Goal: Task Accomplishment & Management: Use online tool/utility

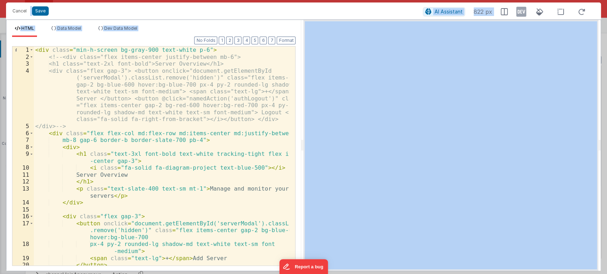
click at [156, 28] on ul "HTML Data Model Dev Data Model" at bounding box center [153, 31] width 295 height 11
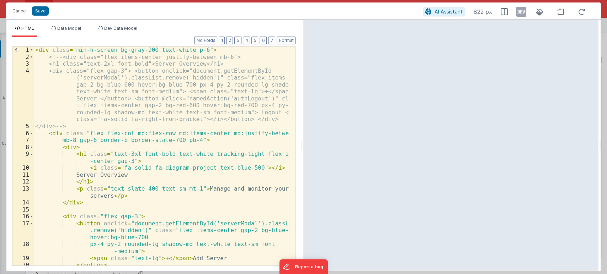
click at [69, 99] on div "< div class = "min-h-screen bg-gray-900 text-white p-6" > <!-- <div class="flex…" at bounding box center [161, 163] width 255 height 233
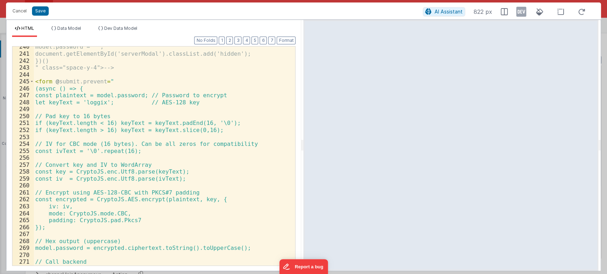
scroll to position [1876, 0]
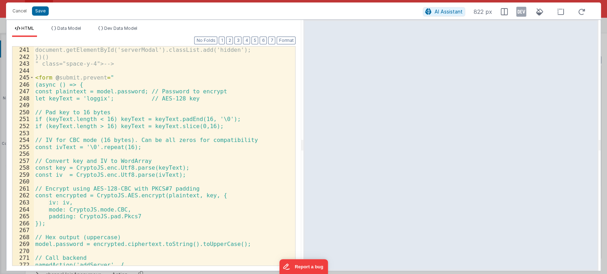
click at [167, 119] on div "document.getElementById('serverModal').classList.add('hidden'); })() " class="s…" at bounding box center [161, 163] width 255 height 233
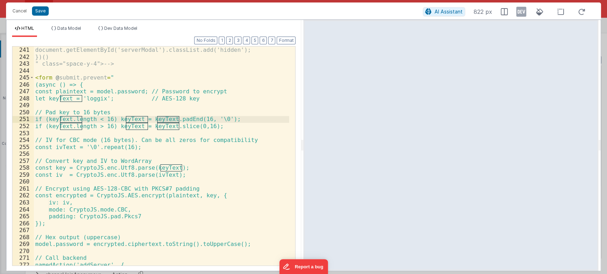
click at [182, 119] on div "document.getElementById('serverModal').classList.add('hidden'); })() " class="s…" at bounding box center [161, 163] width 255 height 233
click at [168, 126] on div "document.getElementById('serverModal').classList.add('hidden'); })() " class="s…" at bounding box center [161, 163] width 255 height 233
click at [189, 127] on div "document.getElementById('serverModal').classList.add('hidden'); })() " class="s…" at bounding box center [161, 163] width 255 height 233
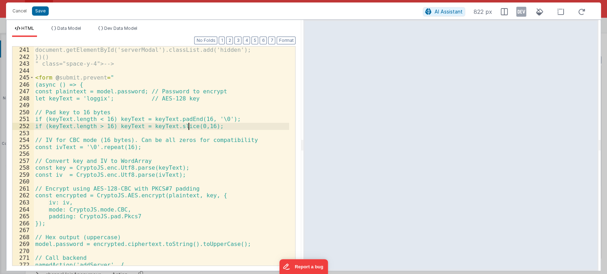
click at [189, 127] on div "document.getElementById('serverModal').classList.add('hidden'); })() " class="s…" at bounding box center [161, 163] width 255 height 233
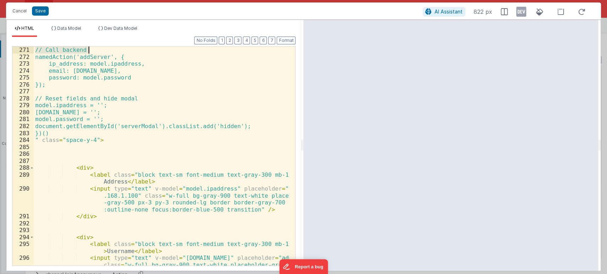
scroll to position [2001, 0]
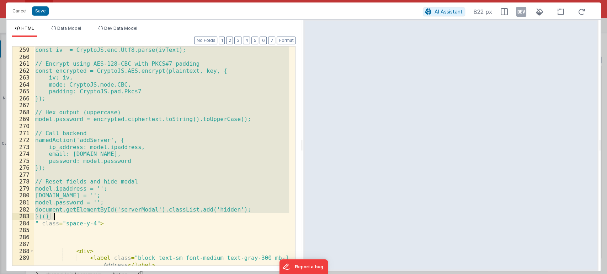
drag, startPoint x: 40, startPoint y: 85, endPoint x: 64, endPoint y: 219, distance: 136.8
click at [64, 219] on div "const iv = CryptoJS.enc.Utf8.parse(ivText); // Encrypt using AES-128-CBC with P…" at bounding box center [161, 174] width 255 height 254
click at [188, 180] on div "const iv = CryptoJS.enc.Utf8.parse(ivText); // Encrypt using AES-128-CBC with P…" at bounding box center [161, 156] width 255 height 219
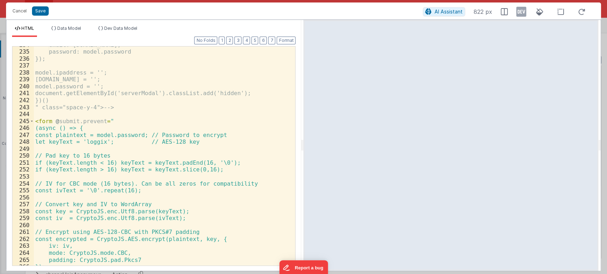
scroll to position [1831, 0]
click at [34, 124] on div "email: model.email, password: model.password }); model.ipaddress = ''; model.em…" at bounding box center [161, 159] width 255 height 233
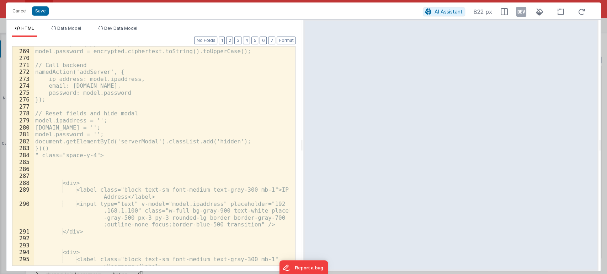
scroll to position [2072, 0]
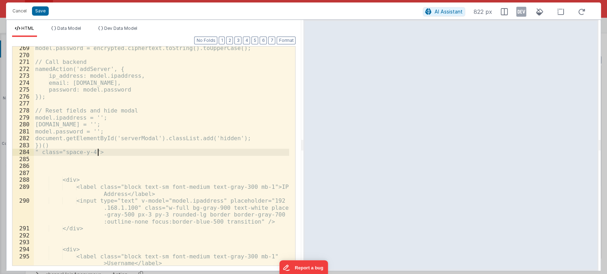
click at [114, 153] on div "model.password = encrypted.ciphertext.toString().toUpperCase(); // Call backend…" at bounding box center [161, 172] width 255 height 254
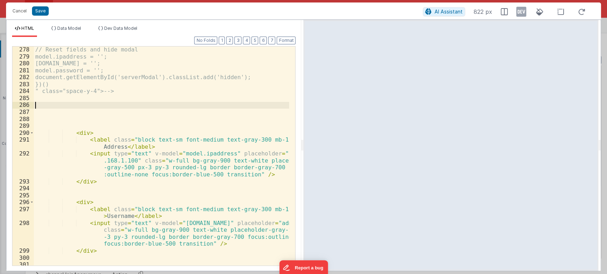
scroll to position [2134, 0]
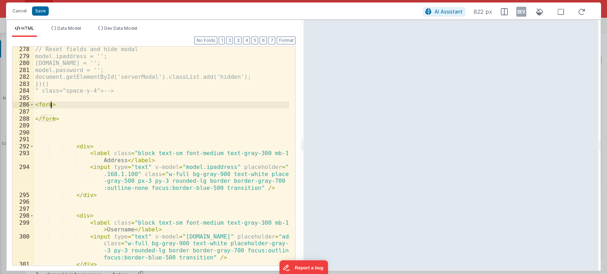
click at [50, 104] on div "// Reset fields and hide modal model.ipaddress = ''; model.email = ''; model.pa…" at bounding box center [161, 162] width 255 height 233
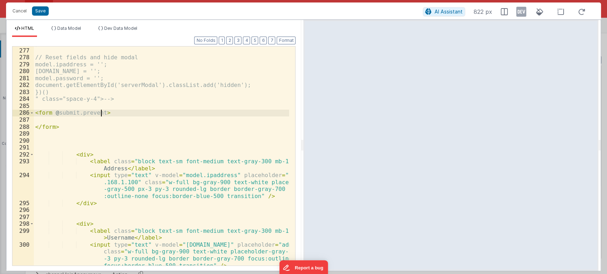
scroll to position [2126, 0]
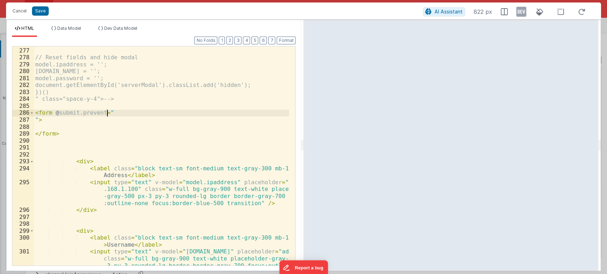
click at [111, 113] on div "}); // Reset fields and hide modal model.ipaddress = ''; model.email = ''; mode…" at bounding box center [161, 167] width 255 height 254
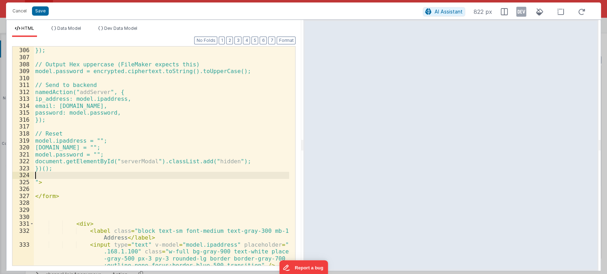
scroll to position [2327, 0]
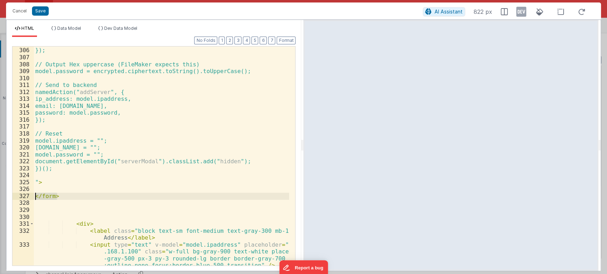
drag, startPoint x: 58, startPoint y: 198, endPoint x: 28, endPoint y: 196, distance: 30.0
click at [28, 196] on div "305 306 307 308 309 310 311 312 313 314 315 316 317 318 319 320 321 322 323 324…" at bounding box center [153, 156] width 283 height 220
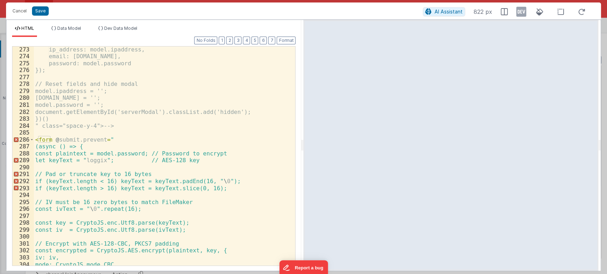
scroll to position [2098, 0]
drag, startPoint x: 41, startPoint y: 127, endPoint x: 95, endPoint y: 127, distance: 53.7
click at [95, 127] on div "namedAction('addServer', { ip_address: model.ipaddress, email: model.email, pas…" at bounding box center [161, 156] width 255 height 233
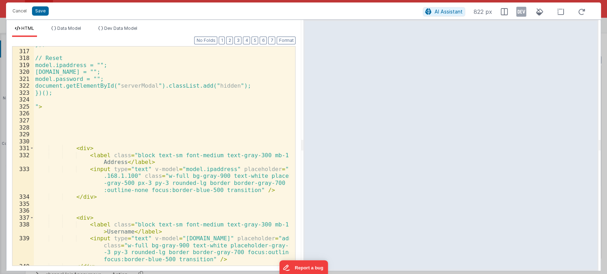
scroll to position [2402, 0]
click at [37, 107] on div "}); // Reset model.ipaddress = ""; model.email = ""; model.password = ""; docum…" at bounding box center [161, 157] width 255 height 233
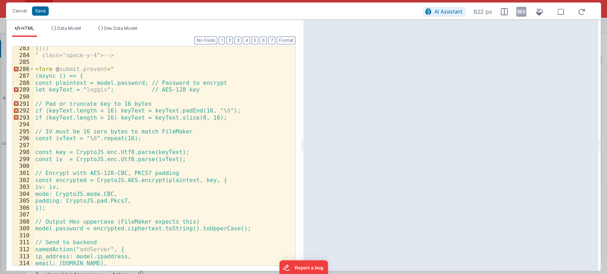
scroll to position [2169, 0]
click at [146, 183] on div "})() " class="space-y-4"> --> < form @ submit.prevent = " (async () => { const …" at bounding box center [161, 161] width 255 height 233
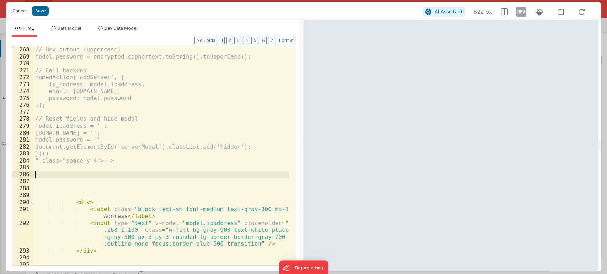
scroll to position [2030, 0]
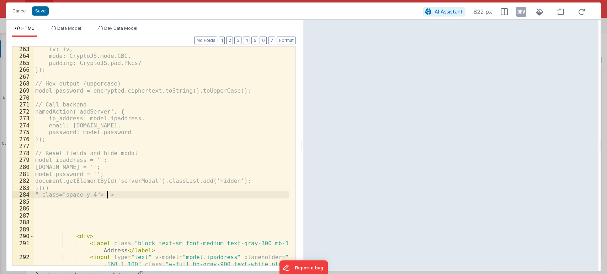
click at [113, 195] on div "iv: iv, mode: CryptoJS.mode.CBC, padding: CryptoJS.pad.Pkcs7 }); // Hex output …" at bounding box center [161, 173] width 255 height 254
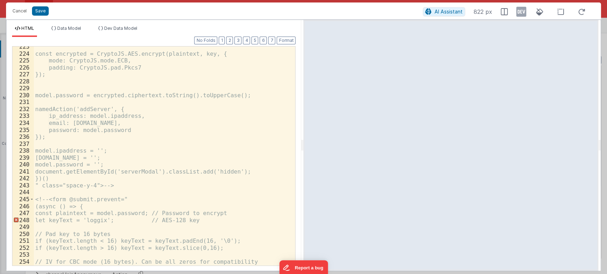
scroll to position [1751, 0]
click at [47, 202] on div "const encrypted = CryptoJS.AES.encrypt(plaintext, key, { mode: CryptoJS.mode.EC…" at bounding box center [161, 162] width 255 height 233
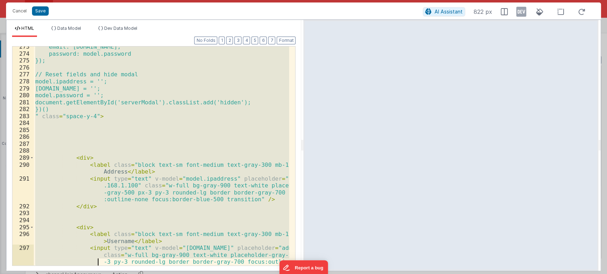
scroll to position [2101, 0]
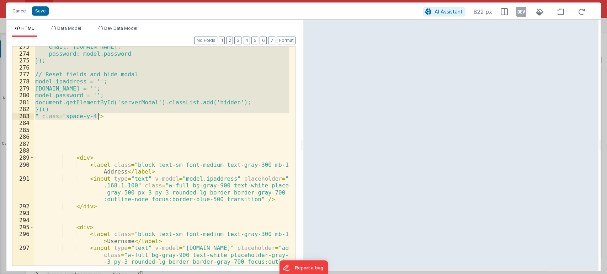
drag, startPoint x: 35, startPoint y: 195, endPoint x: 102, endPoint y: 117, distance: 103.1
click at [102, 117] on div "email: model.email, password: model.password }); // Reset fields and hide modal…" at bounding box center [161, 170] width 255 height 254
click at [102, 117] on div "email: model.email, password: model.password }); // Reset fields and hide modal…" at bounding box center [161, 156] width 255 height 219
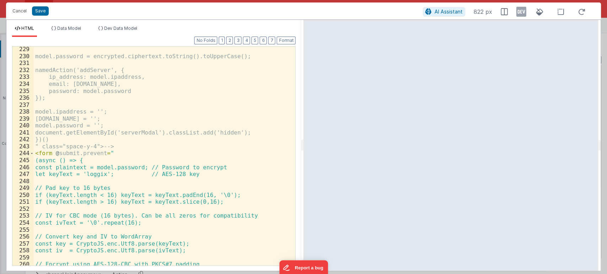
scroll to position [1793, 0]
click at [36, 152] on div "model.password = encrypted.ciphertext.toString().toUpperCase(); namedAction('ad…" at bounding box center [161, 162] width 255 height 233
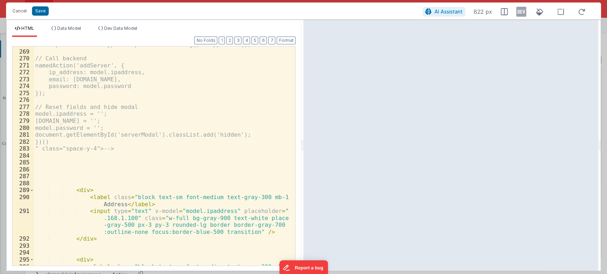
scroll to position [2069, 0]
click at [125, 152] on div "model.password = encrypted.ciphertext.toString().toUpperCase(); // Call backend…" at bounding box center [161, 161] width 255 height 240
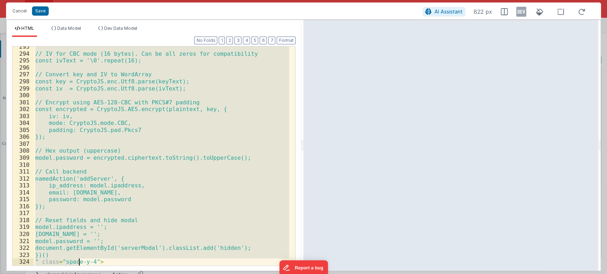
scroll to position [2365, 0]
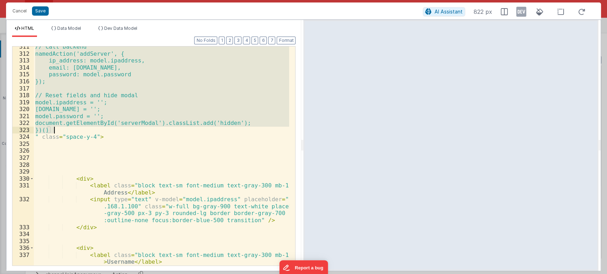
drag, startPoint x: 40, startPoint y: 73, endPoint x: 70, endPoint y: 129, distance: 64.2
click at [70, 129] on div "// Call backend namedAction('addServer', { ip_address: model.ipaddress, email: …" at bounding box center [161, 170] width 255 height 254
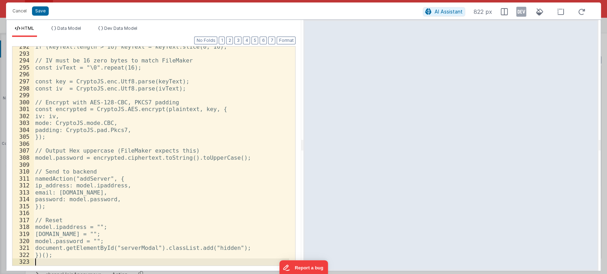
scroll to position [2234, 0]
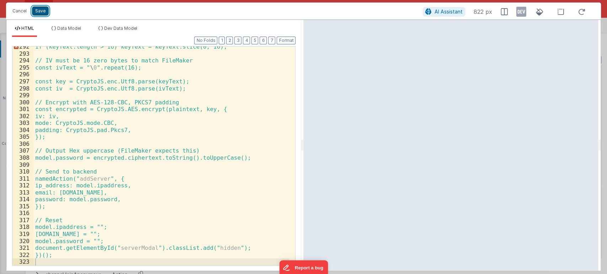
click at [41, 12] on button "Save" at bounding box center [40, 10] width 17 height 9
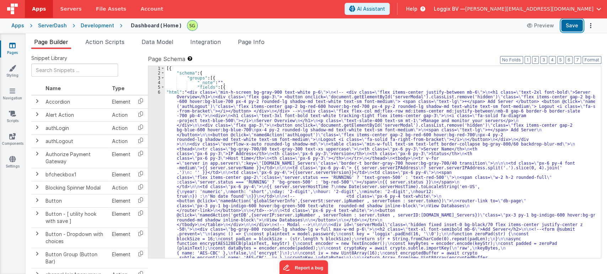
click at [574, 25] on button "Save" at bounding box center [572, 26] width 22 height 12
click at [578, 27] on button "Save" at bounding box center [572, 26] width 22 height 12
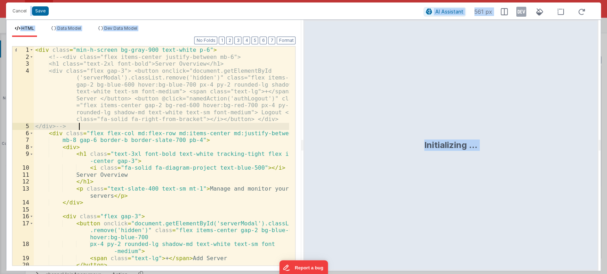
click at [275, 194] on div "< div class = "min-h-screen bg-gray-900 text-white p-6" > <!-- <div class="flex…" at bounding box center [161, 163] width 255 height 233
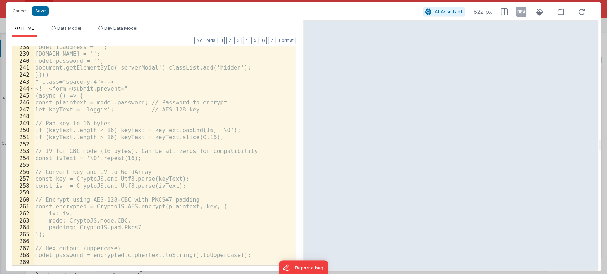
scroll to position [1858, 0]
click at [120, 81] on div "model.ipaddress = ''; model.email = ''; model.password = ''; document.getElemen…" at bounding box center [161, 160] width 255 height 233
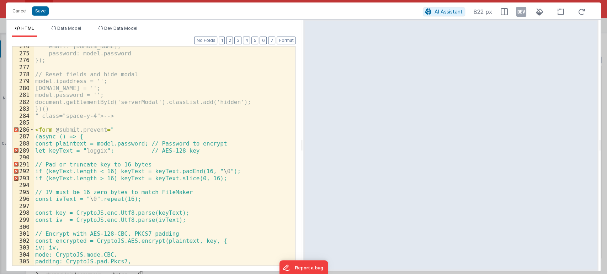
scroll to position [2127, 0]
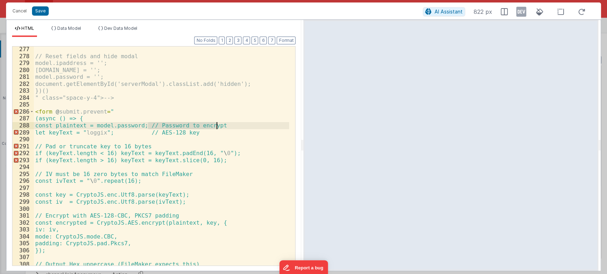
drag, startPoint x: 149, startPoint y: 124, endPoint x: 220, endPoint y: 124, distance: 71.8
click at [220, 124] on div "// Reset fields and hide modal model.ipaddress = ''; model.email = ''; model.pa…" at bounding box center [161, 162] width 255 height 233
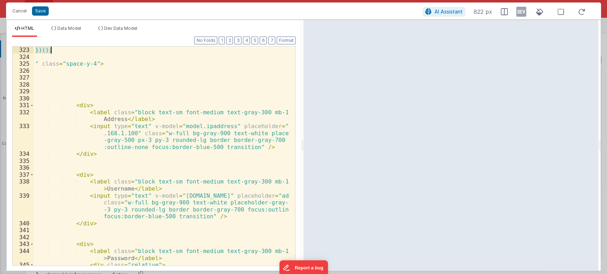
scroll to position [2369, 0]
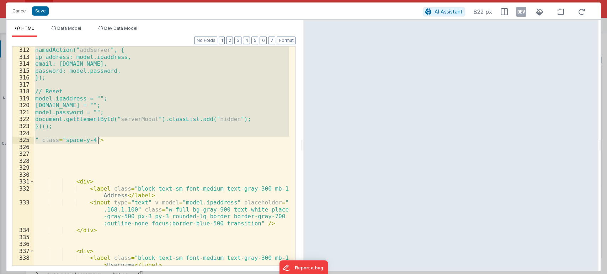
drag, startPoint x: 34, startPoint y: 112, endPoint x: 99, endPoint y: 137, distance: 69.4
click at [99, 137] on div "namedAction(" addServer ", { ip_address: model.ipaddress, email: model.email, p…" at bounding box center [161, 174] width 255 height 254
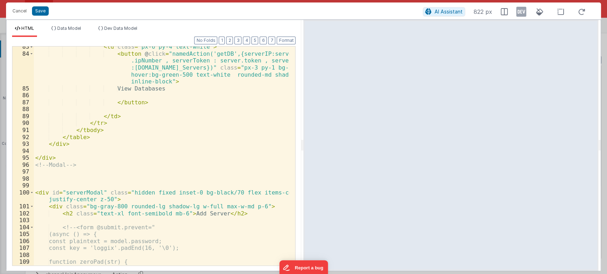
scroll to position [741, 0]
click at [285, 39] on button "Format" at bounding box center [285, 41] width 19 height 8
click at [38, 13] on button "Save" at bounding box center [40, 10] width 17 height 9
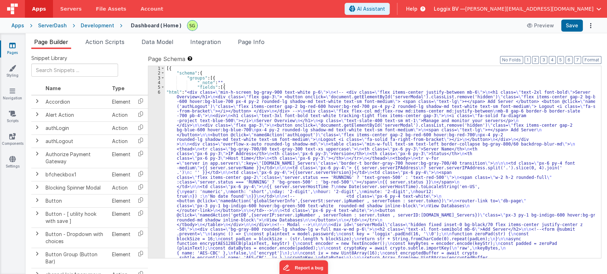
click at [159, 91] on div "6" at bounding box center [156, 277] width 17 height 374
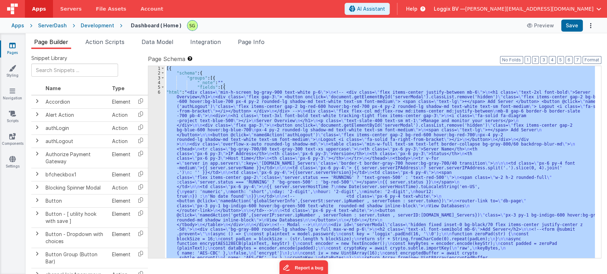
click at [159, 91] on div "6" at bounding box center [156, 277] width 17 height 374
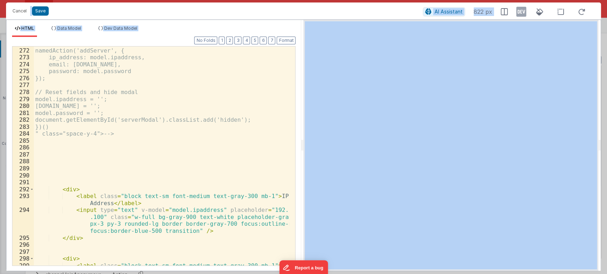
scroll to position [2095, 0]
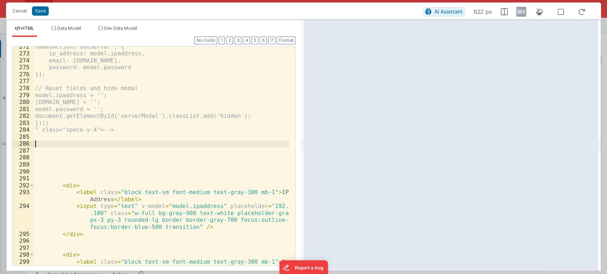
click at [51, 142] on div "namedAction('addServer', { ip_address: model.ipaddress, email: model.email, pas…" at bounding box center [161, 163] width 255 height 240
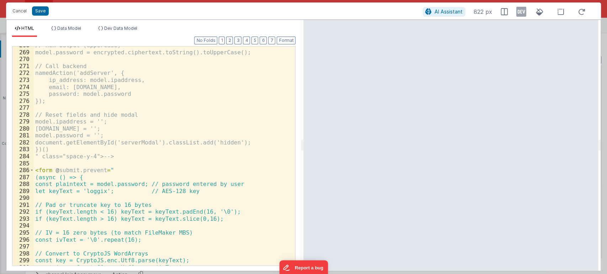
scroll to position [2067, 0]
click at [295, 42] on button "Format" at bounding box center [285, 41] width 19 height 8
click at [40, 11] on button "Save" at bounding box center [40, 10] width 17 height 9
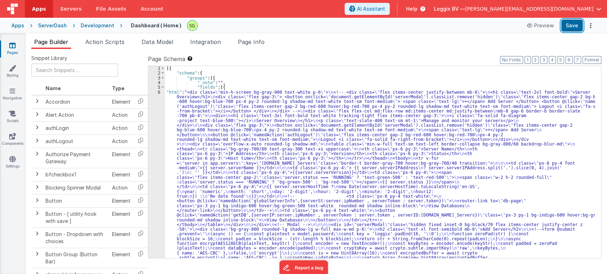
click at [571, 29] on button "Save" at bounding box center [572, 26] width 22 height 12
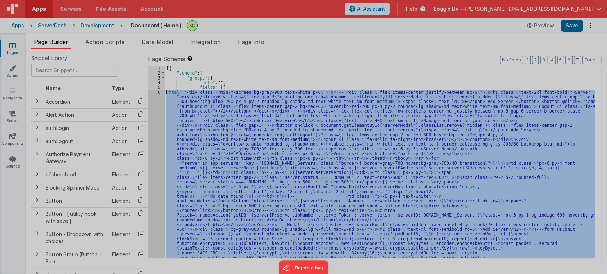
click at [159, 91] on div at bounding box center [303, 137] width 607 height 274
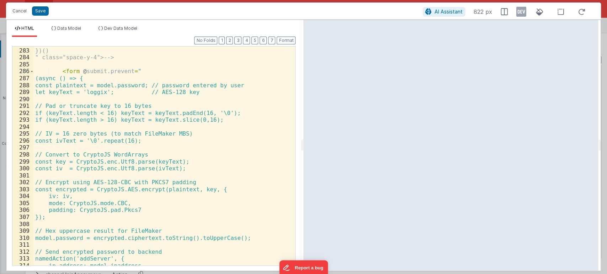
scroll to position [2167, 0]
click at [133, 181] on div "document.getElementById('serverModal').classList.add('hidden'); })() " class="s…" at bounding box center [161, 156] width 255 height 233
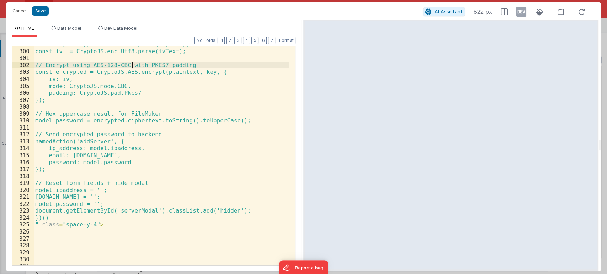
scroll to position [2284, 0]
click at [39, 9] on button "Save" at bounding box center [40, 10] width 17 height 9
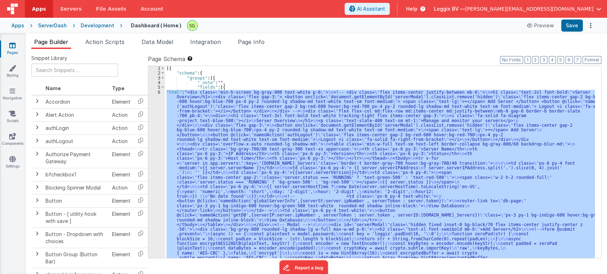
click at [189, 109] on div "[{ "schema" : { "groups" : [{ "_note" : "" , "fields" : [{ "html" : "<div class…" at bounding box center [380, 162] width 430 height 192
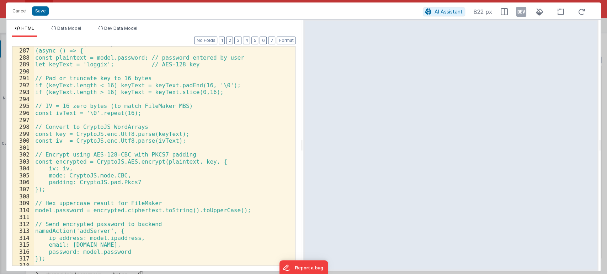
scroll to position [2195, 0]
click at [63, 192] on div "< form @ submit.prevent = " (async () => { const plaintext = model.password; //…" at bounding box center [161, 156] width 255 height 233
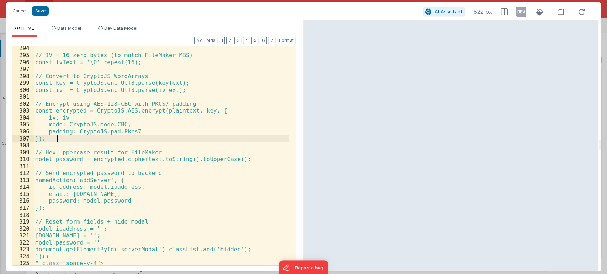
scroll to position [2249, 0]
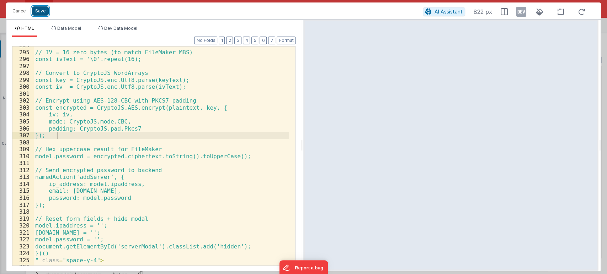
click at [37, 9] on button "Save" at bounding box center [40, 10] width 17 height 9
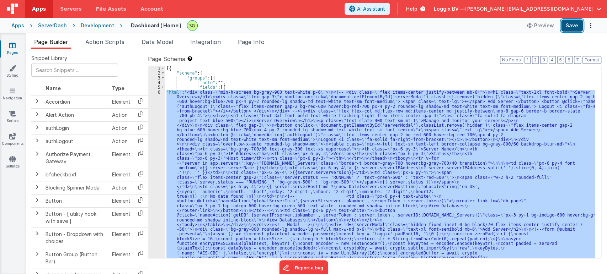
click at [573, 28] on button "Save" at bounding box center [572, 26] width 22 height 12
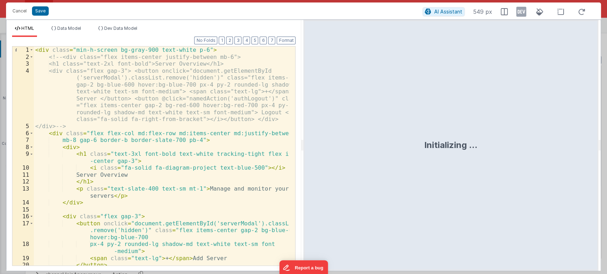
click at [233, 200] on div "< div class = "min-h-screen bg-gray-900 text-white p-6" > <!-- <div class="flex…" at bounding box center [161, 163] width 255 height 233
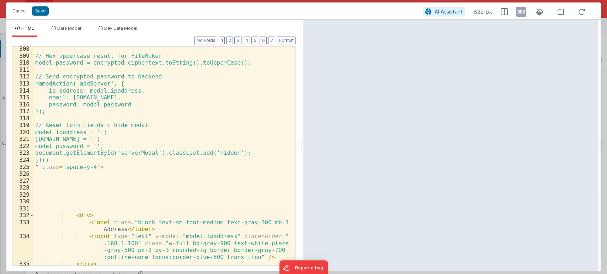
scroll to position [2336, 0]
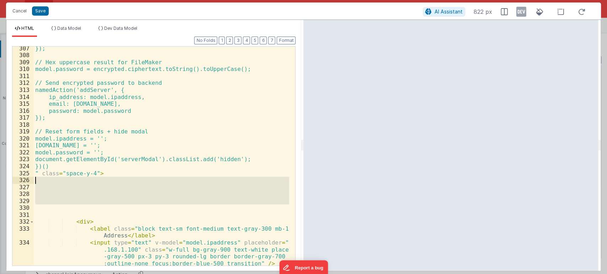
drag, startPoint x: 74, startPoint y: 205, endPoint x: 31, endPoint y: 182, distance: 48.7
click at [31, 182] on div "307 308 309 310 311 312 313 314 315 316 317 318 319 320 321 322 323 324 325 326…" at bounding box center [153, 156] width 283 height 220
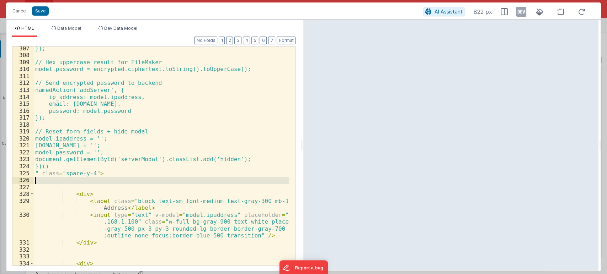
drag, startPoint x: 68, startPoint y: 189, endPoint x: 33, endPoint y: 180, distance: 35.7
click at [33, 180] on div "307 308 309 310 311 312 313 314 315 316 317 318 319 320 321 322 323 324 325 326…" at bounding box center [153, 156] width 283 height 220
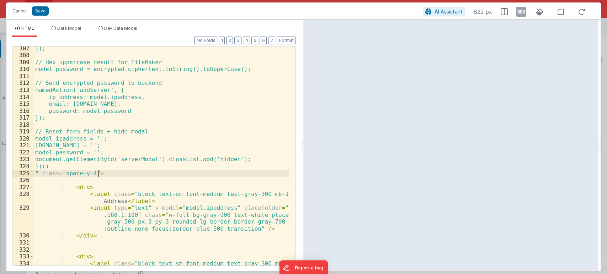
click at [108, 174] on div "}); // Hex uppercase result for FileMaker model.password = encrypted.ciphertext…" at bounding box center [161, 165] width 255 height 240
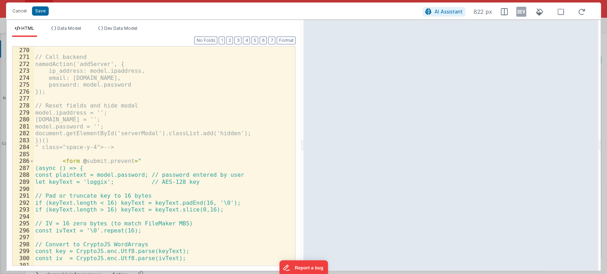
scroll to position [2078, 0]
click at [37, 157] on div "// Call backend namedAction('addServer', { ip_address: model.ipaddress, email: …" at bounding box center [161, 163] width 255 height 233
click at [36, 159] on div "// Call backend namedAction('addServer', { ip_address: model.ipaddress, email: …" at bounding box center [161, 163] width 255 height 233
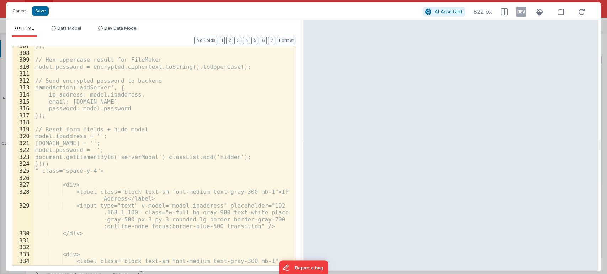
scroll to position [2357, 0]
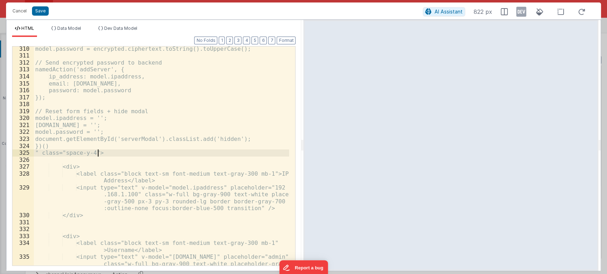
click at [115, 156] on div "model.password = encrypted.ciphertext.toString().toUpperCase(); // Send encrypt…" at bounding box center [161, 172] width 255 height 254
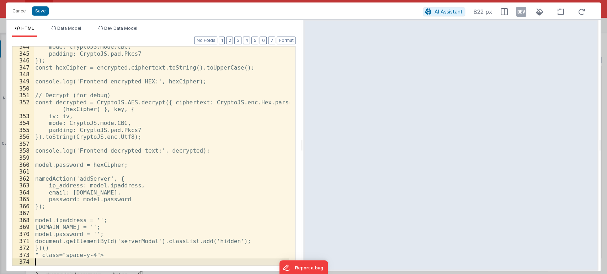
scroll to position [2595, 0]
click at [37, 11] on button "Save" at bounding box center [40, 10] width 17 height 9
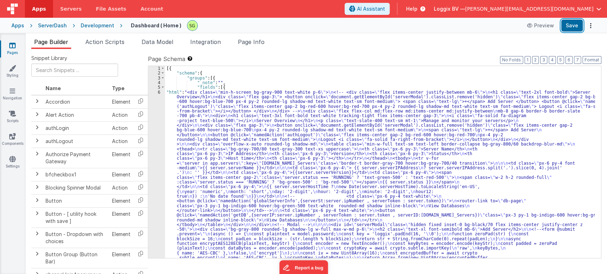
click at [573, 22] on button "Save" at bounding box center [572, 26] width 22 height 12
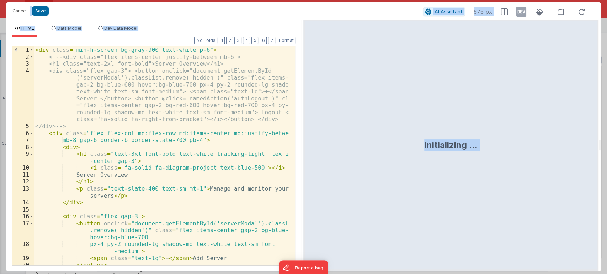
click at [50, 115] on div "< div class = "min-h-screen bg-gray-900 text-white p-6" > <!-- <div class="flex…" at bounding box center [161, 163] width 255 height 233
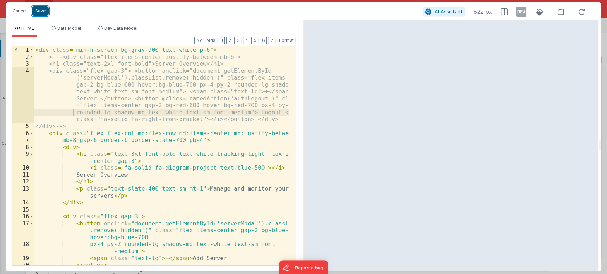
click at [34, 12] on button "Save" at bounding box center [40, 10] width 17 height 9
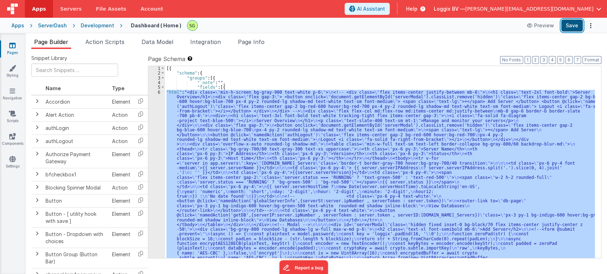
click at [569, 29] on button "Save" at bounding box center [572, 26] width 22 height 12
click at [571, 28] on button "Save" at bounding box center [572, 26] width 22 height 12
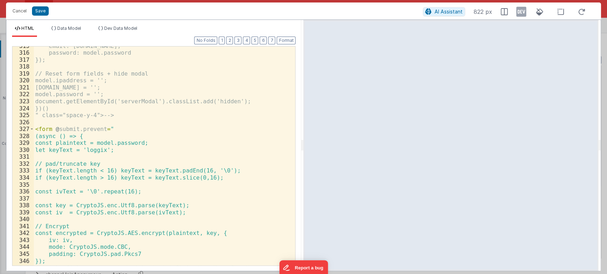
scroll to position [2394, 0]
click at [35, 128] on div "email: model.email, password: model.password }); // Reset form fields + hide mo…" at bounding box center [161, 159] width 255 height 233
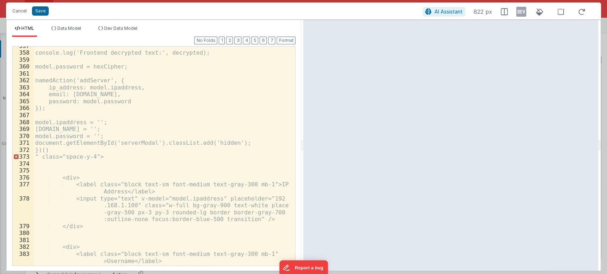
scroll to position [2699, 0]
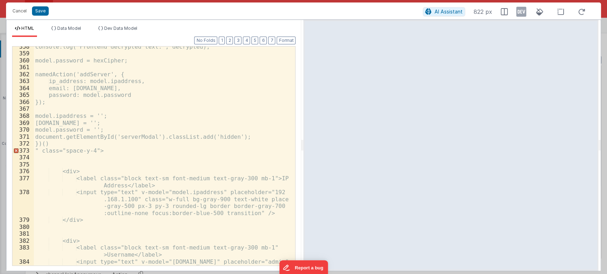
click at [118, 152] on div "console.log('Frontend decrypted text:', decrypted); model.password = hexCipher;…" at bounding box center [161, 170] width 255 height 254
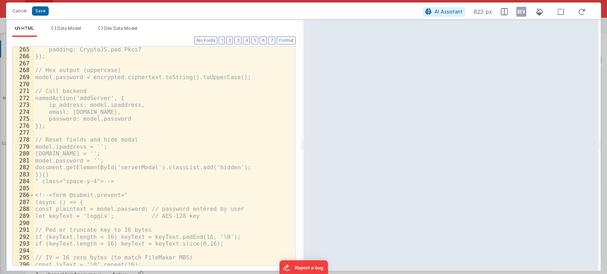
scroll to position [2043, 0]
click at [126, 180] on div "padding: CryptoJS.pad.Pkcs7 }); // Hex output (uppercase) model.password = encr…" at bounding box center [161, 162] width 255 height 233
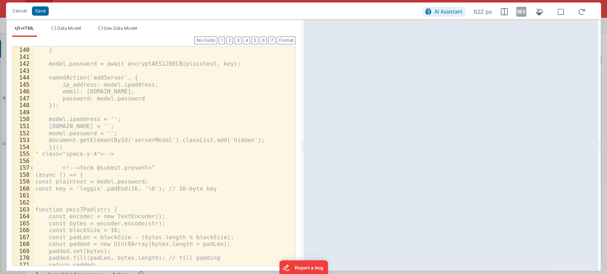
scroll to position [1167, 0]
click at [129, 154] on div ".toUpperCase(); } model.password = await encryptAES128ECB(plaintext, key); name…" at bounding box center [161, 155] width 255 height 233
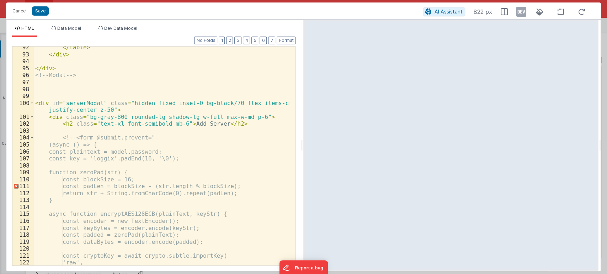
scroll to position [829, 0]
click at [72, 137] on div "</ table > </ div > </ div > <!-- Modal --> < div id = "serverModal" class = "h…" at bounding box center [161, 160] width 255 height 233
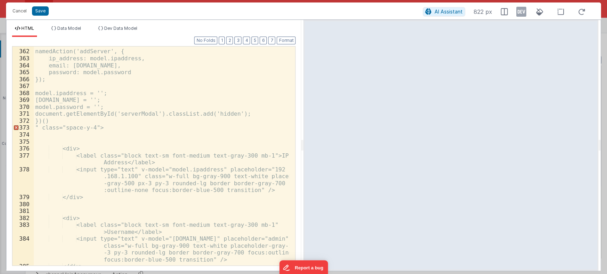
scroll to position [2728, 0]
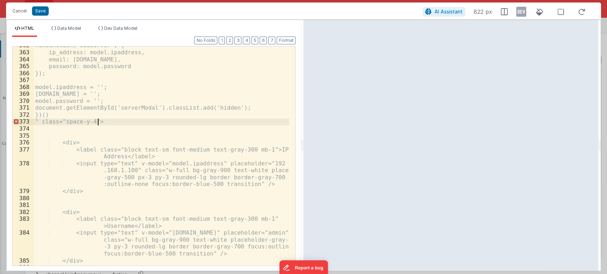
click at [103, 123] on div "namedAction('addServer', { ip_address: model.ipaddress, email: model.email, pas…" at bounding box center [161, 158] width 255 height 233
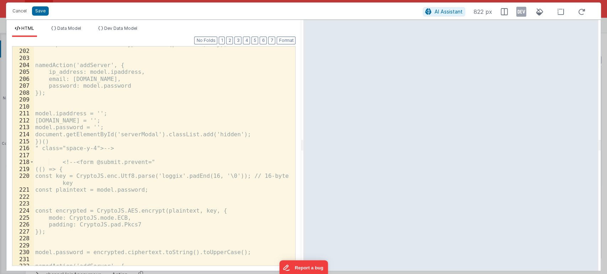
scroll to position [1597, 0]
click at [287, 38] on button "Format" at bounding box center [285, 41] width 19 height 8
click at [36, 5] on div "Cancel Save AI Assistant 822 px" at bounding box center [303, 10] width 594 height 17
click at [37, 6] on button "Save" at bounding box center [40, 10] width 17 height 9
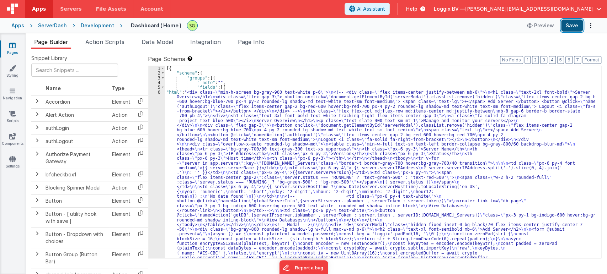
click at [575, 22] on button "Save" at bounding box center [572, 26] width 22 height 12
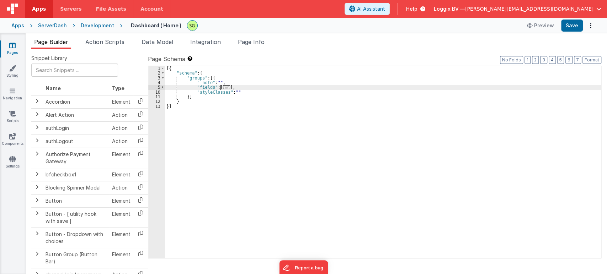
click at [160, 91] on div "10" at bounding box center [156, 92] width 17 height 5
click at [161, 86] on span at bounding box center [163, 87] width 4 height 5
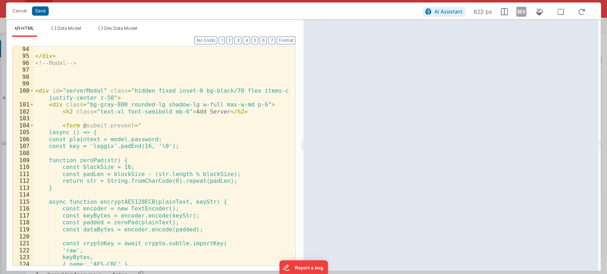
scroll to position [841, 0]
click at [44, 124] on div "</ div > <!-- Modal --> < div id = "serverModal" class = "hidden fixed inset-0 …" at bounding box center [161, 162] width 255 height 233
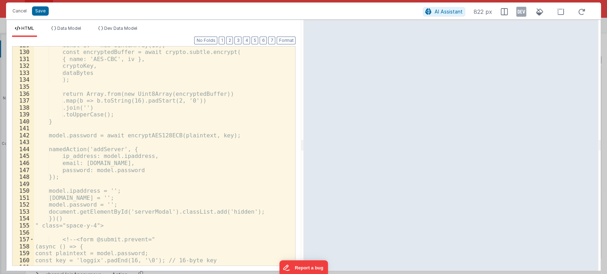
scroll to position [1103, 0]
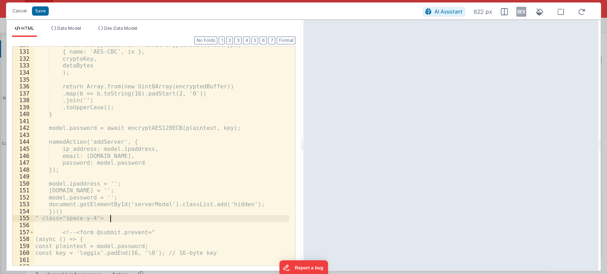
click at [115, 218] on div "const encryptedBuffer = await crypto.subtle.encrypt( { name: 'AES-CBC', iv }, c…" at bounding box center [161, 158] width 255 height 233
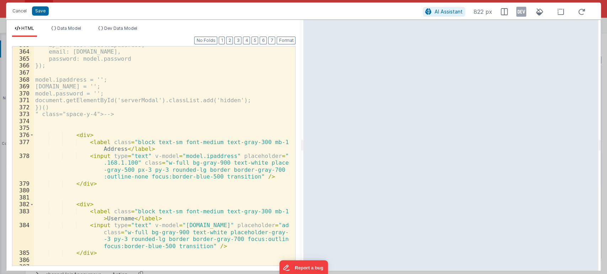
scroll to position [2736, 0]
click at [113, 116] on div "ip_address: model.ipaddress, email: model.email, password: model.password }); m…" at bounding box center [161, 158] width 255 height 233
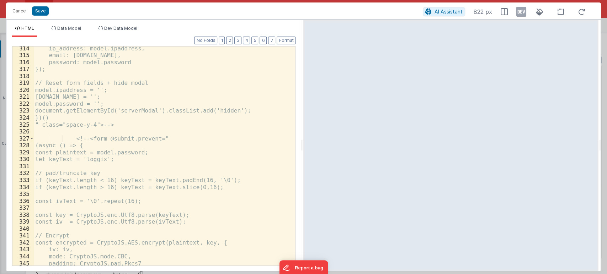
scroll to position [2372, 0]
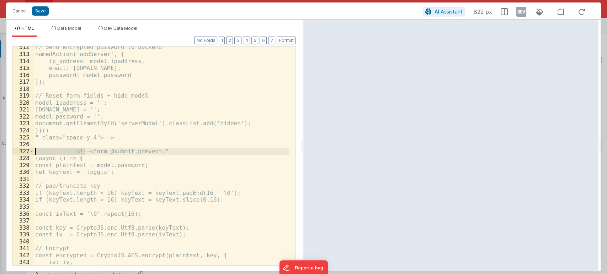
drag, startPoint x: 84, startPoint y: 151, endPoint x: 19, endPoint y: 150, distance: 64.7
click at [19, 150] on div "312 313 314 315 316 317 318 319 320 321 322 323 324 325 326 327 328 329 330 331…" at bounding box center [153, 156] width 283 height 220
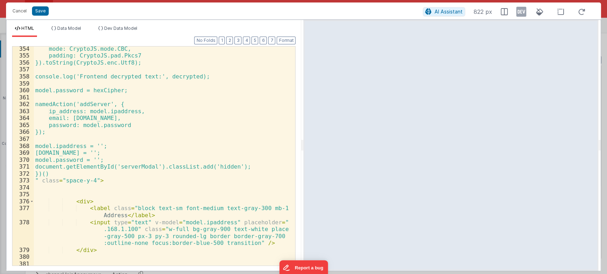
scroll to position [2669, 0]
click at [42, 7] on button "Save" at bounding box center [40, 10] width 17 height 9
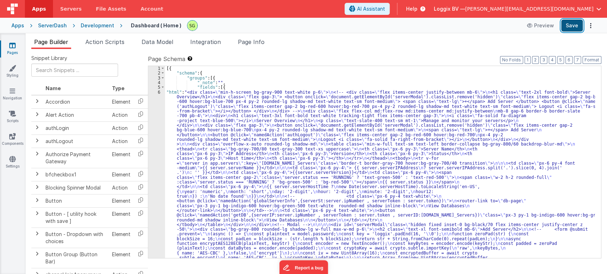
click at [567, 22] on button "Save" at bounding box center [572, 26] width 22 height 12
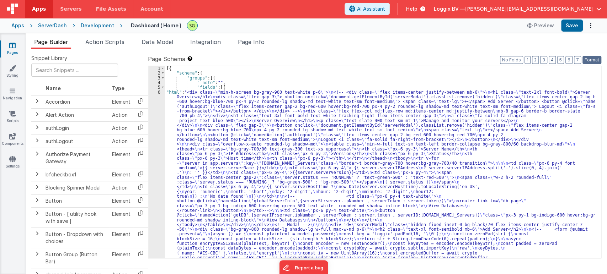
click at [598, 61] on button "Format" at bounding box center [591, 60] width 19 height 8
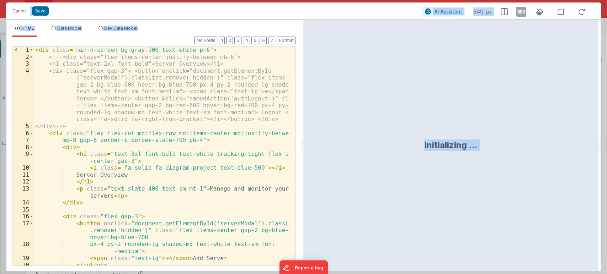
click at [416, 143] on div "Initializing ..." at bounding box center [450, 145] width 295 height 251
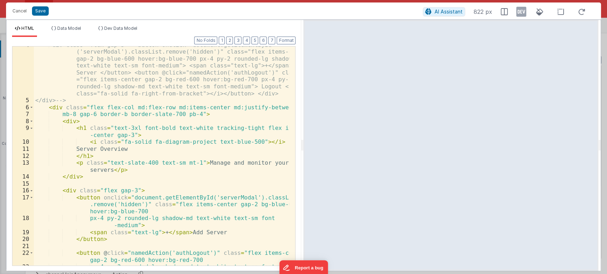
scroll to position [0, 0]
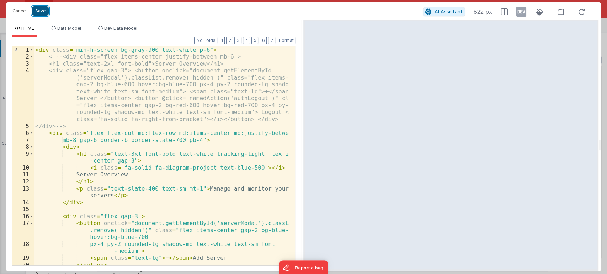
click at [39, 14] on button "Save" at bounding box center [40, 10] width 17 height 9
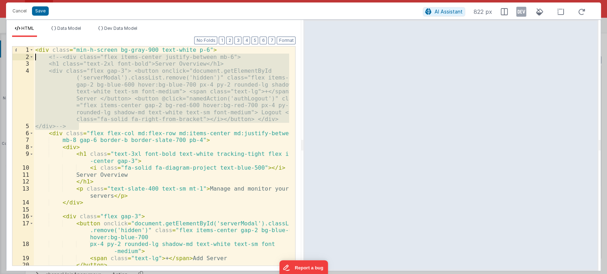
drag, startPoint x: 85, startPoint y: 127, endPoint x: 34, endPoint y: 58, distance: 85.6
click at [34, 58] on div "< div class = "min-h-screen bg-gray-900 text-white p-6" > <!-- <div class="flex…" at bounding box center [161, 163] width 255 height 233
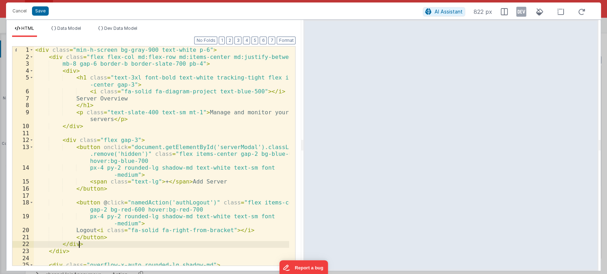
click at [142, 244] on div "< div class = "min-h-screen bg-gray-900 text-white p-6" > < div class = "flex f…" at bounding box center [161, 167] width 255 height 240
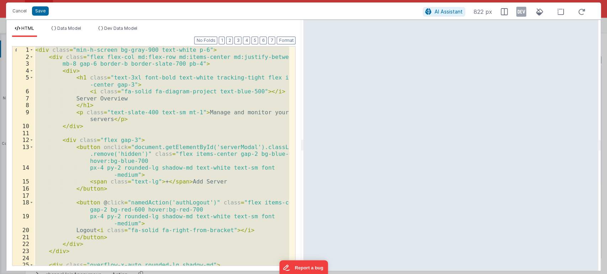
click at [151, 123] on div "< div class = "min-h-screen bg-gray-900 text-white p-6" > < div class = "flex f…" at bounding box center [161, 156] width 255 height 219
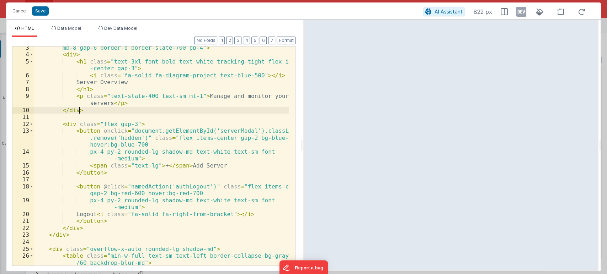
scroll to position [17, 0]
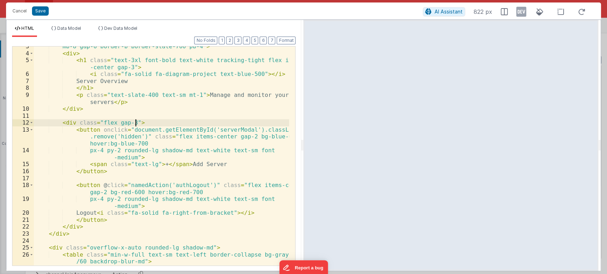
click at [145, 122] on div "mb-8 gap-6 border-b border-slate-700 pb-4" > < div > < h1 class = "text-3xl fon…" at bounding box center [161, 159] width 255 height 233
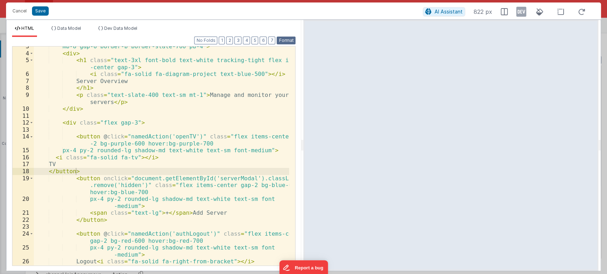
click at [286, 42] on button "Format" at bounding box center [285, 41] width 19 height 8
click at [108, 169] on div "mb-8 gap-6 border-b border-slate-700 pb-4" > < div > < h1 class = "text-3xl fon…" at bounding box center [161, 159] width 255 height 233
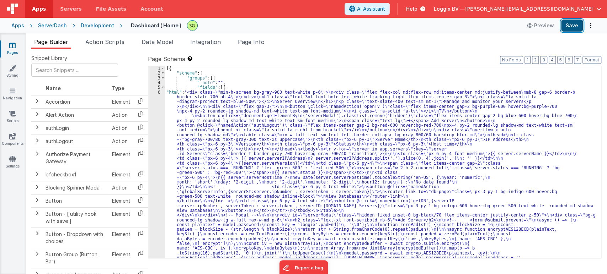
click at [577, 22] on button "Save" at bounding box center [572, 26] width 22 height 12
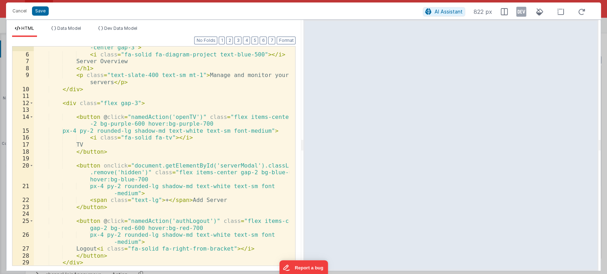
scroll to position [37, 0]
click at [99, 144] on div "< h1 class = "text-3xl font-bold text-white tracking-tight flex items -center g…" at bounding box center [161, 157] width 255 height 240
click at [39, 12] on button "Save" at bounding box center [40, 10] width 17 height 9
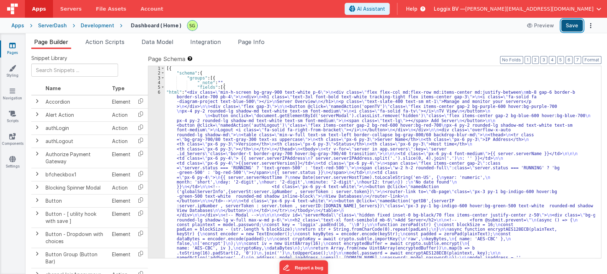
click at [572, 30] on button "Save" at bounding box center [572, 26] width 22 height 12
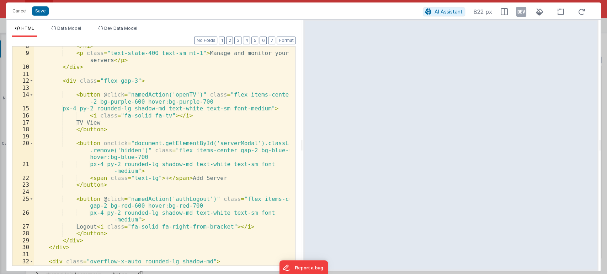
scroll to position [59, 0]
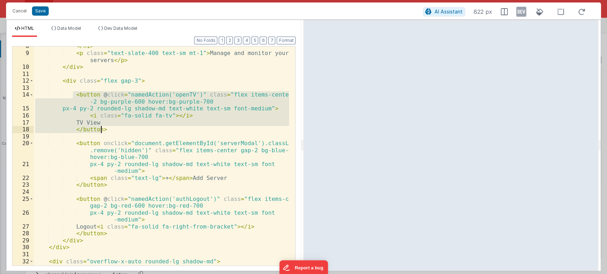
drag, startPoint x: 71, startPoint y: 93, endPoint x: 112, endPoint y: 129, distance: 53.6
click at [112, 129] on div "</ h1 > < p class = "text-slate-400 text-sm mt-1" > Manage and monitor your ser…" at bounding box center [161, 163] width 255 height 240
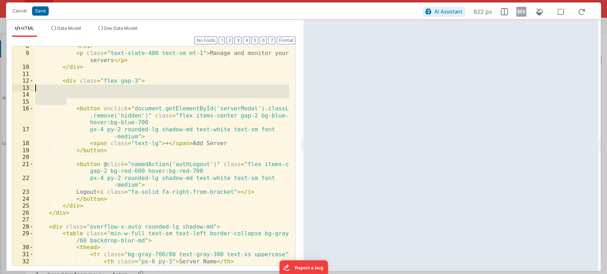
drag, startPoint x: 65, startPoint y: 102, endPoint x: 38, endPoint y: 89, distance: 30.8
click at [38, 89] on div "</ h1 > < p class = "text-slate-400 text-sm mt-1" > Manage and monitor your ser…" at bounding box center [161, 159] width 255 height 233
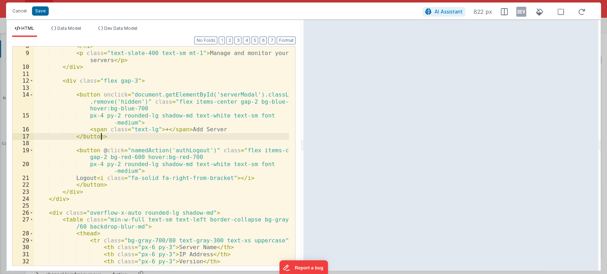
click at [108, 139] on div "</ h1 > < p class = "text-slate-400 text-sm mt-1" > Manage and monitor your ser…" at bounding box center [161, 159] width 255 height 233
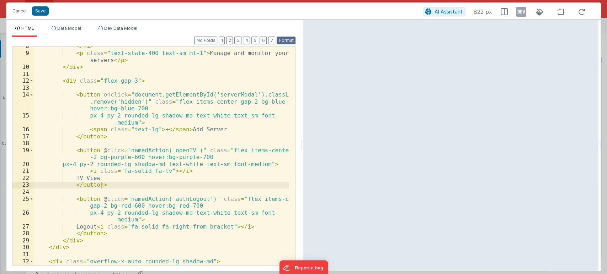
click at [282, 41] on button "Format" at bounding box center [285, 41] width 19 height 8
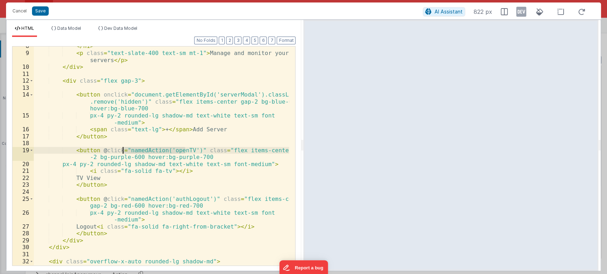
drag, startPoint x: 186, startPoint y: 148, endPoint x: 122, endPoint y: 151, distance: 64.7
click at [122, 151] on div "</ h1 > < p class = "text-slate-400 text-sm mt-1" > Manage and monitor your ser…" at bounding box center [161, 163] width 255 height 240
click at [188, 150] on div "</ h1 > < p class = "text-slate-400 text-sm mt-1" > Manage and monitor your ser…" at bounding box center [161, 163] width 255 height 240
click at [38, 10] on button "Save" at bounding box center [40, 10] width 17 height 9
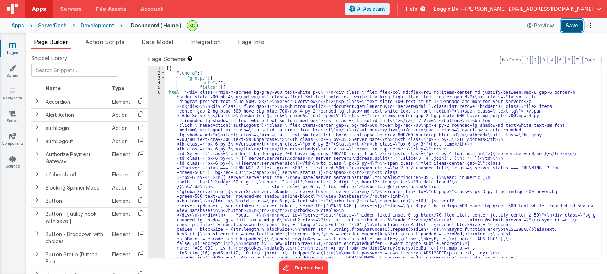
click at [577, 25] on button "Save" at bounding box center [572, 26] width 22 height 12
click at [114, 42] on span "Action Scripts" at bounding box center [104, 41] width 39 height 7
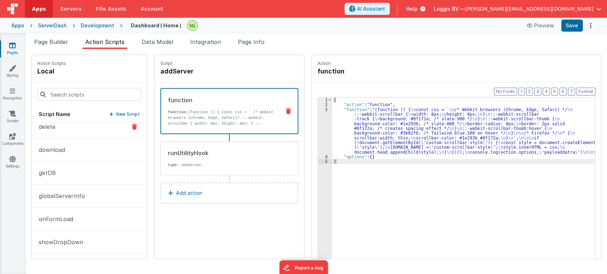
scroll to position [0, 0]
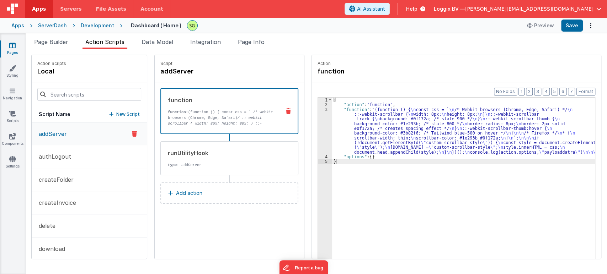
click at [120, 114] on p "New Script" at bounding box center [127, 114] width 23 height 7
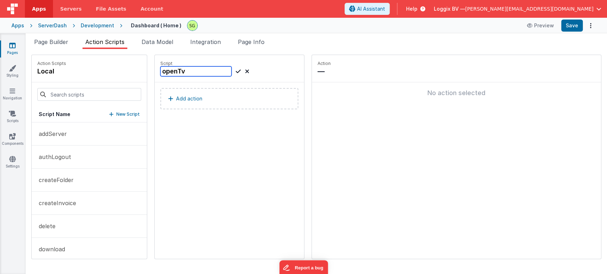
type input "openTv"
click at [236, 72] on icon at bounding box center [238, 71] width 5 height 9
click at [181, 98] on p "Add action" at bounding box center [189, 99] width 26 height 9
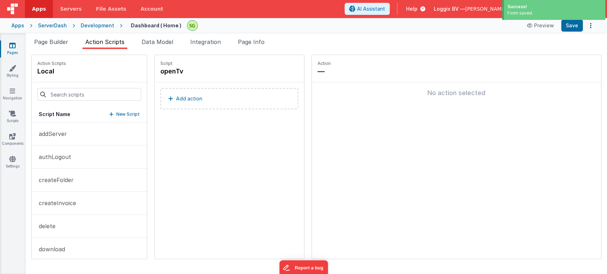
type input "pat"
click at [223, 101] on button "Add action" at bounding box center [229, 98] width 138 height 21
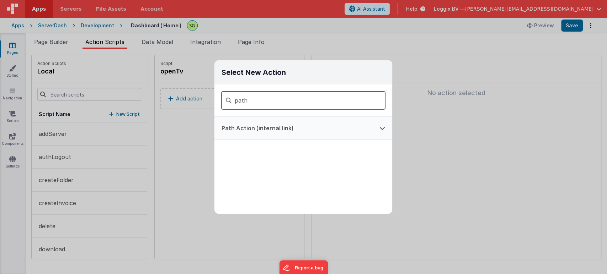
type input "path"
click at [268, 123] on button "Path Action (internal link)" at bounding box center [293, 128] width 158 height 23
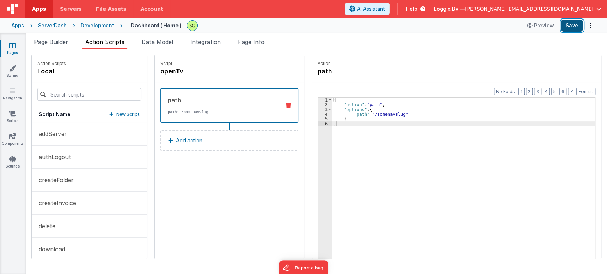
click at [574, 23] on button "Save" at bounding box center [572, 26] width 22 height 12
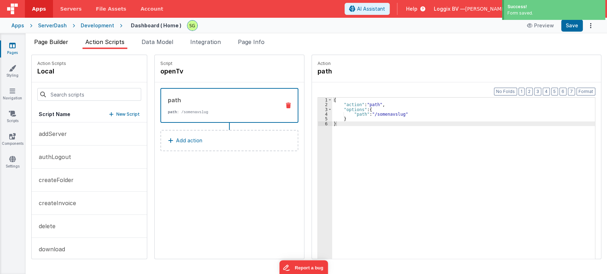
click at [49, 42] on span "Page Builder" at bounding box center [51, 41] width 34 height 7
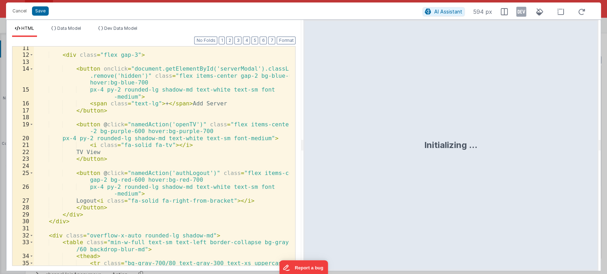
scroll to position [83, 0]
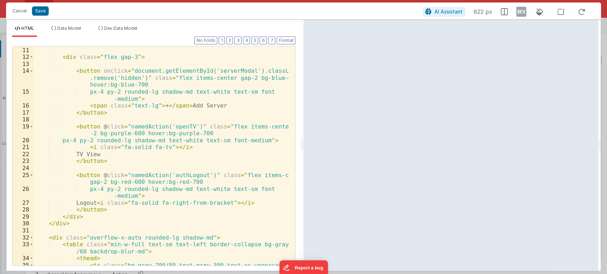
click at [173, 126] on div "</ div > < div class = "flex gap-3" > < button onclick = "document.getElementBy…" at bounding box center [161, 156] width 255 height 233
click at [119, 162] on div "</ div > < div class = "flex gap-3" > < button onclick = "document.getElementBy…" at bounding box center [161, 156] width 255 height 233
click at [43, 9] on button "Save" at bounding box center [40, 10] width 17 height 9
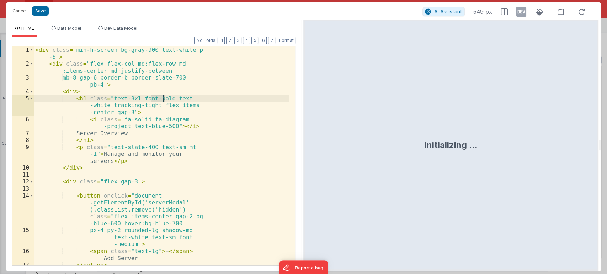
click at [158, 91] on div "< div class = "min-h-screen bg-gray-900 text-white p -6" > < div class = "flex …" at bounding box center [161, 167] width 255 height 240
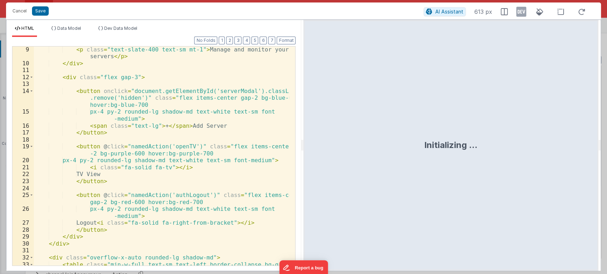
scroll to position [63, 0]
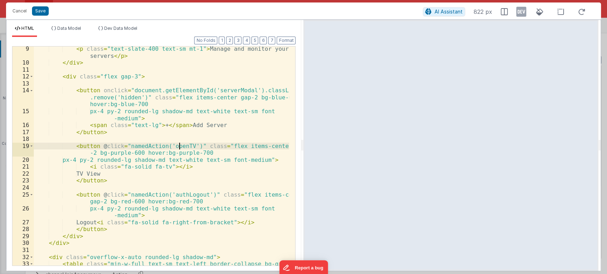
click at [180, 145] on div "< p class = "text-slate-400 text-sm mt-1" > Manage and monitor your servers </ …" at bounding box center [161, 168] width 255 height 247
click at [43, 13] on button "Save" at bounding box center [40, 10] width 17 height 9
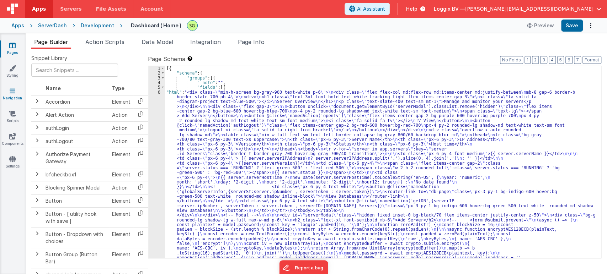
click at [15, 93] on icon at bounding box center [13, 90] width 6 height 7
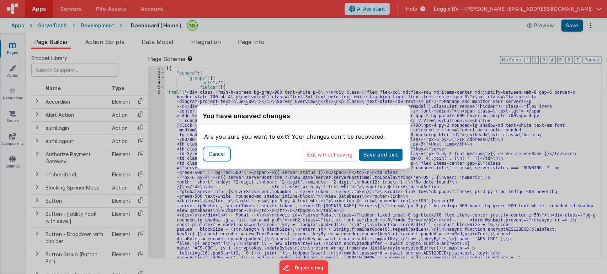
click at [212, 155] on button "Cancel" at bounding box center [216, 154] width 25 height 12
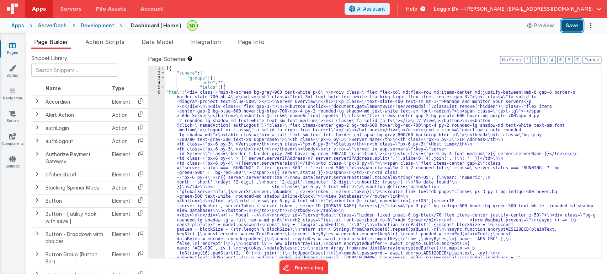
click at [571, 29] on button "Save" at bounding box center [572, 26] width 22 height 12
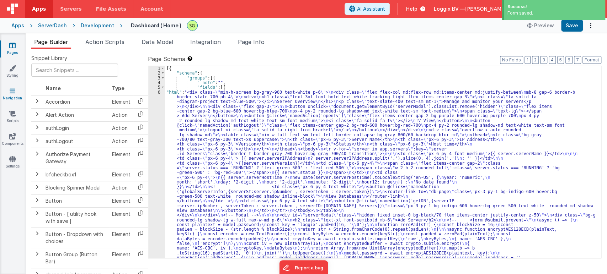
click at [11, 91] on icon at bounding box center [13, 90] width 6 height 7
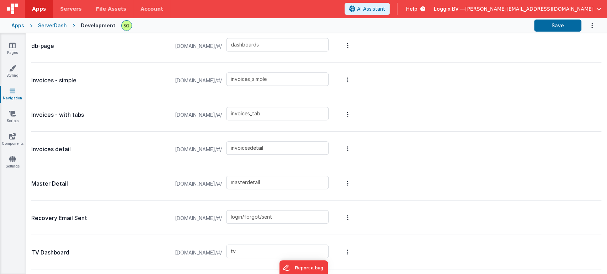
scroll to position [445, 0]
click at [275, 219] on input "tv" at bounding box center [277, 217] width 102 height 14
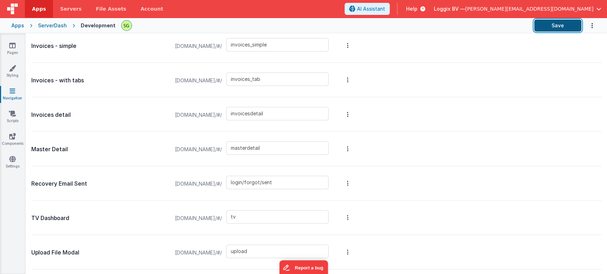
click at [549, 28] on button "Save" at bounding box center [557, 26] width 47 height 12
click at [16, 44] on link "Pages" at bounding box center [13, 49] width 26 height 14
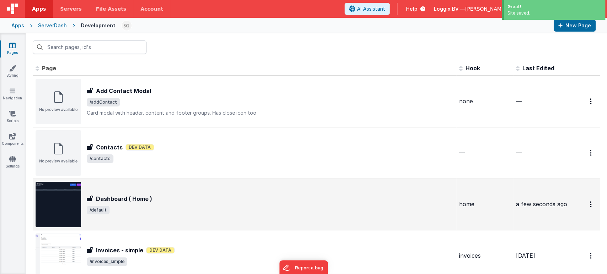
click at [191, 209] on span "/default" at bounding box center [270, 210] width 366 height 9
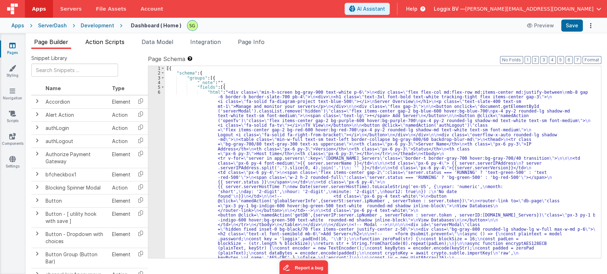
click at [103, 39] on span "Action Scripts" at bounding box center [104, 41] width 39 height 7
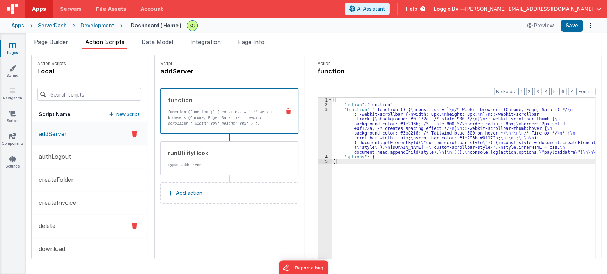
scroll to position [122, 0]
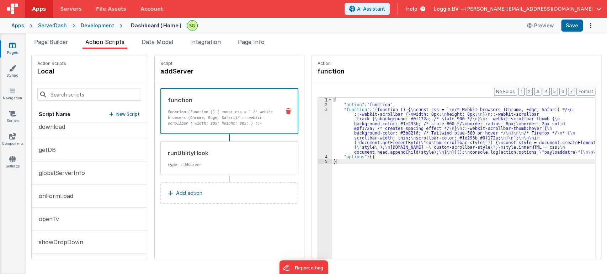
click at [64, 214] on button "openTv" at bounding box center [89, 219] width 115 height 23
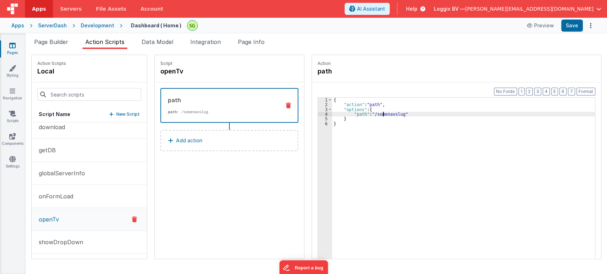
click at [376, 115] on div "{ "action" : "path" , "options" : { "path" : "/somenavslug" } }" at bounding box center [467, 194] width 270 height 193
click at [575, 28] on button "Save" at bounding box center [572, 26] width 22 height 12
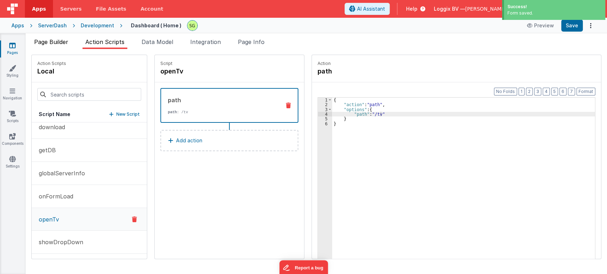
click at [58, 46] on li "Page Builder" at bounding box center [51, 43] width 40 height 11
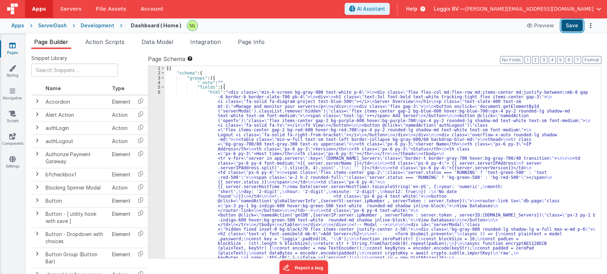
click at [569, 24] on button "Save" at bounding box center [572, 26] width 22 height 12
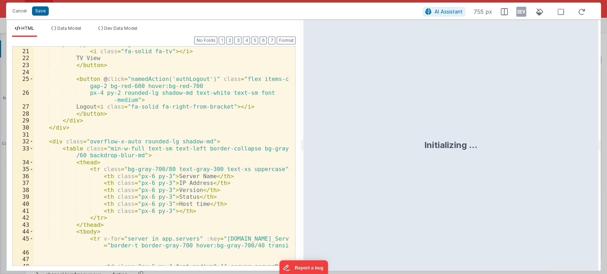
scroll to position [0, 0]
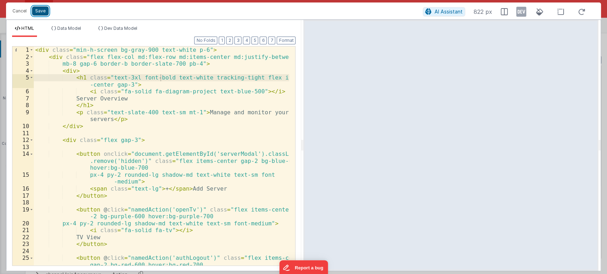
click at [40, 9] on button "Save" at bounding box center [40, 10] width 17 height 9
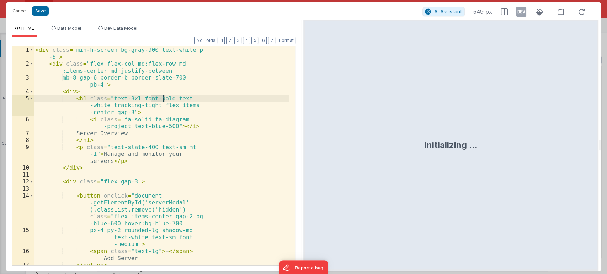
click at [159, 91] on div "< div class = "min-h-screen bg-gray-900 text-white p -6" > < div class = "flex …" at bounding box center [161, 167] width 255 height 240
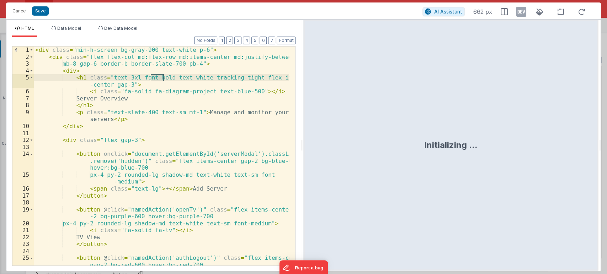
click at [263, 148] on div "< div class = "min-h-screen bg-gray-900 text-white p-6" > < div class = "flex f…" at bounding box center [161, 167] width 255 height 240
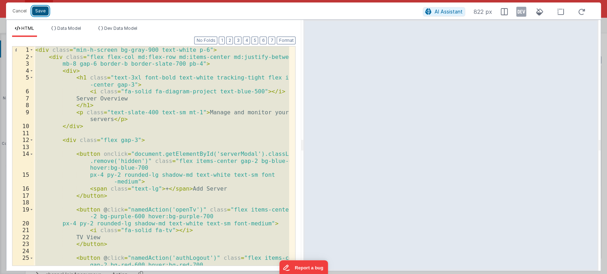
click at [37, 13] on button "Save" at bounding box center [40, 10] width 17 height 9
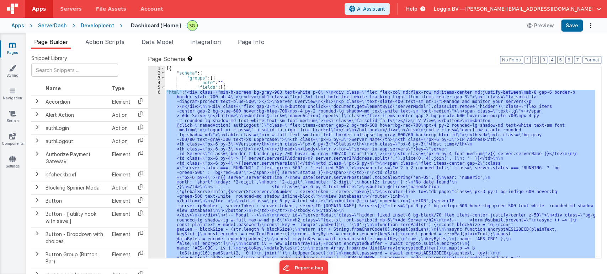
click at [13, 53] on link "Pages" at bounding box center [13, 49] width 26 height 14
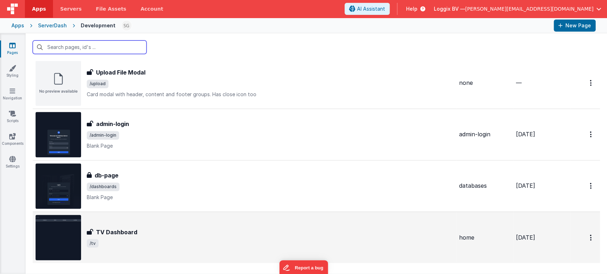
scroll to position [762, 0]
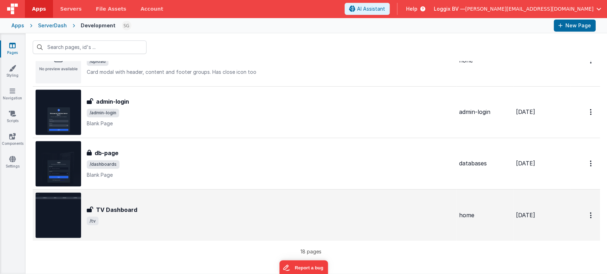
click at [219, 219] on span "/tv" at bounding box center [270, 221] width 366 height 9
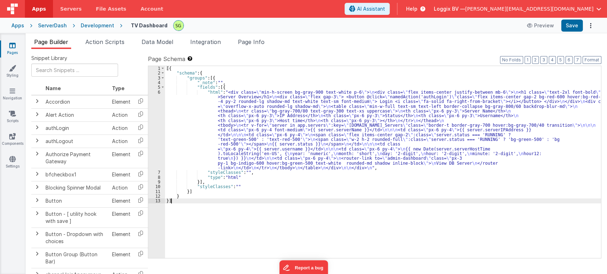
click at [159, 93] on div "6" at bounding box center [156, 130] width 17 height 81
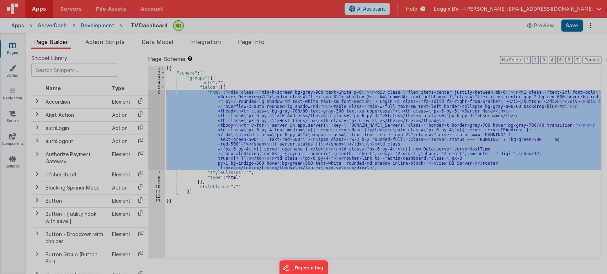
click at [159, 93] on div at bounding box center [303, 137] width 607 height 274
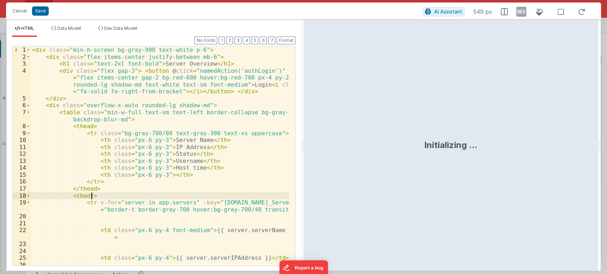
click at [216, 194] on div "< div class = "min-h-screen bg-gray-900 text-white p-6" > < div class = "flex i…" at bounding box center [160, 163] width 259 height 233
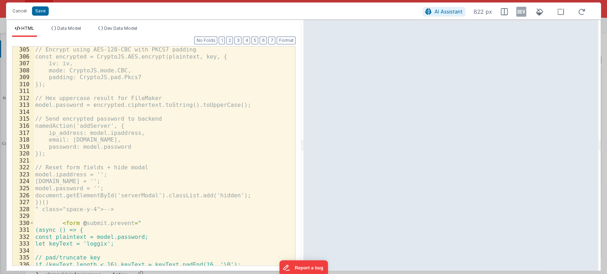
scroll to position [2281, 0]
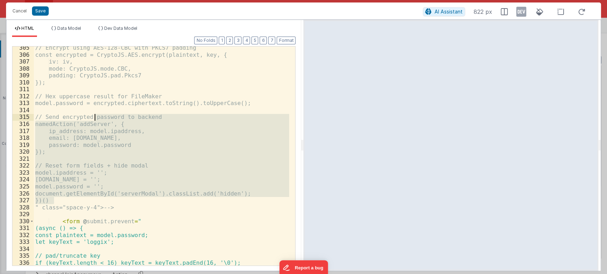
drag, startPoint x: 125, startPoint y: 204, endPoint x: 94, endPoint y: 120, distance: 89.8
click at [94, 120] on div "// Encrypt using AES-128-CBC with PKCS7 padding const encrypted = CryptoJS.AES.…" at bounding box center [161, 160] width 255 height 233
click at [114, 206] on div "// Encrypt using AES-128-CBC with PKCS7 padding const encrypted = CryptoJS.AES.…" at bounding box center [161, 160] width 255 height 233
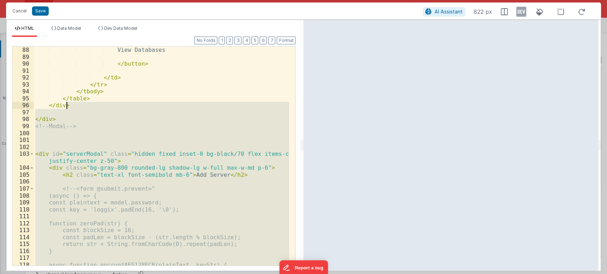
scroll to position [757, 0]
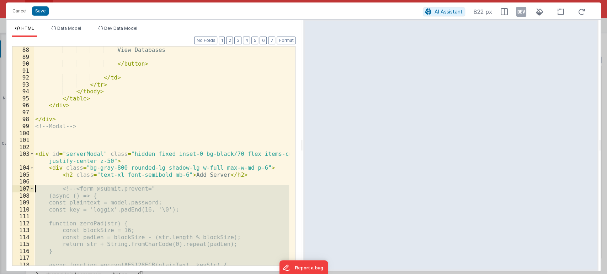
drag, startPoint x: 114, startPoint y: 206, endPoint x: 39, endPoint y: 187, distance: 78.0
click at [39, 187] on div "View Databases </ button > </ td > </ tr > </ tbody > </ table > </ div > </ di…" at bounding box center [161, 163] width 255 height 233
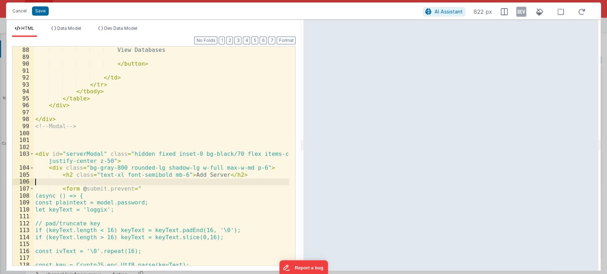
click at [39, 185] on div "View Databases </ button > </ td > </ tr > </ tbody > </ table > </ div > </ di…" at bounding box center [161, 163] width 255 height 233
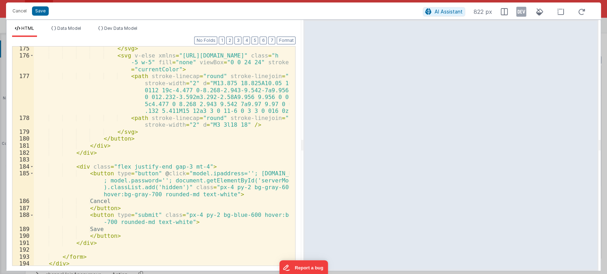
scroll to position [1537, 0]
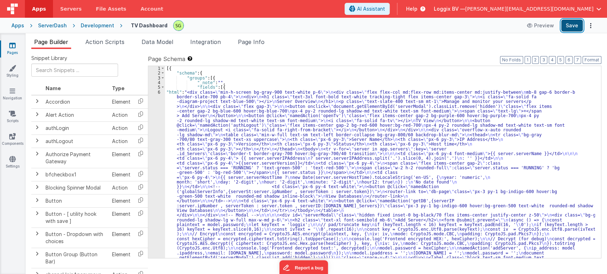
click at [576, 22] on button "Save" at bounding box center [572, 26] width 22 height 12
click at [159, 91] on div "6" at bounding box center [156, 220] width 17 height 260
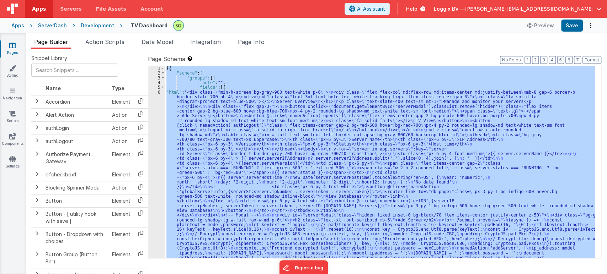
click at [159, 91] on div "6" at bounding box center [156, 220] width 17 height 260
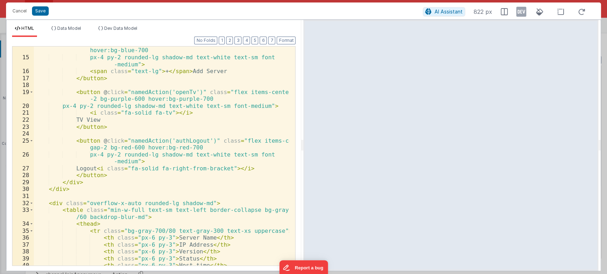
scroll to position [117, 0]
click at [107, 126] on div "< button onclick = "document.getElementById('serverModal').classList .remove('h…" at bounding box center [161, 156] width 255 height 247
click at [106, 176] on div "< button onclick = "document.getElementById('serverModal').classList .remove('h…" at bounding box center [161, 156] width 255 height 247
click at [38, 139] on div "< button onclick = "document.getElementById('serverModal').classList .remove('h…" at bounding box center [161, 156] width 255 height 247
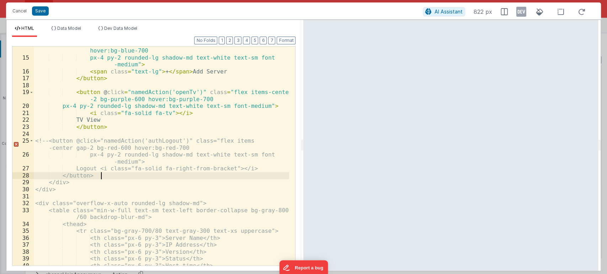
click at [114, 175] on div "< button onclick = "document.getElementById('serverModal').classList .remove('h…" at bounding box center [161, 156] width 255 height 247
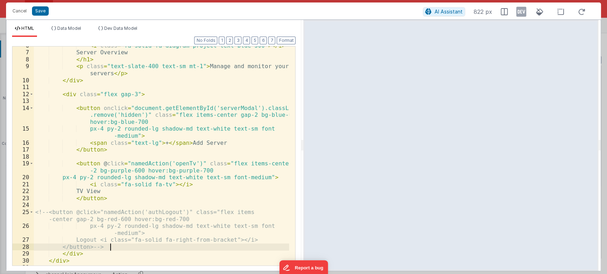
scroll to position [46, 0]
click at [37, 107] on div "< i class = "fa-solid fa-diagram-project text-blue-500" > </ i > Server Overvie…" at bounding box center [161, 158] width 255 height 233
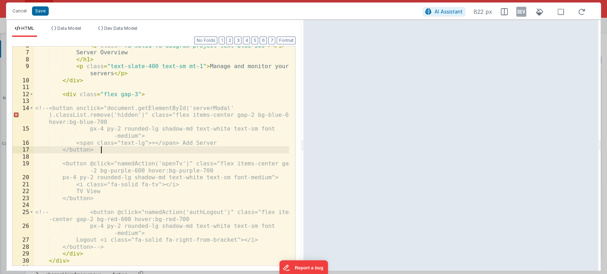
click at [116, 150] on div "< i class = "fa-solid fa-diagram-project text-blue-500" > </ i > Server Overvie…" at bounding box center [161, 158] width 255 height 233
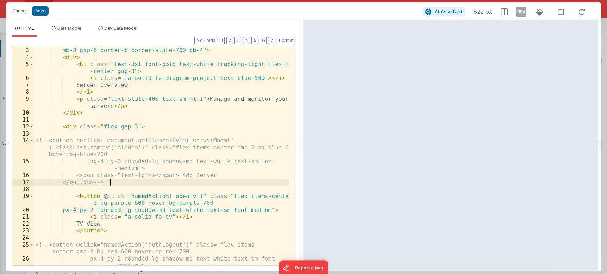
scroll to position [18, 0]
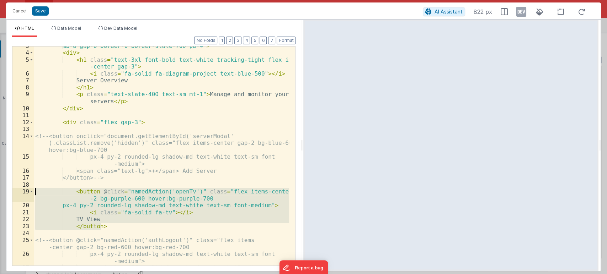
drag, startPoint x: 108, startPoint y: 227, endPoint x: 34, endPoint y: 192, distance: 81.9
click at [34, 192] on div "mb-8 gap-6 border-b border-slate-700 pb-4" > < div > < h1 class = "text-3xl fon…" at bounding box center [161, 159] width 255 height 233
click at [114, 226] on div "mb-8 gap-6 border-b border-slate-700 pb-4" > < div > < h1 class = "text-3xl fon…" at bounding box center [161, 156] width 255 height 219
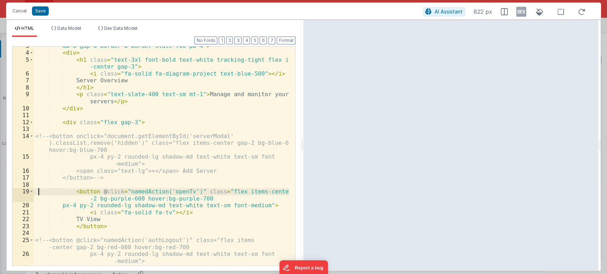
click at [38, 191] on div "mb-8 gap-6 border-b border-slate-700 pb-4" > < div > < h1 class = "text-3xl fon…" at bounding box center [161, 159] width 255 height 233
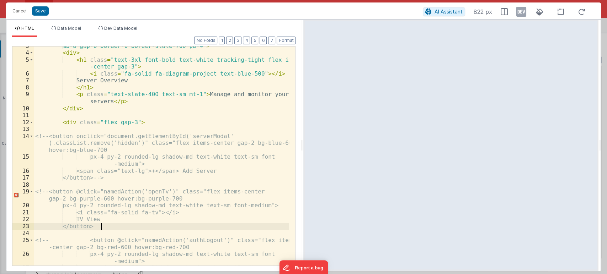
click at [106, 226] on div "mb-8 gap-6 border-b border-slate-700 pb-4" > < div > < h1 class = "text-3xl fon…" at bounding box center [161, 159] width 255 height 233
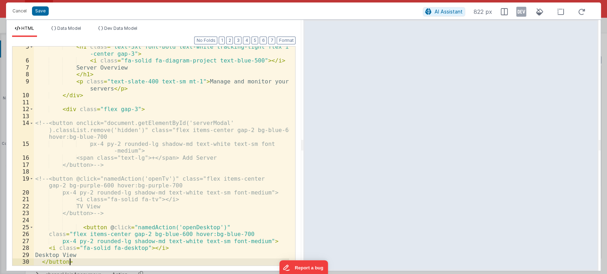
scroll to position [31, 0]
click at [286, 38] on button "Format" at bounding box center [285, 41] width 19 height 8
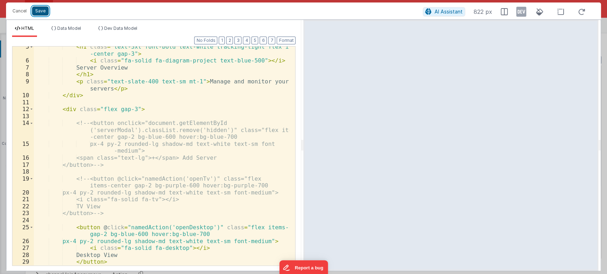
click at [42, 8] on button "Save" at bounding box center [40, 10] width 17 height 9
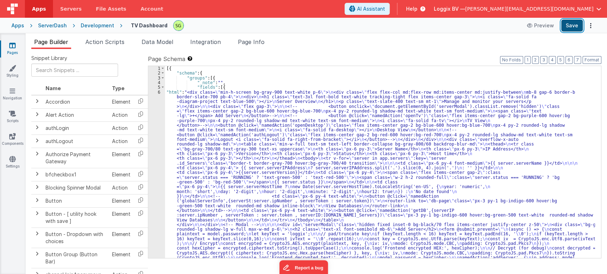
click at [569, 22] on button "Save" at bounding box center [572, 26] width 22 height 12
click at [10, 89] on icon at bounding box center [13, 90] width 6 height 7
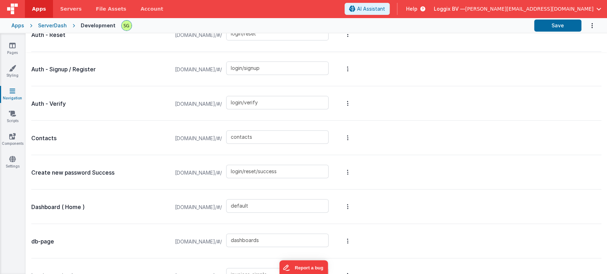
scroll to position [236, 0]
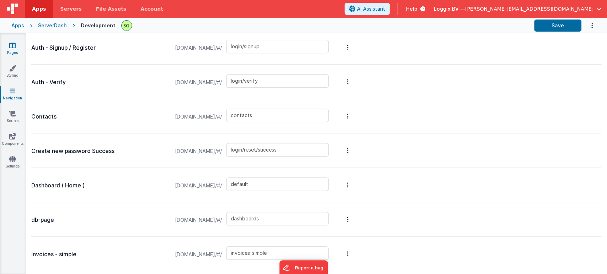
click at [12, 42] on icon at bounding box center [12, 45] width 6 height 7
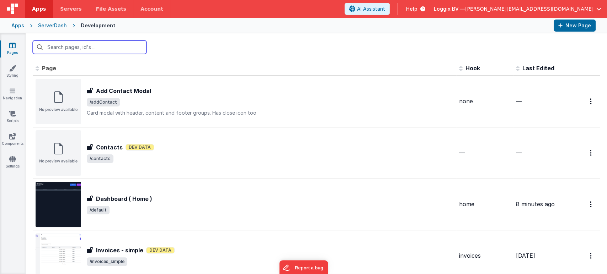
click at [70, 51] on input "text" at bounding box center [90, 48] width 114 height 14
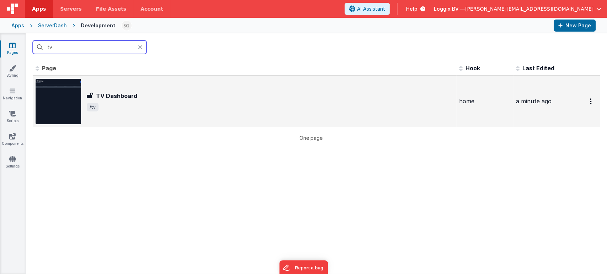
type input "tv"
click at [167, 115] on div "TV Dashboard TV Dashboard /tv" at bounding box center [245, 101] width 418 height 45
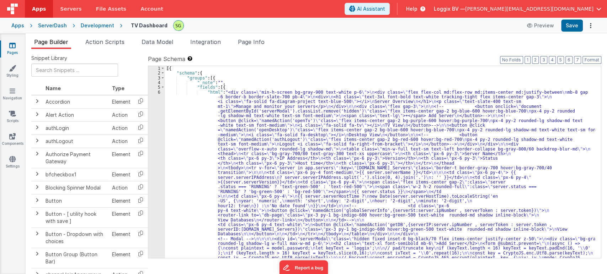
click at [107, 37] on div "Page Builder Action Scripts Data Model Integration Page Info Snippet Library Na…" at bounding box center [316, 153] width 581 height 241
click at [104, 41] on span "Action Scripts" at bounding box center [104, 41] width 39 height 7
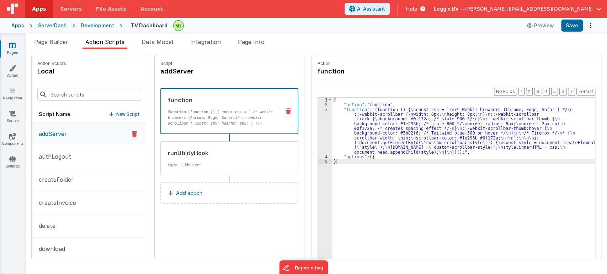
click at [119, 112] on p "New Script" at bounding box center [127, 114] width 23 height 7
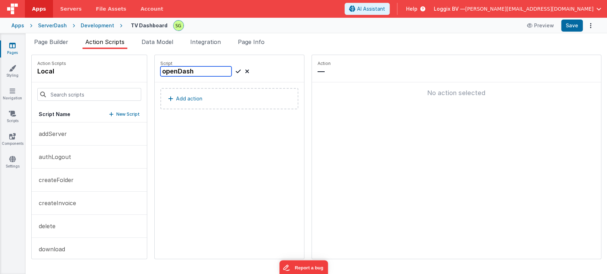
type input "openDash"
click at [236, 69] on icon at bounding box center [238, 71] width 5 height 9
click at [208, 93] on button "Add action" at bounding box center [229, 98] width 138 height 21
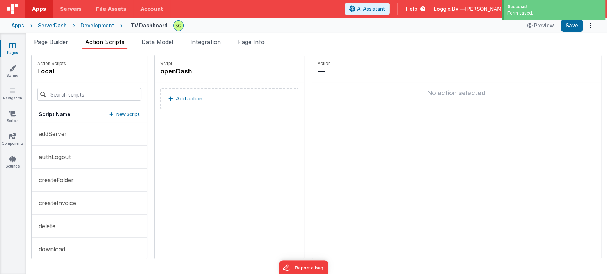
click at [204, 102] on button "Add action" at bounding box center [229, 98] width 138 height 21
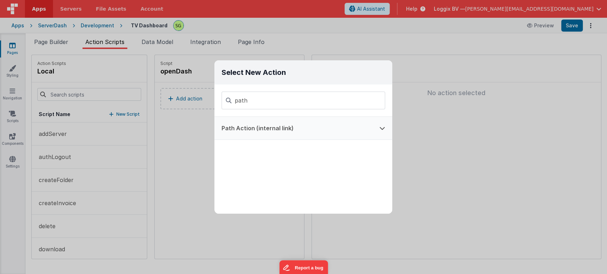
type input "path"
click at [257, 135] on button "Path Action (internal link)" at bounding box center [293, 128] width 158 height 23
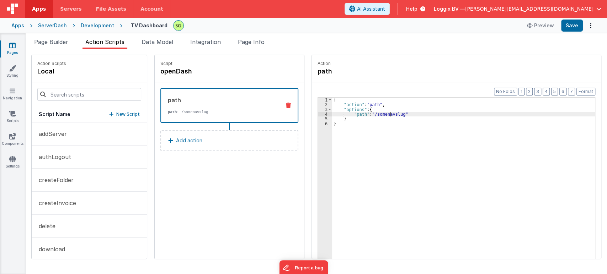
click at [383, 113] on div "{ "action" : "path" , "options" : { "path" : "/somenavslug" } }" at bounding box center [467, 194] width 270 height 193
click at [563, 23] on button "Save" at bounding box center [572, 26] width 22 height 12
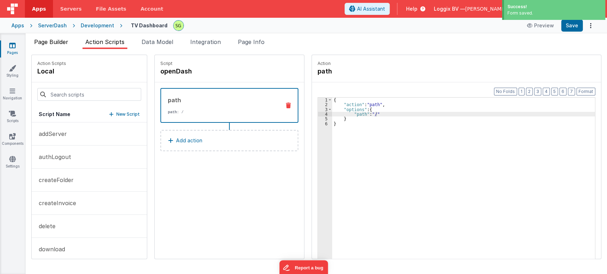
click at [51, 43] on span "Page Builder" at bounding box center [51, 41] width 34 height 7
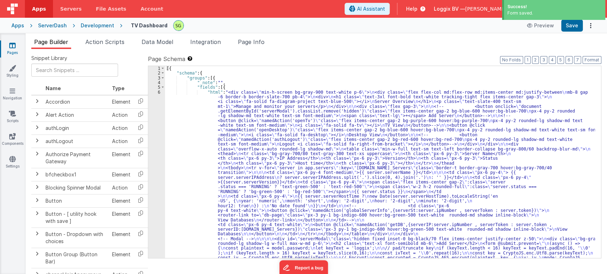
click at [158, 91] on div "6" at bounding box center [156, 239] width 17 height 298
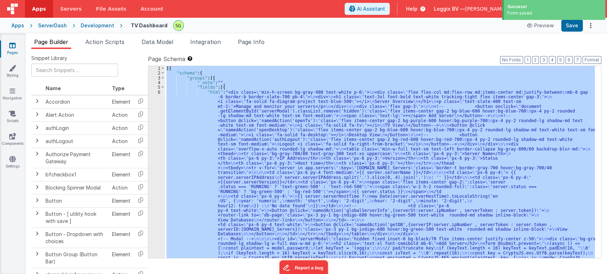
click at [158, 91] on div "6" at bounding box center [156, 239] width 17 height 298
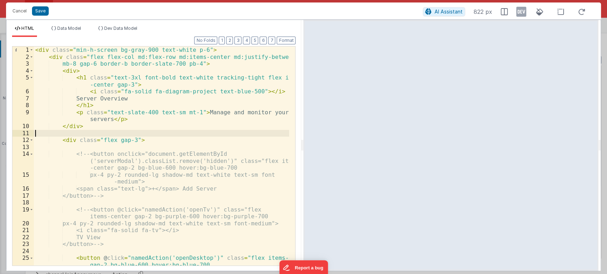
click at [166, 134] on div "< div class = "min-h-screen bg-gray-900 text-white p-6" > < div class = "flex f…" at bounding box center [161, 163] width 255 height 233
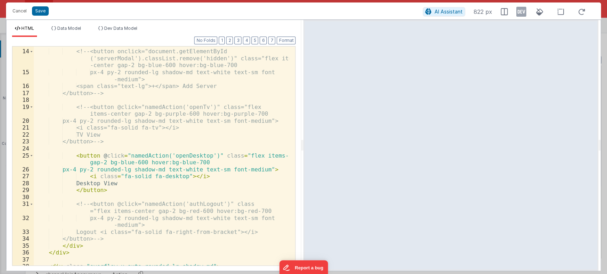
scroll to position [102, 0]
click at [186, 154] on div "<!-- <button onclick="document.getElementById ('serverModal').classList.remove(…" at bounding box center [161, 157] width 255 height 233
click at [42, 12] on button "Save" at bounding box center [40, 10] width 17 height 9
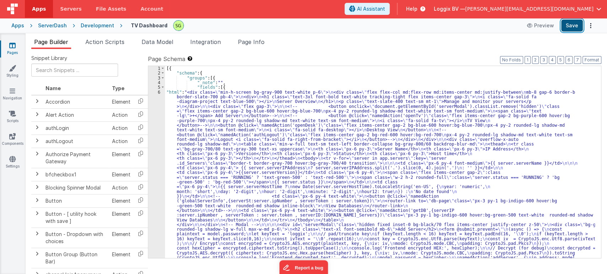
click at [573, 25] on button "Save" at bounding box center [572, 26] width 22 height 12
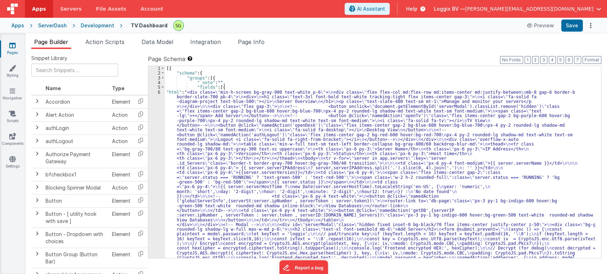
click at [159, 91] on div "6" at bounding box center [156, 225] width 17 height 270
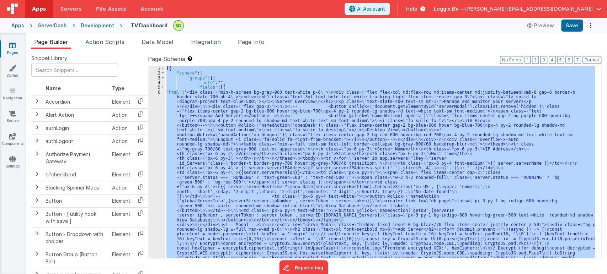
click at [159, 91] on div "6" at bounding box center [156, 225] width 17 height 270
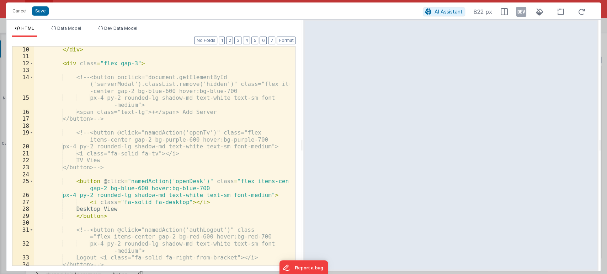
scroll to position [79, 0]
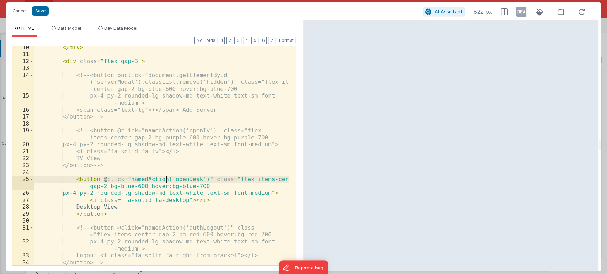
click at [167, 179] on div "</ div > < div class = "flex gap-3" > <!-- <button onclick="document.getElement…" at bounding box center [161, 160] width 255 height 233
click at [40, 11] on button "Save" at bounding box center [40, 10] width 17 height 9
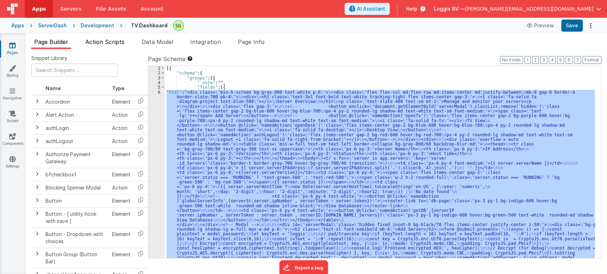
click at [98, 39] on span "Action Scripts" at bounding box center [104, 41] width 39 height 7
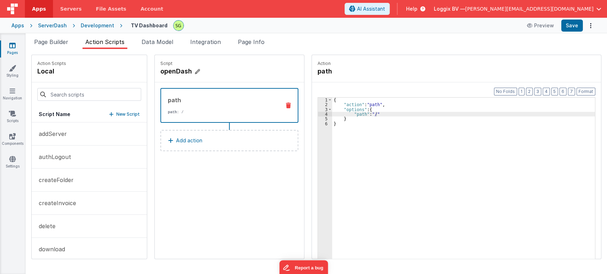
click at [195, 71] on icon at bounding box center [197, 71] width 5 height 7
click at [187, 71] on input "openDash" at bounding box center [195, 71] width 71 height 10
type input "openDesk"
click at [236, 70] on icon at bounding box center [238, 71] width 5 height 9
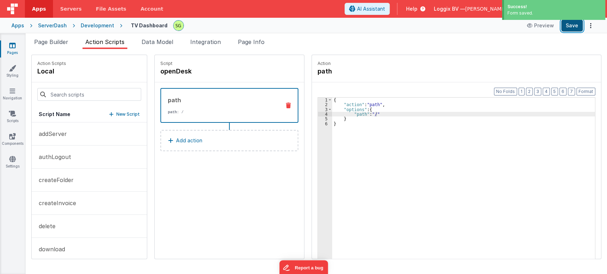
click at [575, 26] on button "Save" at bounding box center [572, 26] width 22 height 12
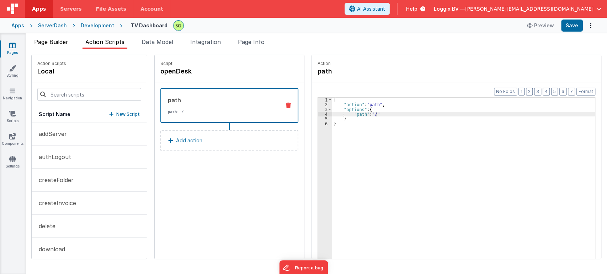
click at [54, 38] on li "Page Builder" at bounding box center [51, 43] width 40 height 11
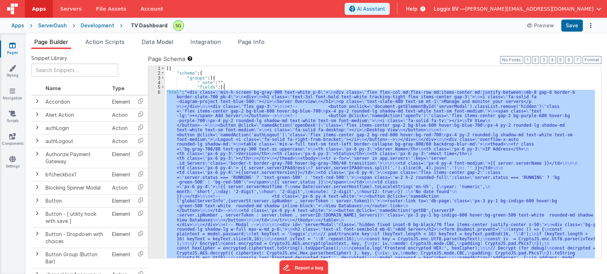
click at [159, 92] on div "6" at bounding box center [156, 225] width 17 height 270
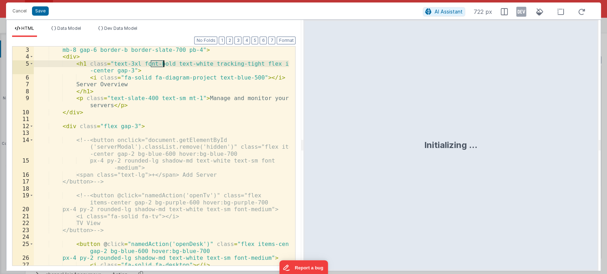
scroll to position [0, 0]
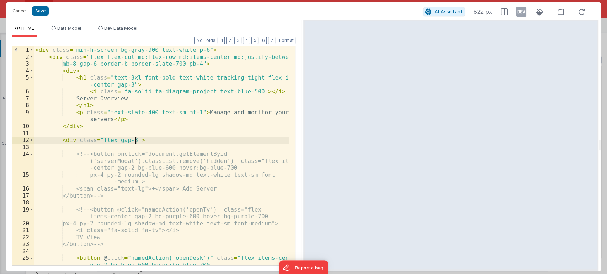
click at [254, 140] on div "< div class = "min-h-screen bg-gray-900 text-white p-6" > < div class = "flex f…" at bounding box center [161, 163] width 255 height 233
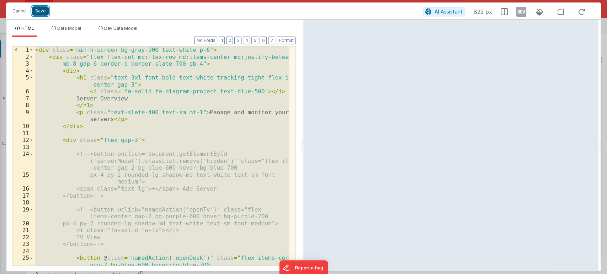
click at [46, 15] on button "Save" at bounding box center [40, 10] width 17 height 9
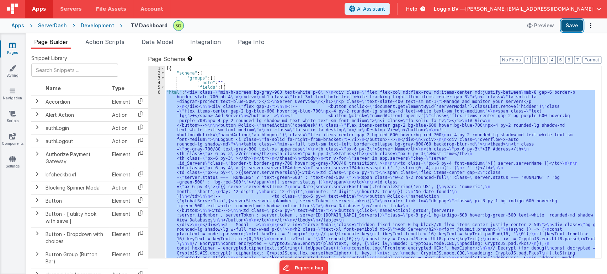
click at [563, 27] on button "Save" at bounding box center [572, 26] width 22 height 12
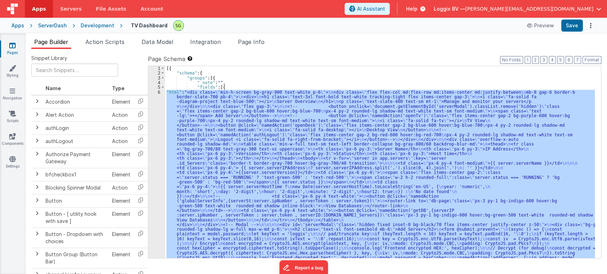
click at [204, 121] on div "[{ "schema" : { "groups" : [{ "_note" : "" , "fields" : [{ "html" : "<div class…" at bounding box center [380, 162] width 430 height 192
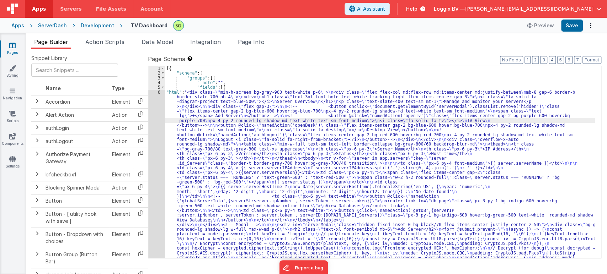
click at [159, 91] on div "6" at bounding box center [156, 225] width 17 height 270
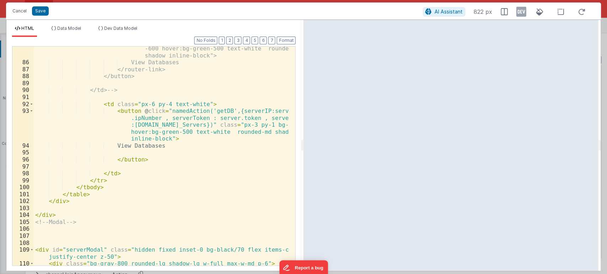
scroll to position [708, 0]
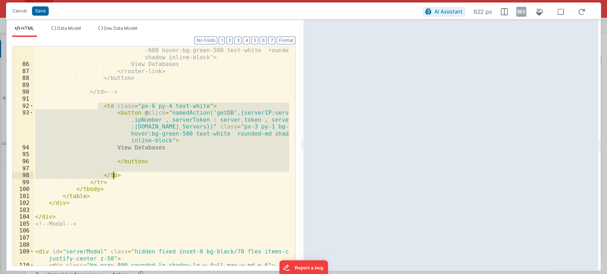
drag, startPoint x: 97, startPoint y: 105, endPoint x: 151, endPoint y: 174, distance: 87.3
click at [151, 174] on div "<router-link to="db-page" class="px-3 py-1 bg-indigo -600 hover:bg-green-500 te…" at bounding box center [161, 163] width 255 height 247
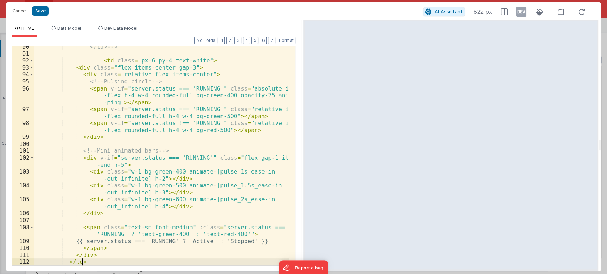
scroll to position [753, 0]
click at [284, 43] on button "Format" at bounding box center [285, 41] width 19 height 8
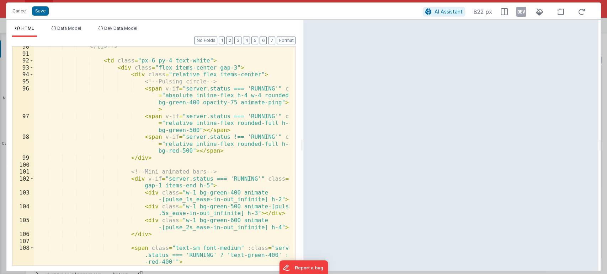
click at [39, 5] on div "Cancel Save AI Assistant 822 px" at bounding box center [303, 10] width 594 height 17
click at [41, 7] on button "Save" at bounding box center [40, 10] width 17 height 9
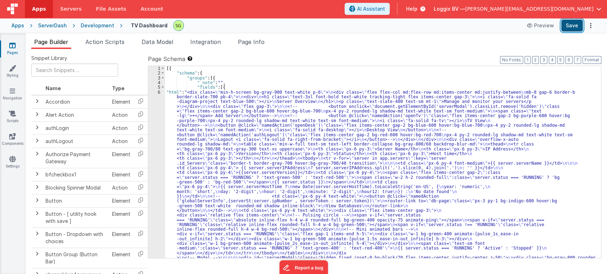
click at [570, 23] on button "Save" at bounding box center [572, 26] width 22 height 12
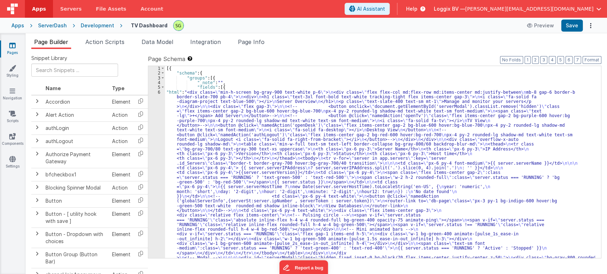
click at [159, 93] on div "6" at bounding box center [156, 241] width 17 height 303
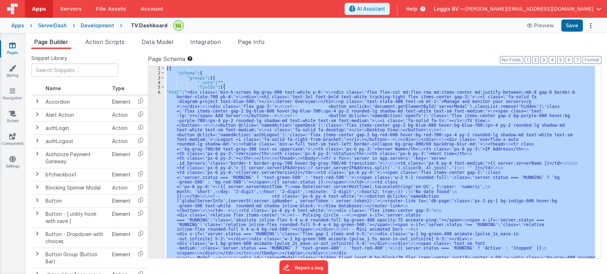
click at [159, 93] on div "6" at bounding box center [156, 241] width 17 height 303
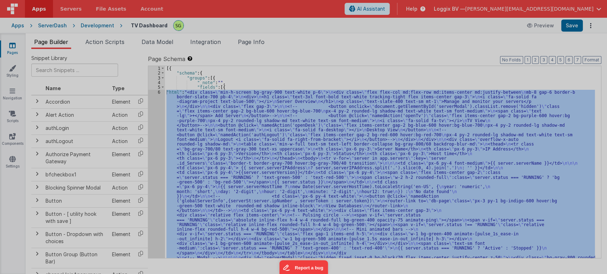
click at [159, 93] on div at bounding box center [303, 137] width 607 height 274
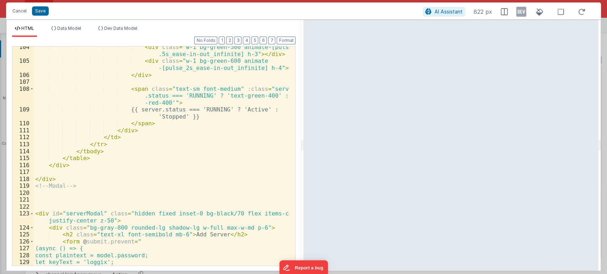
scroll to position [960, 0]
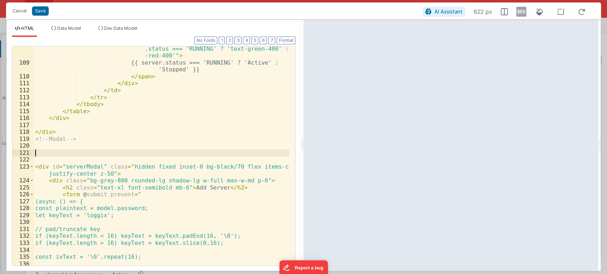
click at [142, 150] on div "< span class = "text-sm font-medium" :class = "server .status === 'RUNNING' ? '…" at bounding box center [161, 161] width 255 height 247
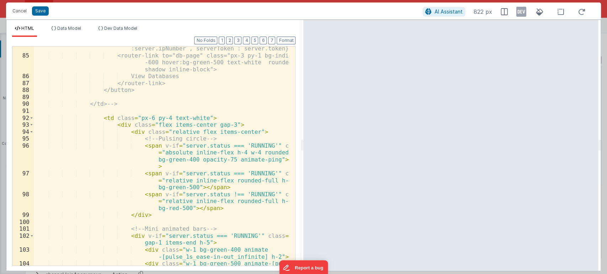
scroll to position [696, 0]
click at [31, 117] on span at bounding box center [31, 118] width 4 height 7
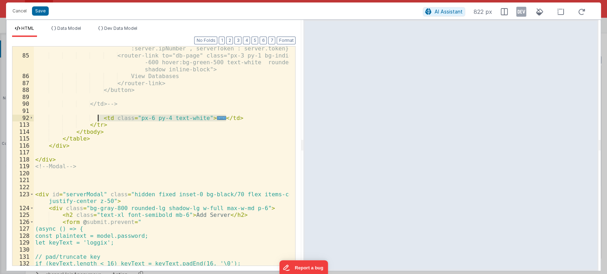
drag, startPoint x: 226, startPoint y: 115, endPoint x: 98, endPoint y: 119, distance: 127.6
click at [98, 119] on div "<button @click="namedAction('globalServerInfo',{serverSt :server.ipNumber , ser…" at bounding box center [161, 158] width 255 height 240
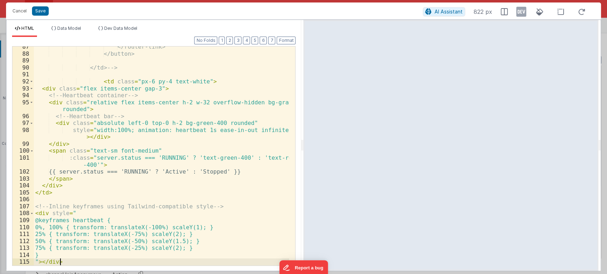
scroll to position [733, 0]
click at [283, 44] on button "Format" at bounding box center [285, 41] width 19 height 8
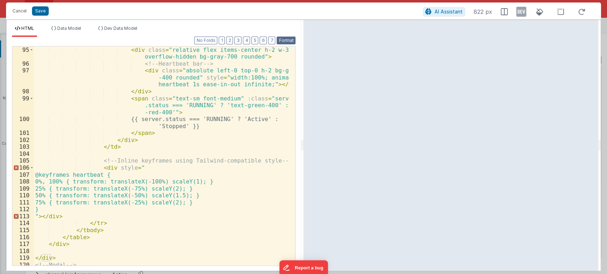
scroll to position [786, 0]
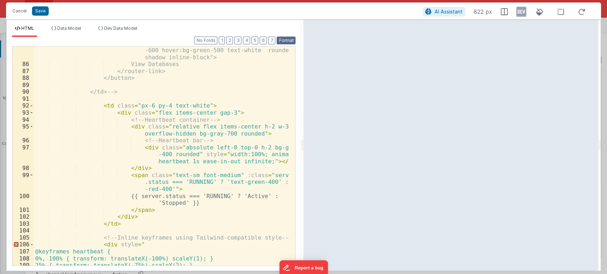
scroll to position [708, 0]
click at [32, 106] on span at bounding box center [31, 106] width 4 height 7
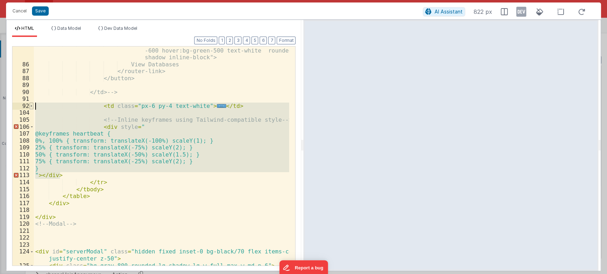
drag, startPoint x: 118, startPoint y: 173, endPoint x: 31, endPoint y: 106, distance: 109.2
click at [31, 106] on div "85 86 87 88 89 90 91 92 104 105 106 107 108 109 110 111 112 113 114 115 116 117…" at bounding box center [153, 156] width 283 height 220
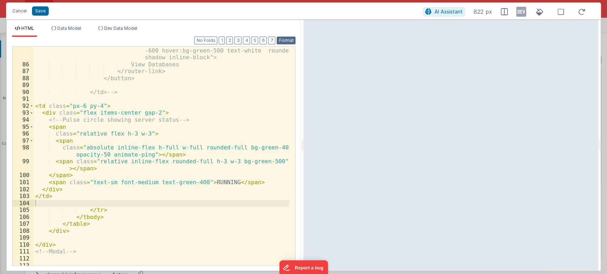
click at [284, 38] on button "Format" at bounding box center [285, 41] width 19 height 8
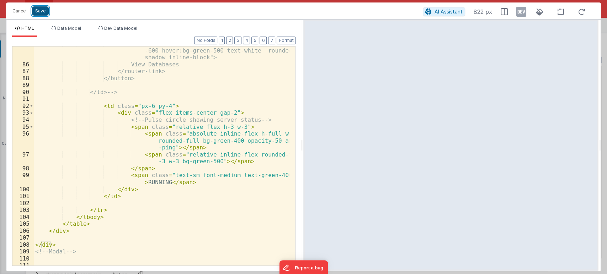
click at [36, 7] on button "Save" at bounding box center [40, 10] width 17 height 9
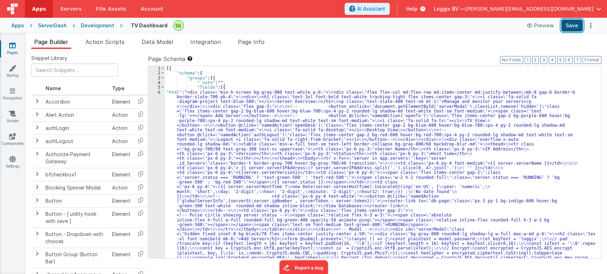
click at [568, 25] on button "Save" at bounding box center [572, 26] width 22 height 12
click at [159, 92] on div "6" at bounding box center [156, 227] width 17 height 275
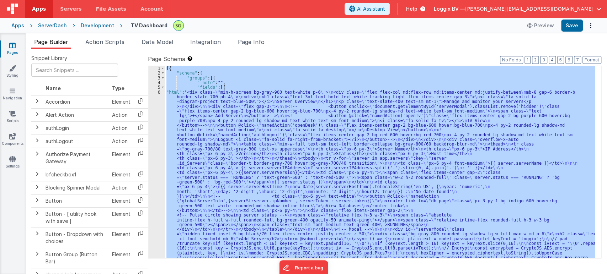
click at [159, 92] on div "6" at bounding box center [156, 227] width 17 height 275
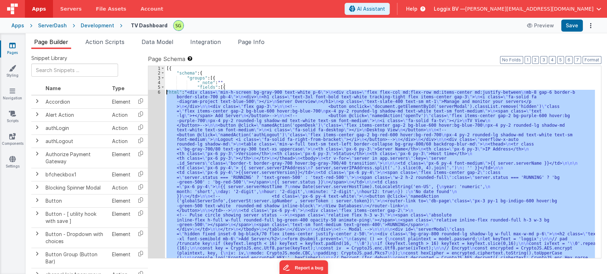
click at [159, 92] on div "6" at bounding box center [156, 227] width 17 height 275
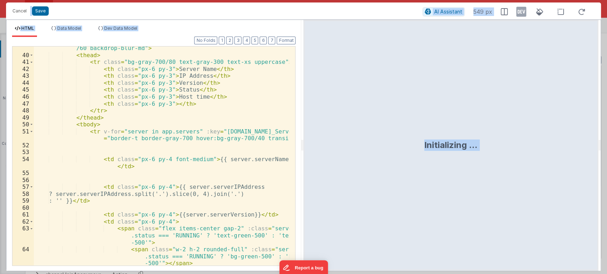
scroll to position [335, 0]
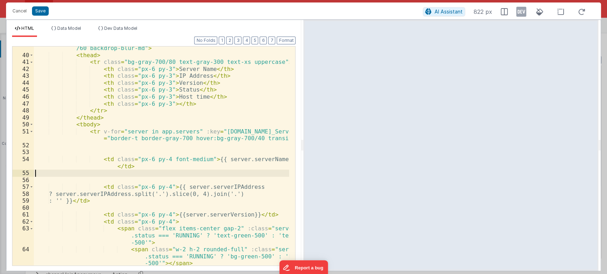
click at [94, 170] on div "< table class = "min-w-full text-sm text-left border-collapse bg-gray-800 /60 b…" at bounding box center [161, 158] width 255 height 240
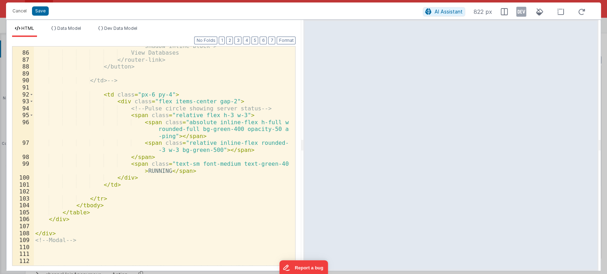
scroll to position [718, 0]
click at [32, 97] on span at bounding box center [31, 96] width 4 height 7
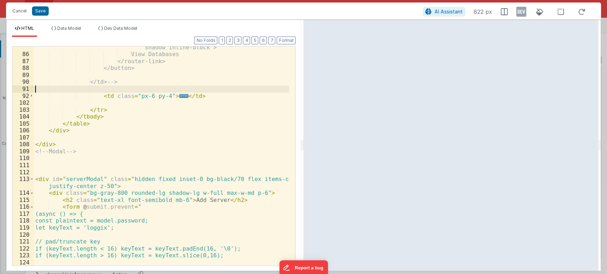
click at [194, 92] on div "<router-link to="db-page" class="px-3 py-1 bg-indigo -600 hover:bg-green-500 te…" at bounding box center [161, 153] width 255 height 247
drag, startPoint x: 196, startPoint y: 95, endPoint x: 99, endPoint y: 96, distance: 96.7
click at [99, 96] on div "<router-link to="db-page" class="px-3 py-1 bg-indigo -600 hover:bg-green-500 te…" at bounding box center [161, 153] width 255 height 247
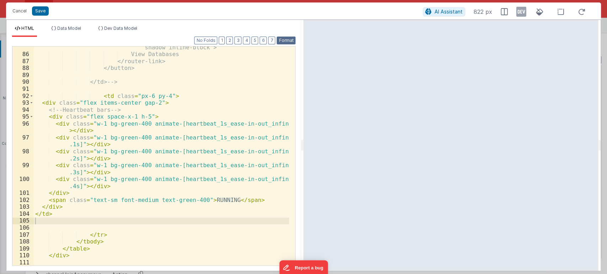
click at [287, 41] on button "Format" at bounding box center [285, 41] width 19 height 8
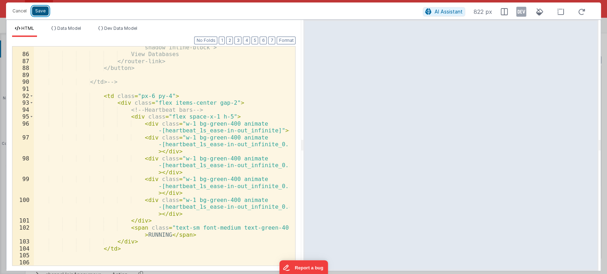
click at [44, 9] on button "Save" at bounding box center [40, 10] width 17 height 9
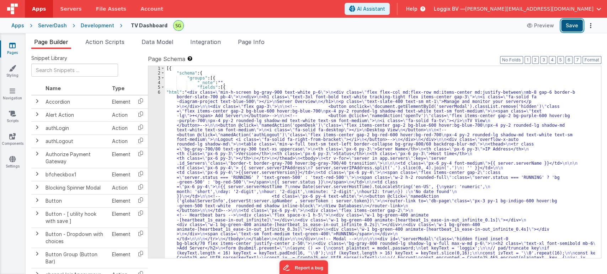
click at [569, 27] on button "Save" at bounding box center [572, 26] width 22 height 12
click at [159, 92] on div "6" at bounding box center [156, 232] width 17 height 284
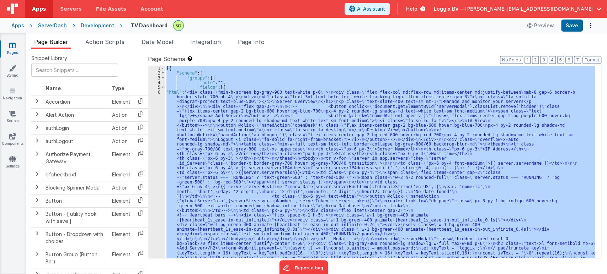
click at [159, 92] on div "6" at bounding box center [156, 232] width 17 height 284
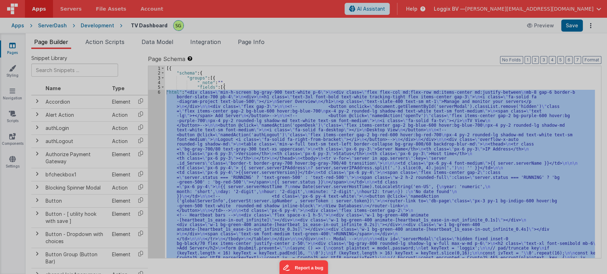
click at [159, 92] on div at bounding box center [303, 137] width 607 height 274
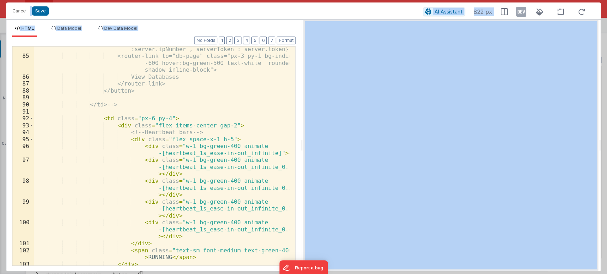
scroll to position [695, 0]
click at [98, 164] on div "<button @click="namedAction('globalServerInfo',{serverSt :server.ipNumber , ser…" at bounding box center [161, 160] width 255 height 240
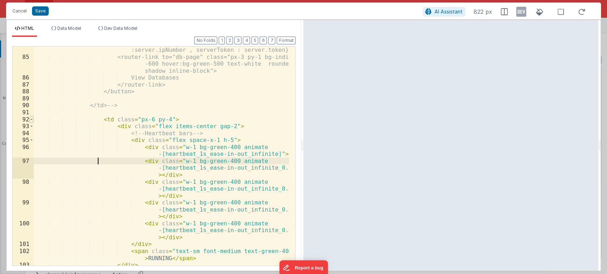
click at [31, 119] on span at bounding box center [31, 119] width 4 height 7
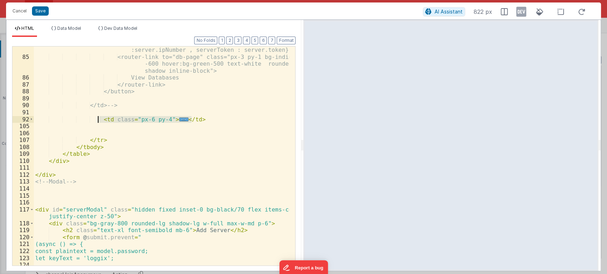
drag, startPoint x: 196, startPoint y: 119, endPoint x: 98, endPoint y: 118, distance: 98.4
click at [98, 118] on div "<button @click="namedAction('globalServerInfo',{serverSt :server.ipNumber , ser…" at bounding box center [161, 160] width 255 height 240
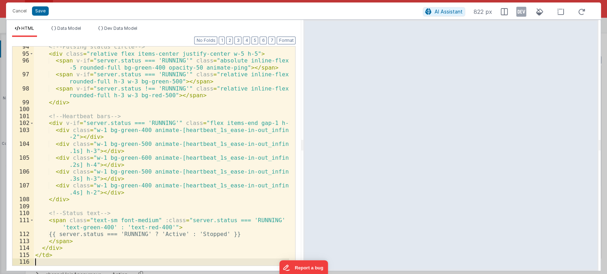
scroll to position [781, 0]
click at [287, 43] on button "Format" at bounding box center [285, 41] width 19 height 8
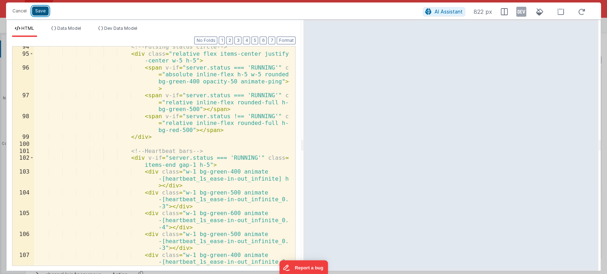
click at [37, 10] on button "Save" at bounding box center [40, 10] width 17 height 9
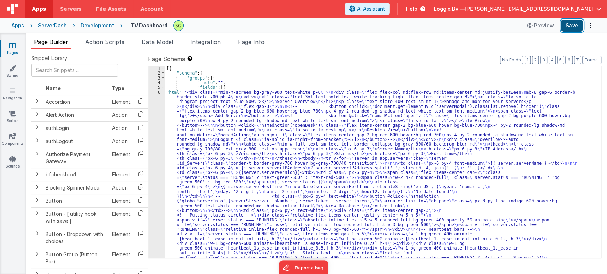
click at [581, 25] on button "Save" at bounding box center [572, 26] width 22 height 12
click at [158, 92] on div "6" at bounding box center [156, 246] width 17 height 313
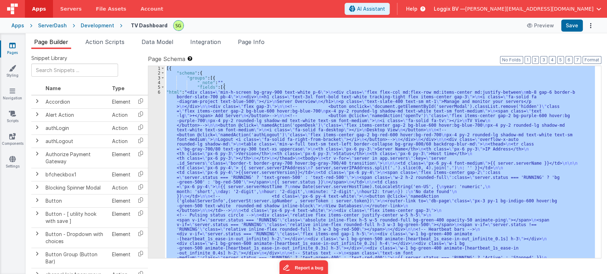
click at [158, 92] on div "6" at bounding box center [156, 246] width 17 height 313
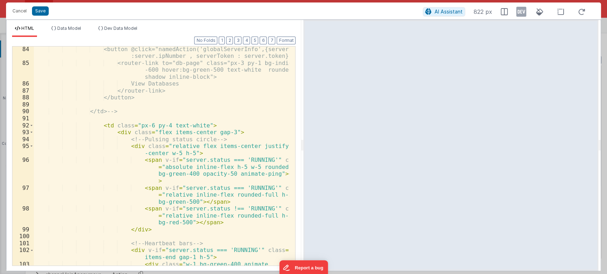
scroll to position [689, 0]
click at [32, 126] on span at bounding box center [31, 125] width 4 height 7
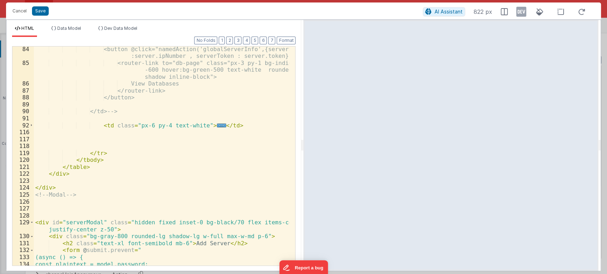
click at [139, 152] on div "<button @click="namedAction('globalServerInfo',{serverSt :server.ipNumber , ser…" at bounding box center [161, 166] width 255 height 240
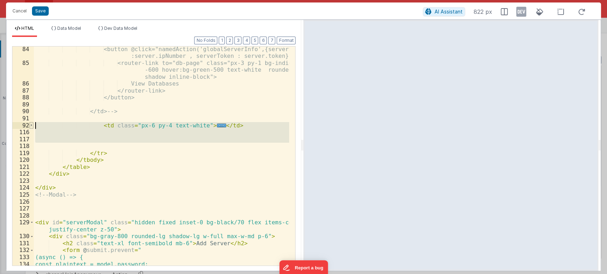
drag, startPoint x: 130, startPoint y: 147, endPoint x: 32, endPoint y: 124, distance: 100.6
click at [32, 124] on div "84 85 86 87 88 89 90 91 92 116 117 118 119 120 121 122 123 124 125 126 127 128 …" at bounding box center [153, 156] width 283 height 220
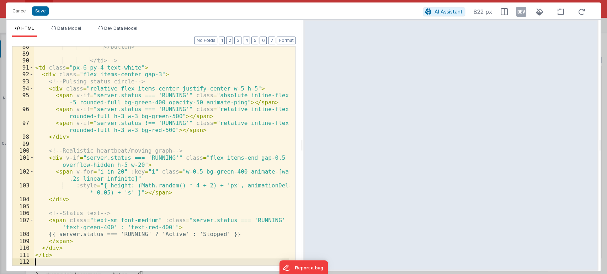
scroll to position [739, 0]
click at [284, 42] on button "Format" at bounding box center [285, 41] width 19 height 8
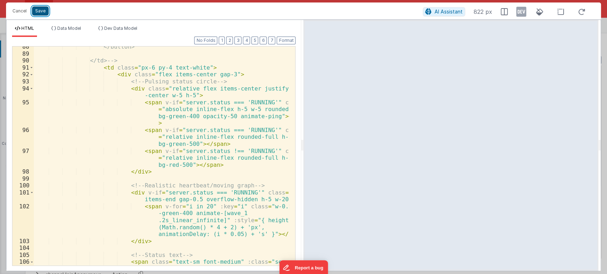
click at [41, 13] on button "Save" at bounding box center [40, 10] width 17 height 9
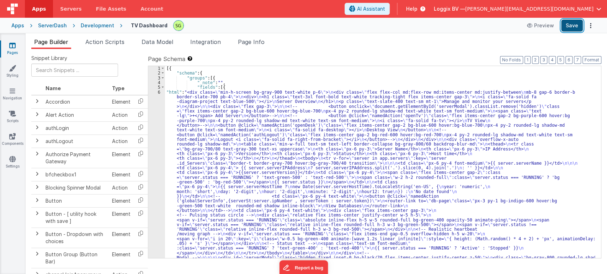
click at [572, 22] on button "Save" at bounding box center [572, 26] width 22 height 12
click at [159, 91] on div "6" at bounding box center [156, 241] width 17 height 303
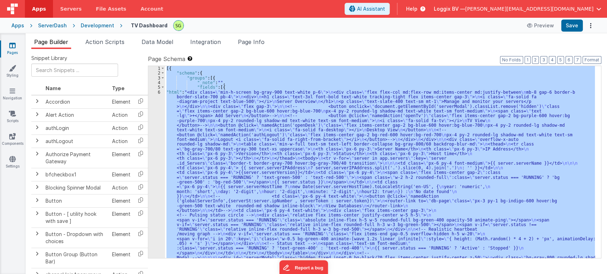
click at [159, 91] on div "6" at bounding box center [156, 241] width 17 height 303
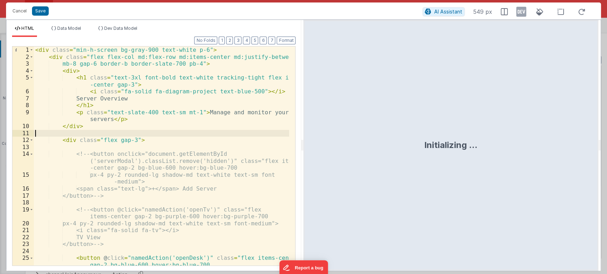
click at [208, 130] on div "< div class = "min-h-screen bg-gray-900 text-white p-6" > < div class = "flex f…" at bounding box center [161, 163] width 255 height 233
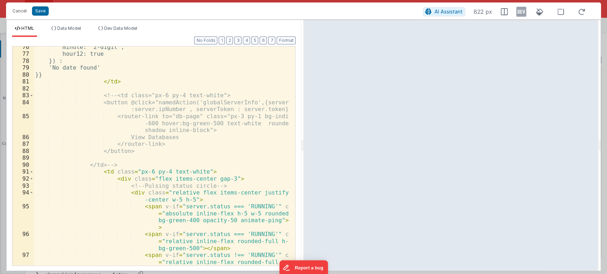
scroll to position [629, 0]
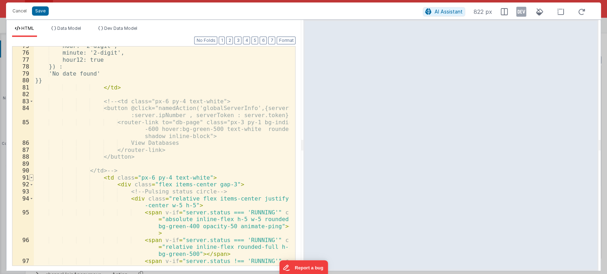
click at [31, 176] on span at bounding box center [31, 177] width 4 height 7
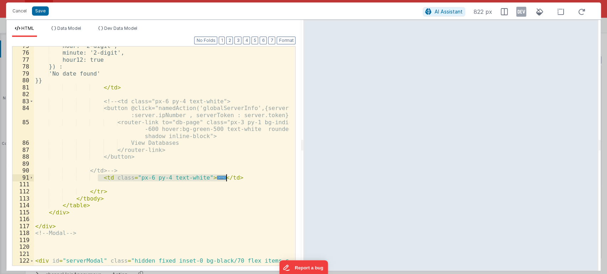
drag, startPoint x: 96, startPoint y: 178, endPoint x: 227, endPoint y: 178, distance: 131.1
click at [227, 178] on div "hour: '2-digit', minute: '2-digit', hour12: true }) : 'No date found' }} </ td …" at bounding box center [161, 163] width 255 height 240
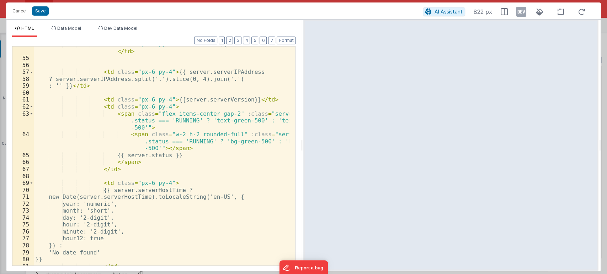
scroll to position [450, 0]
click at [151, 163] on div "< td class = "px-6 py-4 font-medium" > {{ server.serverName }} </ td > < td cla…" at bounding box center [161, 161] width 255 height 240
click at [125, 174] on div "< td class = "px-6 py-4 font-medium" > {{ server.serverName }} </ td > < td cla…" at bounding box center [161, 161] width 255 height 240
click at [117, 170] on div "< td class = "px-6 py-4 font-medium" > {{ server.serverName }} </ td > < td cla…" at bounding box center [161, 161] width 255 height 240
click at [96, 108] on div "< td class = "px-6 py-4 font-medium" > {{ server.serverName }} </ td > < td cla…" at bounding box center [161, 161] width 255 height 240
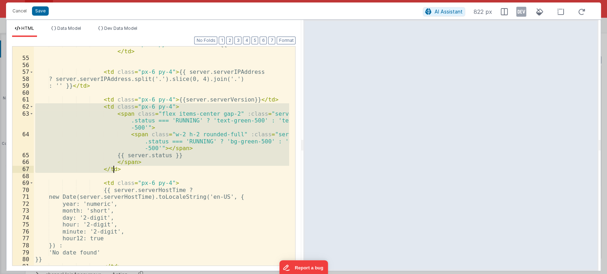
drag, startPoint x: 96, startPoint y: 108, endPoint x: 130, endPoint y: 172, distance: 72.7
click at [130, 172] on div "< td class = "px-6 py-4 font-medium" > {{ server.serverName }} </ td > < td cla…" at bounding box center [161, 161] width 255 height 240
click at [130, 172] on div "< td class = "px-6 py-4 font-medium" > {{ server.serverName }} </ td > < td cla…" at bounding box center [161, 156] width 255 height 219
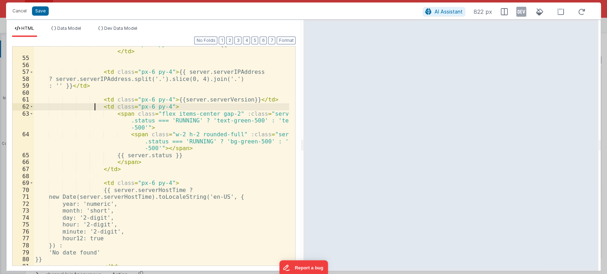
click at [96, 106] on div "< td class = "px-6 py-4 font-medium" > {{ server.serverName }} </ td > < td cla…" at bounding box center [161, 161] width 255 height 240
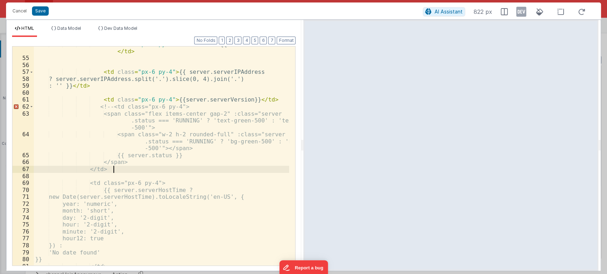
click at [123, 167] on div "< td class = "px-6 py-4 font-medium" > {{ server.serverName }} </ td > < td cla…" at bounding box center [161, 161] width 255 height 240
click at [125, 167] on div "< td class = "px-6 py-4 font-medium" > {{ server.serverName }} </ td > < td cla…" at bounding box center [161, 161] width 255 height 240
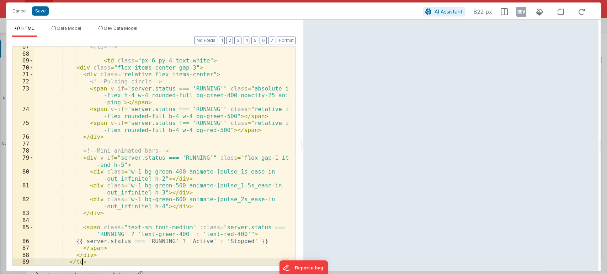
scroll to position [573, 0]
click at [290, 43] on button "Format" at bounding box center [285, 41] width 19 height 8
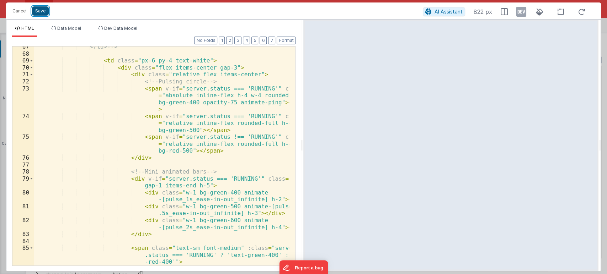
click at [44, 10] on button "Save" at bounding box center [40, 10] width 17 height 9
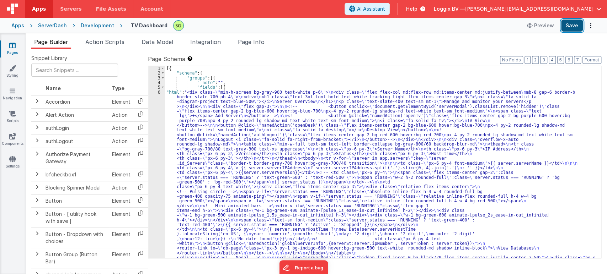
click at [574, 20] on button "Save" at bounding box center [572, 26] width 22 height 12
click at [159, 91] on div "6" at bounding box center [156, 241] width 17 height 303
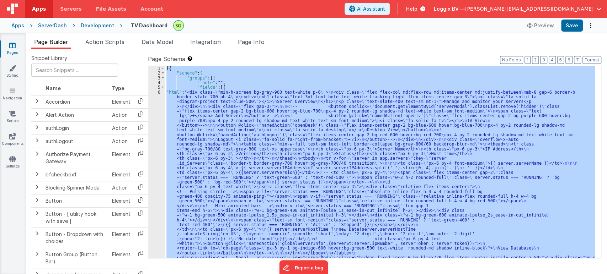
click at [159, 91] on div "6" at bounding box center [156, 241] width 17 height 303
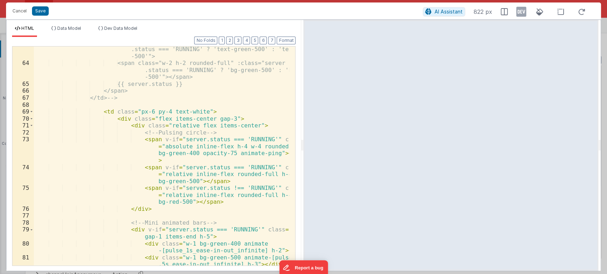
scroll to position [519, 0]
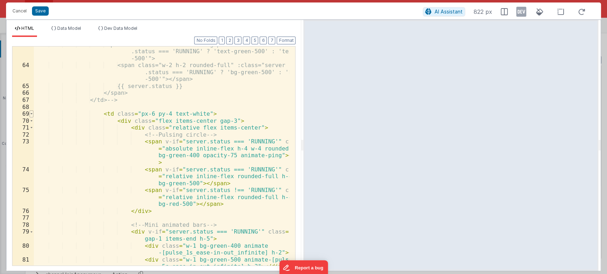
click at [31, 113] on span at bounding box center [31, 114] width 4 height 7
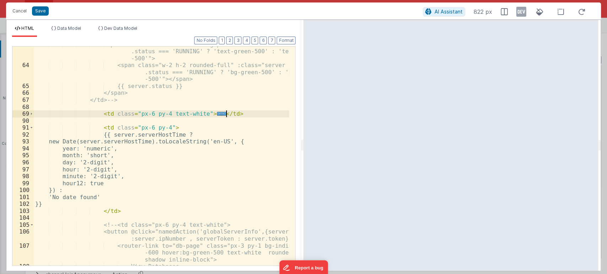
click at [228, 113] on div "<span class="flex items-center gap-2" :class="server .status === 'RUNNING' ? 't…" at bounding box center [161, 164] width 255 height 247
drag, startPoint x: 228, startPoint y: 113, endPoint x: 98, endPoint y: 115, distance: 129.3
click at [98, 115] on div "<span class="flex items-center gap-2" :class="server .status === 'RUNNING' ? 't…" at bounding box center [161, 164] width 255 height 247
click at [98, 115] on div "<span class="flex items-center gap-2" :class="server .status === 'RUNNING' ? 't…" at bounding box center [161, 156] width 255 height 219
click at [37, 114] on div "<span class="flex items-center gap-2" :class="server .status === 'RUNNING' ? 't…" at bounding box center [161, 164] width 255 height 247
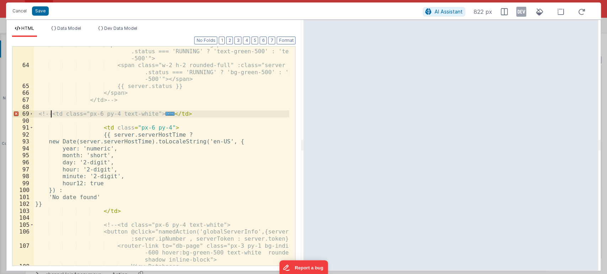
click at [246, 112] on div "<span class="flex items-center gap-2" :class="server .status === 'RUNNING' ? 't…" at bounding box center [161, 164] width 255 height 247
click at [174, 113] on span "..." at bounding box center [169, 114] width 9 height 4
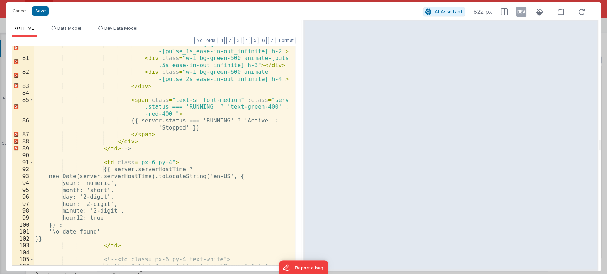
scroll to position [721, 0]
click at [132, 149] on div "< div class = "w-1 bg-green-400 animate -[pulse_1s_ease-in-out_infinite] h-2" >…" at bounding box center [161, 164] width 255 height 247
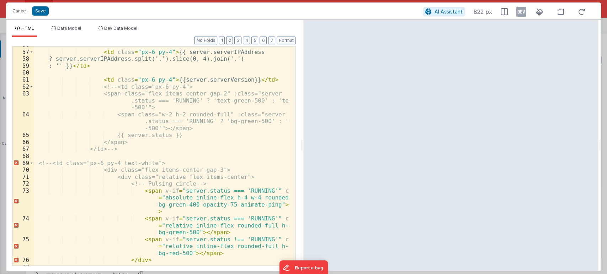
scroll to position [470, 0]
click at [66, 162] on div "< td class = "px-6 py-4" > {{ server.serverIPAddress ? server.serverIPAddress.s…" at bounding box center [161, 158] width 255 height 233
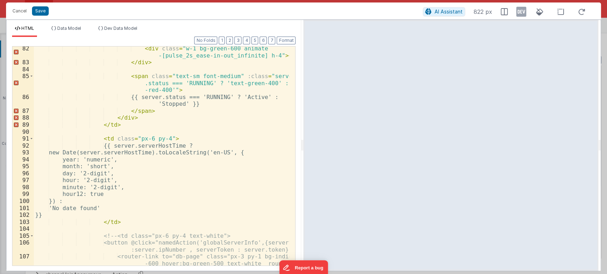
scroll to position [750, 0]
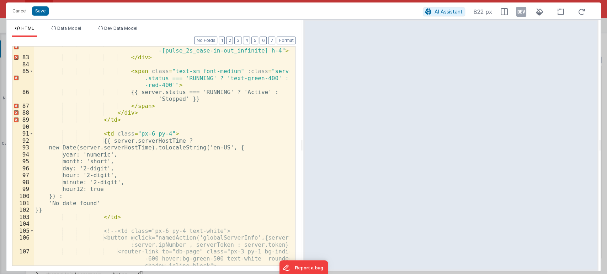
click at [135, 119] on div "< div class = "w-1 bg-green-600 animate -[pulse_2s_ease-in-out_infinite] h-4" >…" at bounding box center [161, 167] width 255 height 254
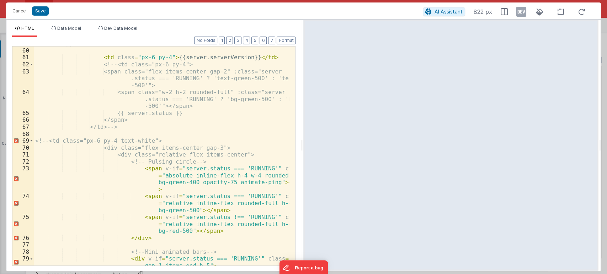
scroll to position [483, 0]
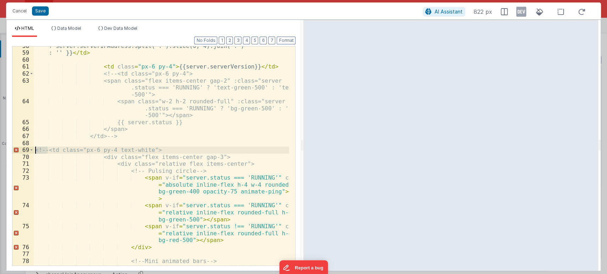
drag, startPoint x: 48, startPoint y: 150, endPoint x: 26, endPoint y: 149, distance: 22.1
click at [26, 149] on div "58 59 60 61 62 63 64 65 66 67 68 69 70 71 72 73 74 75 76 77 78 79 80 ? server.s…" at bounding box center [153, 156] width 283 height 220
click at [31, 148] on span at bounding box center [31, 150] width 4 height 7
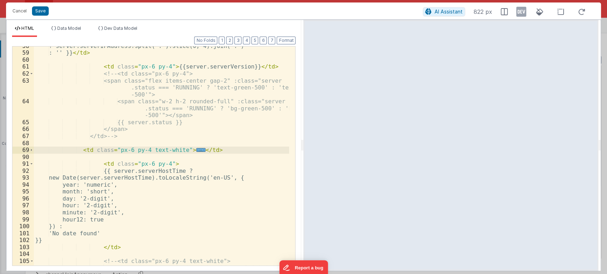
click at [221, 152] on div "? server.serverIPAddress.split('.').slice(0, 4).join('.') : '' }} </ td > < td …" at bounding box center [161, 163] width 255 height 240
drag, startPoint x: 216, startPoint y: 148, endPoint x: 80, endPoint y: 149, distance: 136.8
click at [80, 149] on div "? server.serverIPAddress.split('.').slice(0, 4).join('.') : '' }} </ td > < td …" at bounding box center [161, 163] width 255 height 240
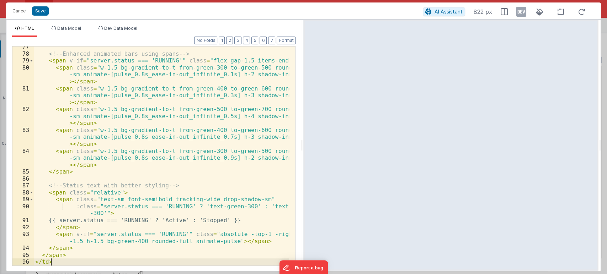
scroll to position [677, 0]
click at [283, 38] on button "Format" at bounding box center [285, 41] width 19 height 8
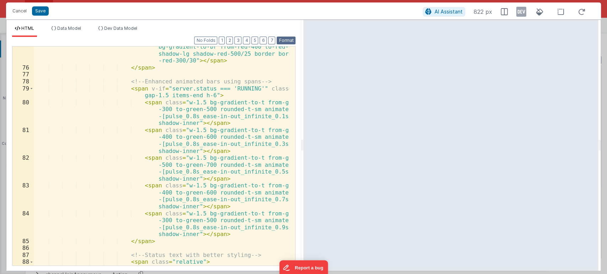
scroll to position [691, 0]
click at [42, 11] on button "Save" at bounding box center [40, 10] width 17 height 9
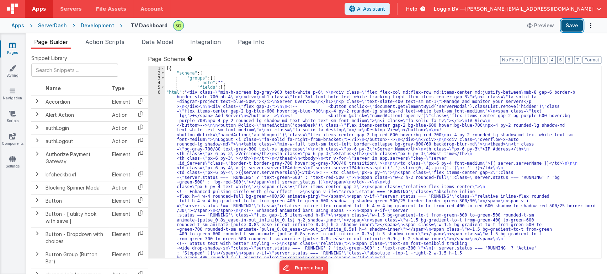
click at [569, 26] on button "Save" at bounding box center [572, 26] width 22 height 12
click at [159, 91] on div "6" at bounding box center [156, 256] width 17 height 332
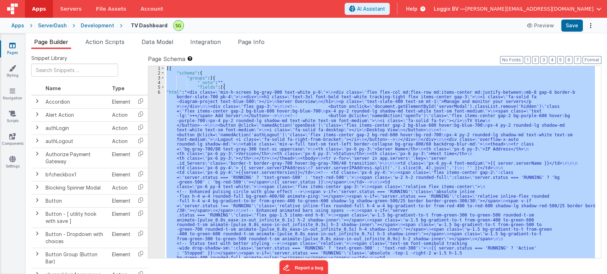
click at [159, 91] on div "6" at bounding box center [156, 256] width 17 height 332
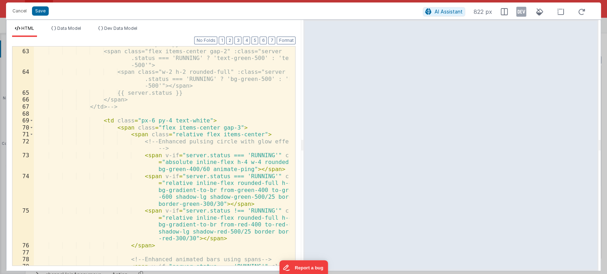
scroll to position [513, 0]
click at [31, 120] on span at bounding box center [31, 120] width 4 height 7
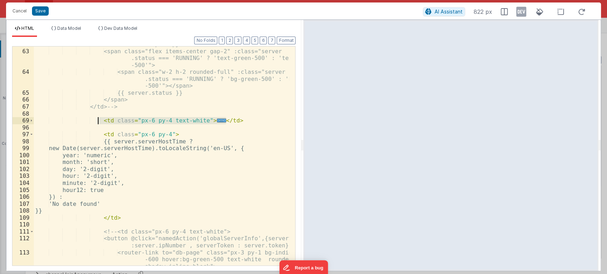
drag, startPoint x: 231, startPoint y: 122, endPoint x: 97, endPoint y: 122, distance: 134.3
click at [97, 122] on div "<!-- <td class="px-6 py-4"> <span class="flex items-center gap-2" :class="serve…" at bounding box center [161, 164] width 255 height 247
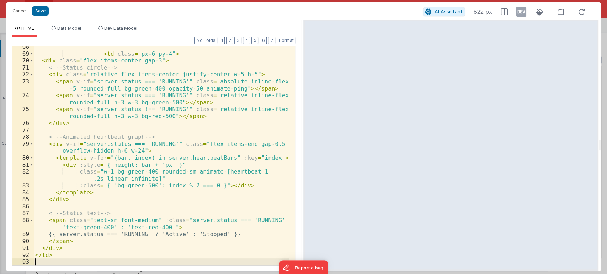
scroll to position [580, 0]
click at [285, 38] on button "Format" at bounding box center [285, 41] width 19 height 8
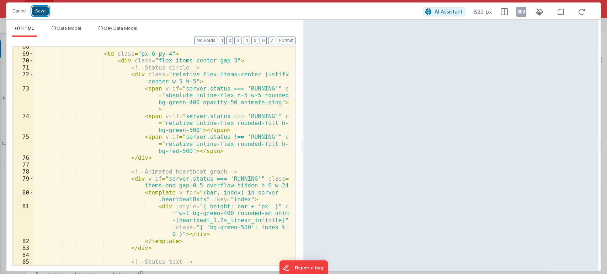
click at [47, 12] on button "Save" at bounding box center [40, 10] width 17 height 9
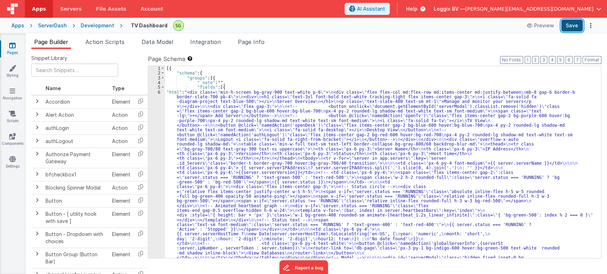
click at [571, 27] on button "Save" at bounding box center [572, 26] width 22 height 12
click at [159, 92] on div "6" at bounding box center [156, 241] width 17 height 303
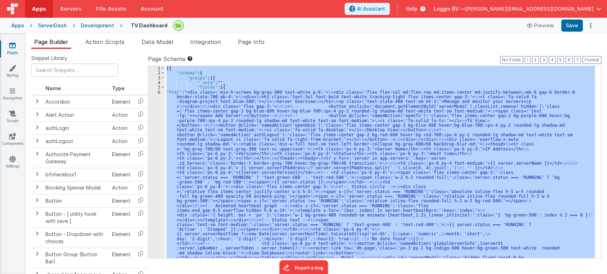
click at [159, 92] on div "6" at bounding box center [156, 241] width 17 height 303
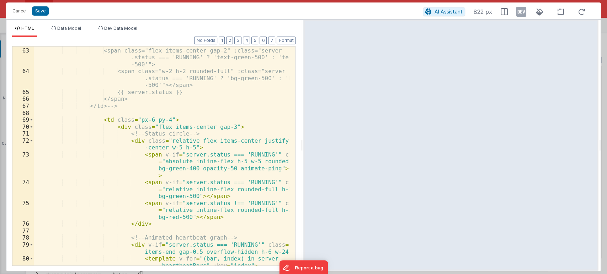
scroll to position [508, 0]
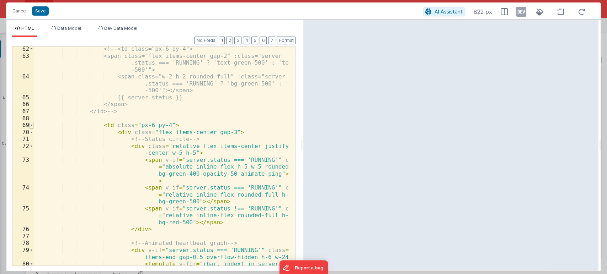
click at [31, 125] on span at bounding box center [31, 125] width 4 height 7
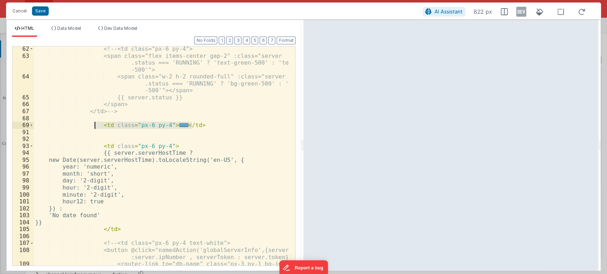
drag, startPoint x: 204, startPoint y: 125, endPoint x: 97, endPoint y: 126, distance: 107.7
click at [97, 126] on div "<!-- <td class="px-6 py-4"> <span class="flex items-center gap-2" :class="serve…" at bounding box center [161, 168] width 255 height 247
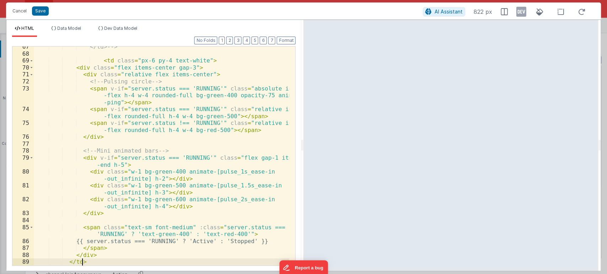
scroll to position [573, 0]
click at [280, 40] on button "Format" at bounding box center [285, 41] width 19 height 8
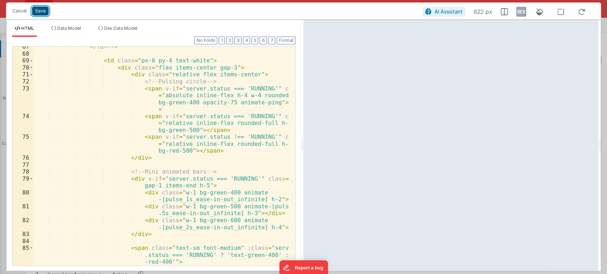
click at [44, 10] on button "Save" at bounding box center [40, 10] width 17 height 9
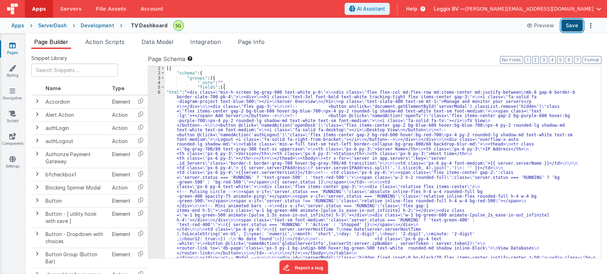
click at [577, 24] on button "Save" at bounding box center [572, 26] width 22 height 12
click at [158, 91] on div "6" at bounding box center [156, 241] width 17 height 303
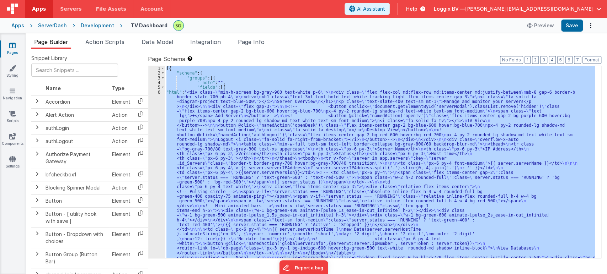
click at [158, 91] on div "6" at bounding box center [156, 241] width 17 height 303
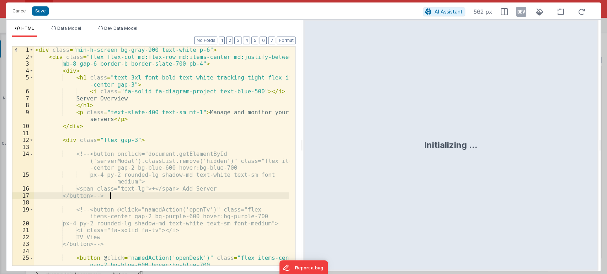
click at [250, 195] on div "< div class = "min-h-screen bg-gray-900 text-white p-6" > < div class = "flex f…" at bounding box center [161, 163] width 255 height 233
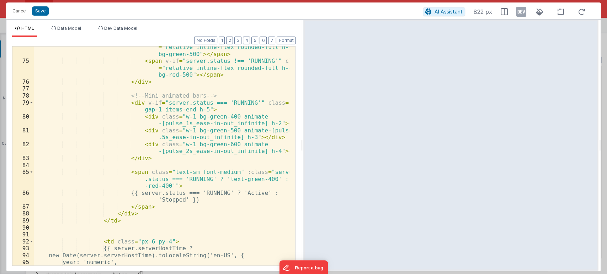
scroll to position [644, 0]
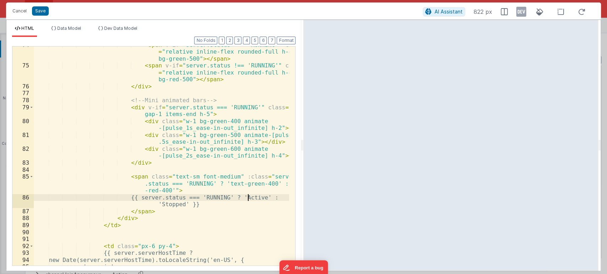
click at [248, 197] on div "< span v-if = "server.status === 'RUNNING'" class = "relative inline-flex round…" at bounding box center [161, 165] width 255 height 247
click at [195, 206] on div "< span v-if = "server.status === 'RUNNING'" class = "relative inline-flex round…" at bounding box center [161, 165] width 255 height 247
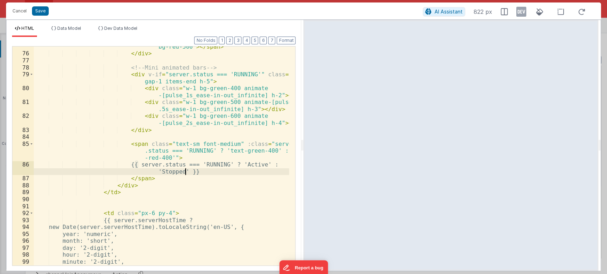
scroll to position [696, 0]
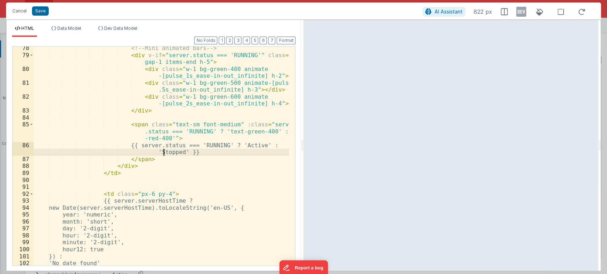
click at [164, 151] on div "<!-- Mini animated bars --> < div v-if = "server.status === 'RUNNING'" class = …" at bounding box center [161, 161] width 255 height 233
click at [213, 144] on div "<!-- Mini animated bars --> < div v-if = "server.status === 'RUNNING'" class = …" at bounding box center [161, 161] width 255 height 233
click at [39, 14] on button "Save" at bounding box center [40, 10] width 17 height 9
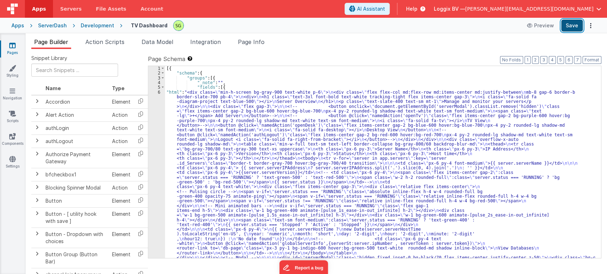
click at [571, 23] on button "Save" at bounding box center [572, 26] width 22 height 12
click at [157, 91] on div "6" at bounding box center [156, 241] width 17 height 303
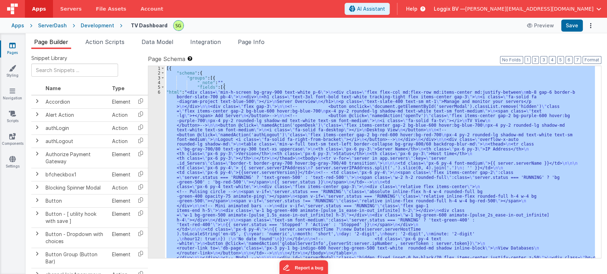
click at [157, 91] on div "6" at bounding box center [156, 241] width 17 height 303
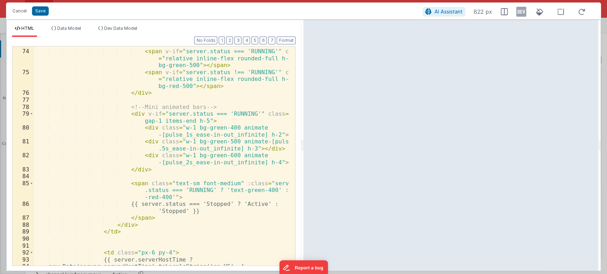
scroll to position [693, 0]
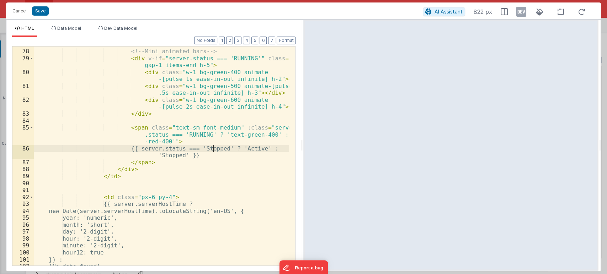
click at [214, 150] on div "<!-- Mini animated bars --> < div v-if = "server.status === 'RUNNING'" class = …" at bounding box center [161, 157] width 255 height 233
click at [163, 156] on div "<!-- Mini animated bars --> < div v-if = "server.status === 'RUNNING'" class = …" at bounding box center [161, 157] width 255 height 233
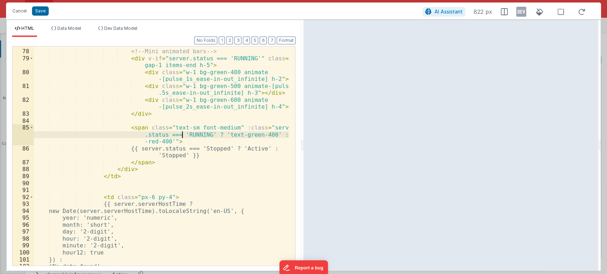
click at [183, 135] on div "<!-- Mini animated bars --> < div v-if = "server.status === 'RUNNING'" class = …" at bounding box center [161, 157] width 255 height 233
click at [187, 134] on div "<!-- Mini animated bars --> < div v-if = "server.status === 'RUNNING'" class = …" at bounding box center [161, 157] width 255 height 233
click at [191, 133] on div "<!-- Mini animated bars --> < div v-if = "server.status === 'RUNNING'" class = …" at bounding box center [161, 157] width 255 height 233
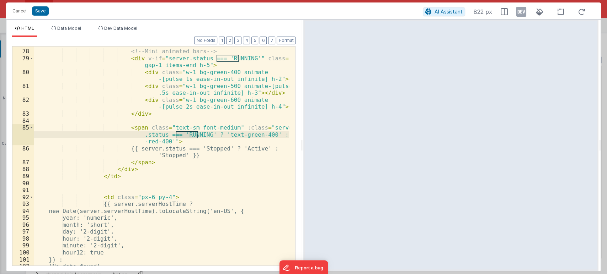
click at [212, 149] on div "<!-- Mini animated bars --> < div v-if = "server.status === 'RUNNING'" class = …" at bounding box center [161, 157] width 255 height 233
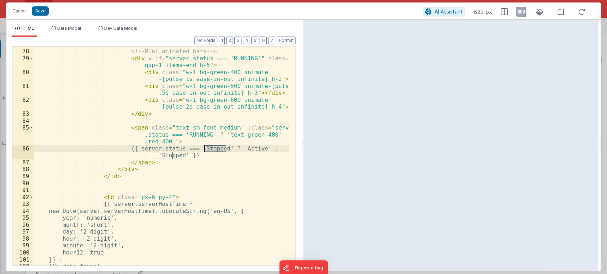
click at [212, 149] on div "<!-- Mini animated bars --> < div v-if = "server.status === 'RUNNING'" class = …" at bounding box center [161, 157] width 255 height 233
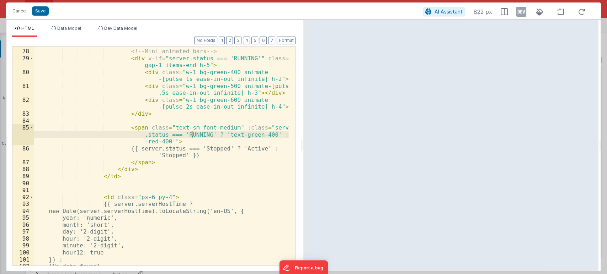
click at [192, 136] on div "<!-- Mini animated bars --> < div v-if = "server.status === 'RUNNING'" class = …" at bounding box center [161, 157] width 255 height 233
click at [215, 148] on div "<!-- Mini animated bars --> < div v-if = "server.status === 'RUNNING'" class = …" at bounding box center [161, 157] width 255 height 233
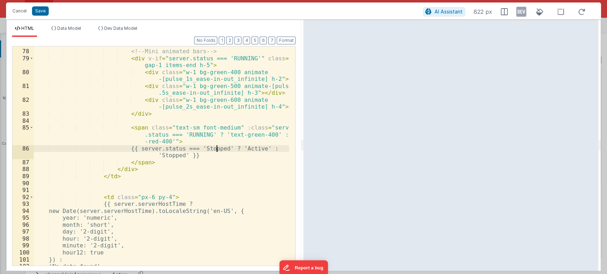
click at [215, 148] on div "<!-- Mini animated bars --> < div v-if = "server.status === 'RUNNING'" class = …" at bounding box center [161, 157] width 255 height 233
click at [162, 156] on div "<!-- Mini animated bars --> < div v-if = "server.status === 'RUNNING'" class = …" at bounding box center [161, 157] width 255 height 233
click at [204, 156] on div "<!-- Mini animated bars --> < div v-if = "server.status === 'RUNNING'" class = …" at bounding box center [161, 157] width 255 height 233
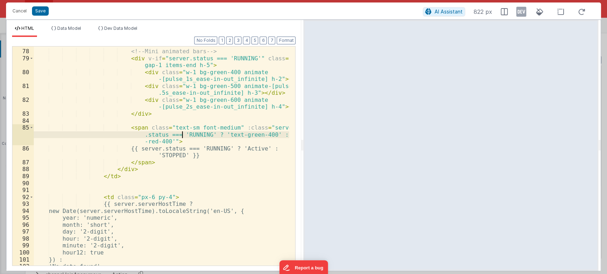
click at [181, 133] on div "<!-- Mini animated bars --> < div v-if = "server.status === 'RUNNING'" class = …" at bounding box center [161, 157] width 255 height 233
drag, startPoint x: 256, startPoint y: 134, endPoint x: 230, endPoint y: 135, distance: 26.0
click at [230, 135] on div "<!-- Mini animated bars --> < div v-if = "server.status === 'RUNNING'" class = …" at bounding box center [161, 157] width 255 height 233
click at [38, 13] on button "Save" at bounding box center [40, 10] width 17 height 9
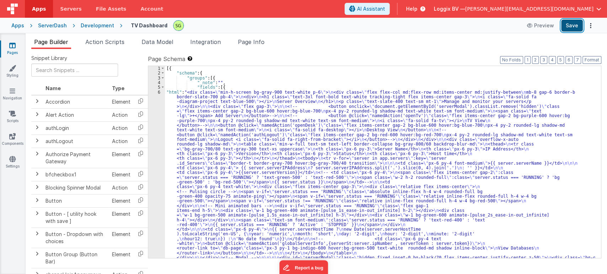
click at [568, 23] on button "Save" at bounding box center [572, 26] width 22 height 12
click at [159, 91] on div "6" at bounding box center [156, 241] width 17 height 303
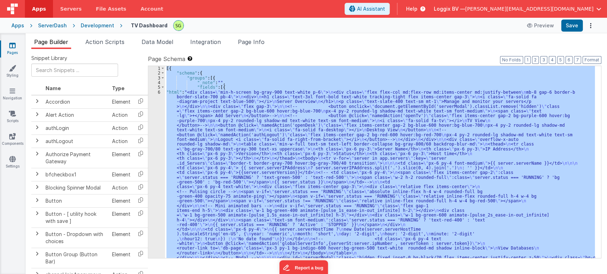
click at [159, 91] on div "6" at bounding box center [156, 241] width 17 height 303
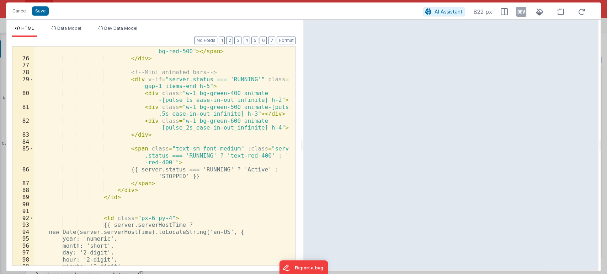
scroll to position [655, 0]
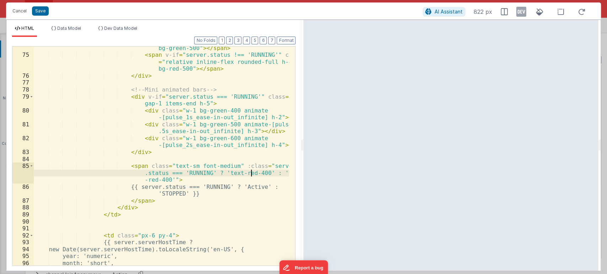
click at [250, 173] on div "< span v-if = "server.status === 'RUNNING'" class = "relative inline-flex round…" at bounding box center [161, 154] width 255 height 247
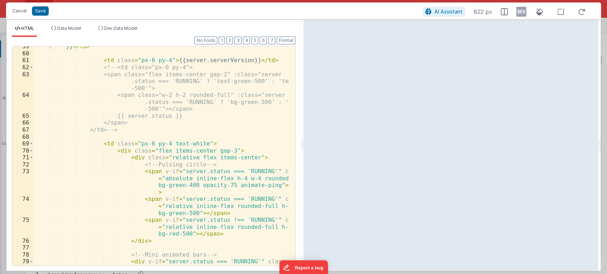
scroll to position [489, 0]
click at [29, 144] on span at bounding box center [31, 144] width 4 height 7
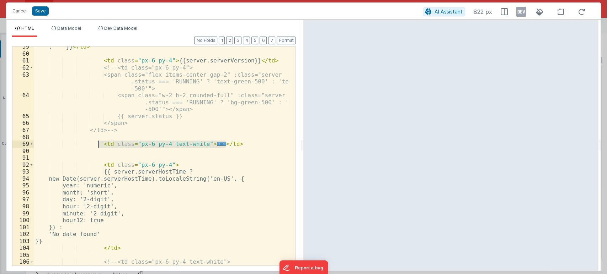
drag, startPoint x: 228, startPoint y: 141, endPoint x: 98, endPoint y: 146, distance: 130.1
click at [98, 146] on div ": '' }} </ td > < td class = "px-6 py-4" > {{server.serverVersion}} </ td > <!-…" at bounding box center [161, 163] width 255 height 240
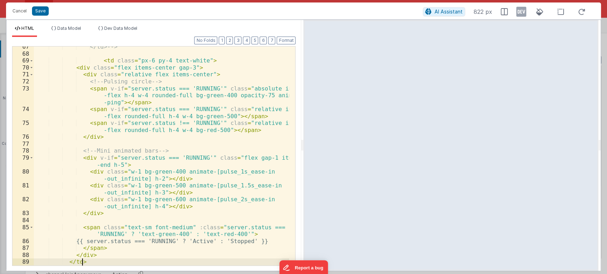
scroll to position [573, 0]
click at [287, 39] on button "Format" at bounding box center [285, 41] width 19 height 8
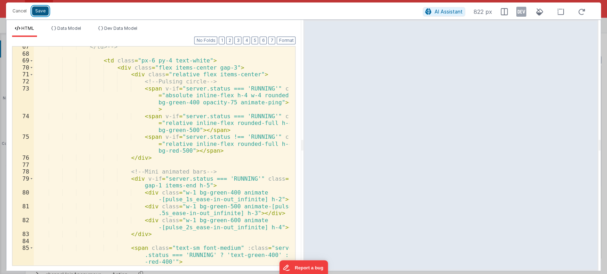
click at [40, 9] on button "Save" at bounding box center [40, 10] width 17 height 9
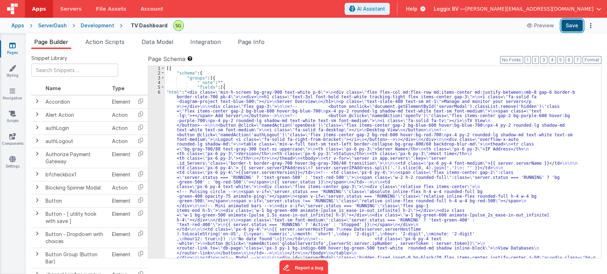
click at [575, 22] on button "Save" at bounding box center [572, 26] width 22 height 12
click at [159, 92] on div "6" at bounding box center [156, 241] width 17 height 303
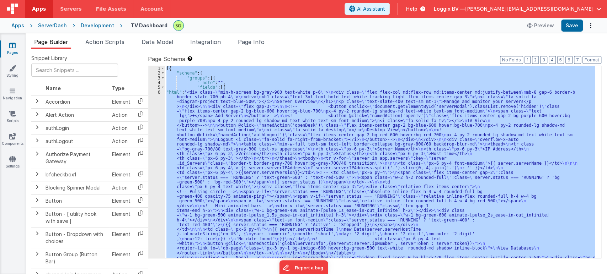
click at [159, 92] on div "6" at bounding box center [156, 241] width 17 height 303
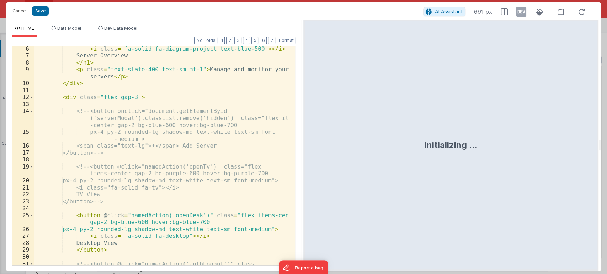
scroll to position [0, 0]
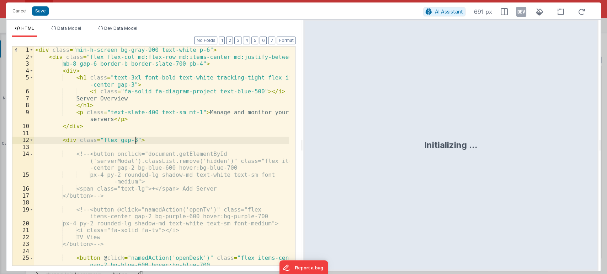
click at [219, 138] on div "< div class = "min-h-screen bg-gray-900 text-white p-6" > < div class = "flex f…" at bounding box center [161, 163] width 255 height 233
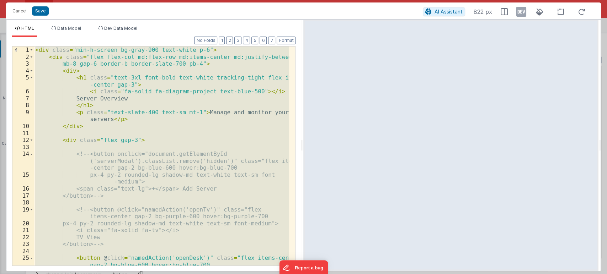
click at [69, 69] on div "< div class = "min-h-screen bg-gray-900 text-white p-6" > < div class = "flex f…" at bounding box center [161, 156] width 255 height 219
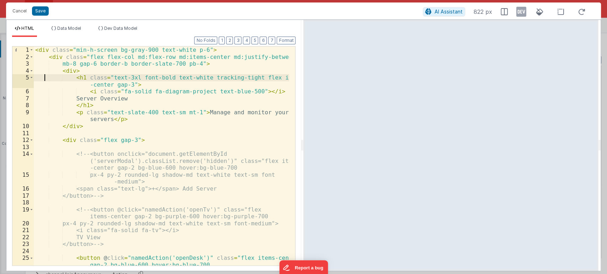
click at [44, 79] on div "< div class = "min-h-screen bg-gray-900 text-white p-6" > < div class = "flex f…" at bounding box center [161, 163] width 255 height 233
click at [32, 50] on span at bounding box center [31, 50] width 4 height 7
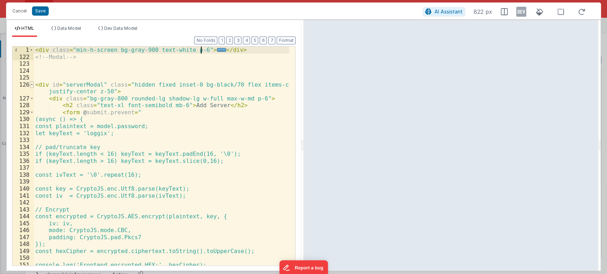
click at [31, 82] on span at bounding box center [32, 84] width 4 height 7
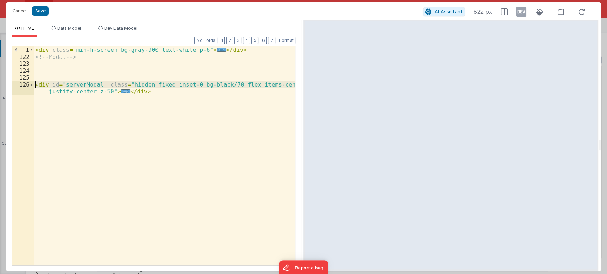
click at [34, 82] on div "< div class = "min-h-screen bg-gray-900 text-white p-6" > ... </ div > <!-- Mod…" at bounding box center [165, 163] width 262 height 233
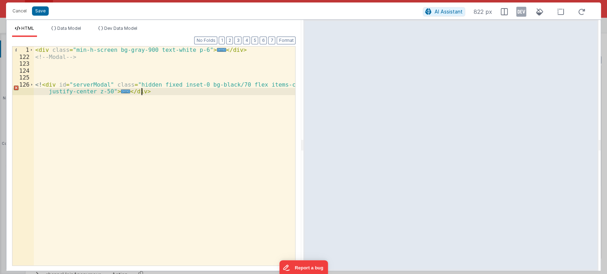
click at [149, 91] on div "< div class = "min-h-screen bg-gray-900 text-white p-6" > ... </ div > <!-- Mod…" at bounding box center [165, 163] width 262 height 233
click at [39, 81] on div "< div class = "min-h-screen bg-gray-900 text-white p-6" > ... </ div > <!-- Mod…" at bounding box center [165, 163] width 262 height 233
click at [39, 83] on div "< div class = "min-h-screen bg-gray-900 text-white p-6" > ... </ div > <!-- Mod…" at bounding box center [165, 163] width 262 height 233
click at [34, 49] on div "< div class = "min-h-screen bg-gray-900 text-white p-6" > ... </ div > <!-- Mod…" at bounding box center [165, 163] width 262 height 233
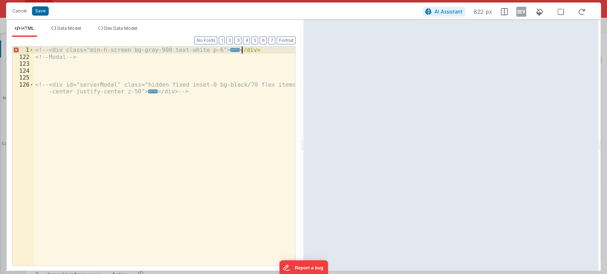
click at [256, 50] on div "<!-- <div class="min-h-screen bg-gray-900 text-white p-6"> ... </ div > <!-- Mo…" at bounding box center [165, 163] width 262 height 233
click at [33, 49] on span at bounding box center [31, 50] width 4 height 7
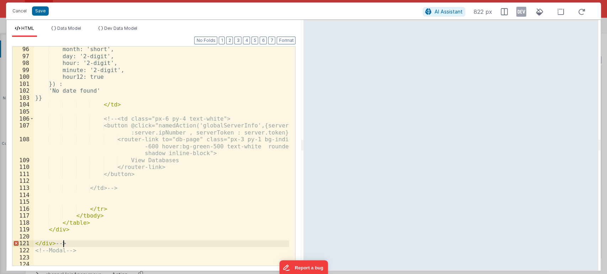
scroll to position [868, 0]
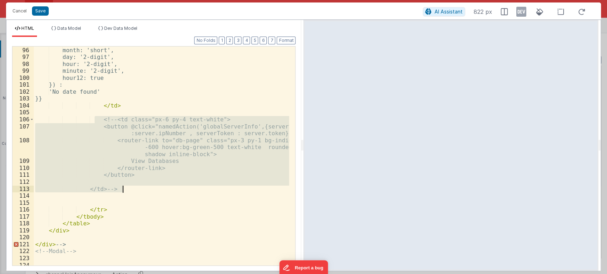
drag, startPoint x: 95, startPoint y: 119, endPoint x: 139, endPoint y: 189, distance: 82.4
click at [139, 189] on div "year: 'numeric', month: 'short', day: '2-digit', hour: '2-digit', minute: '2-di…" at bounding box center [161, 156] width 255 height 233
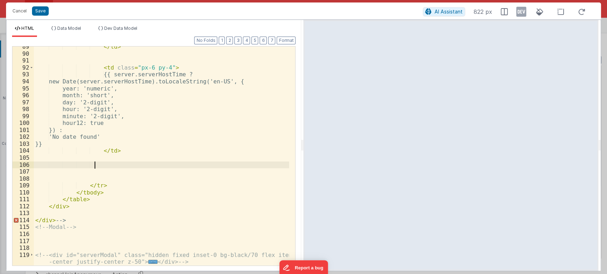
scroll to position [823, 0]
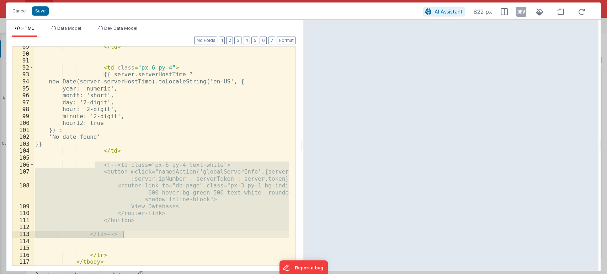
click at [139, 189] on div "</ td > < td class = "px-6 py-4" > {{ server.serverHostTime ? new Date(server.s…" at bounding box center [161, 156] width 255 height 219
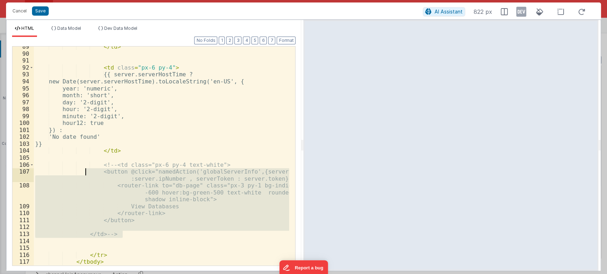
drag, startPoint x: 144, startPoint y: 233, endPoint x: 76, endPoint y: 166, distance: 95.7
click at [76, 166] on div "</ td > < td class = "px-6 py-4" > {{ server.serverHostTime ? new Date(server.s…" at bounding box center [161, 159] width 255 height 233
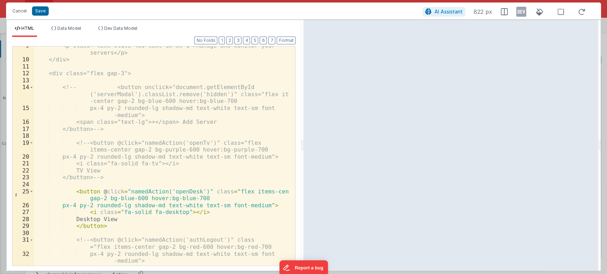
scroll to position [68, 0]
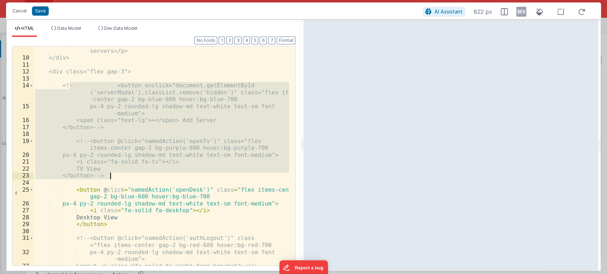
drag, startPoint x: 71, startPoint y: 86, endPoint x: 133, endPoint y: 176, distance: 109.3
click at [133, 176] on div "<p class="text-slate-400 text-sm mt-1">Manage and monitor your servers</p> </di…" at bounding box center [161, 161] width 255 height 240
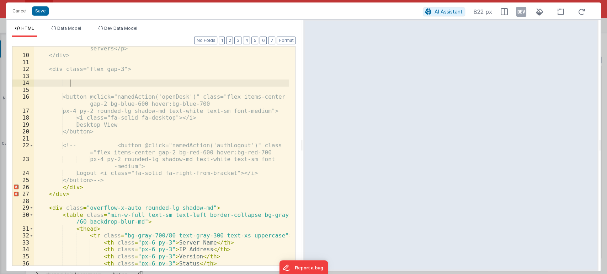
scroll to position [71, 0]
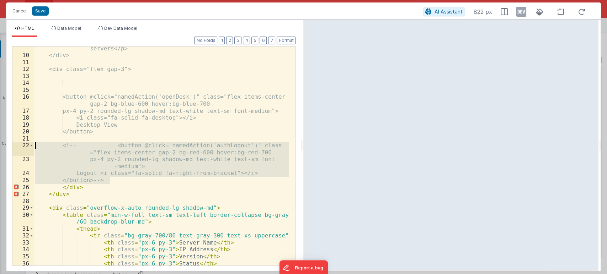
drag, startPoint x: 122, startPoint y: 180, endPoint x: 34, endPoint y: 150, distance: 93.2
click at [34, 150] on div "<p class="text-slate-400 text-sm mt-1">Manage and monitor your servers</p> </di…" at bounding box center [161, 158] width 255 height 240
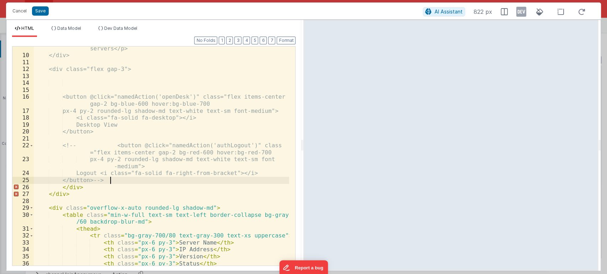
click at [117, 179] on div "<p class="text-slate-400 text-sm mt-1">Manage and monitor your servers</p> </di…" at bounding box center [161, 158] width 255 height 240
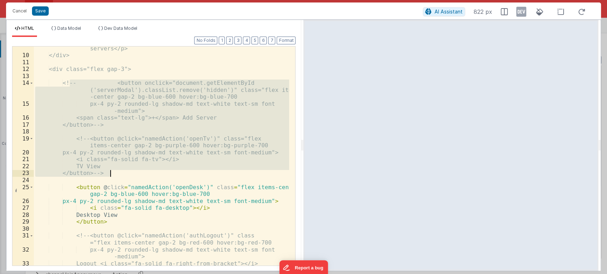
click at [116, 175] on div "<p class="text-slate-400 text-sm mt-1">Manage and monitor your servers</p> </di…" at bounding box center [161, 156] width 255 height 219
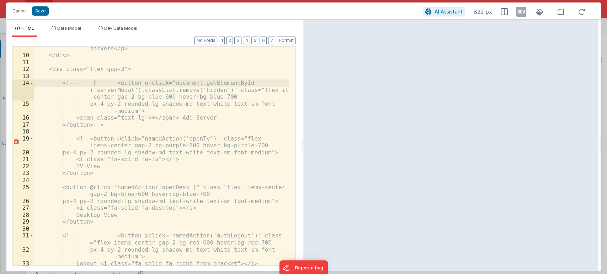
click at [93, 82] on div "<p class="text-slate-400 text-sm mt-1">Manage and monitor your servers</p> </di…" at bounding box center [161, 158] width 255 height 240
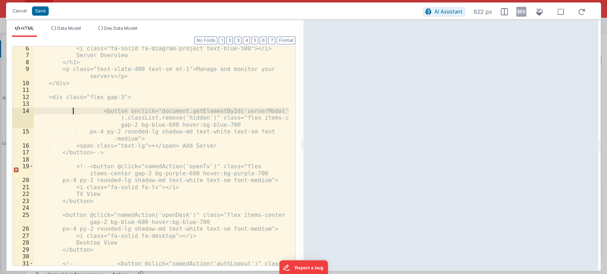
scroll to position [43, 0]
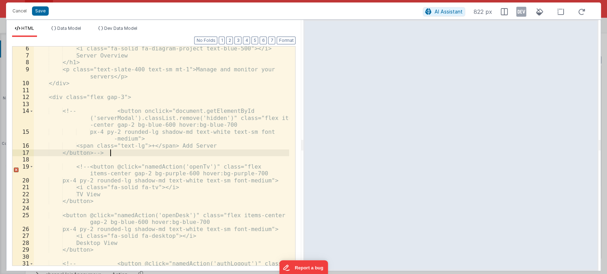
click at [110, 153] on div "<i class="fa-solid fa-diagram-project text-blue-500"></i> Server Overview </h1>…" at bounding box center [161, 165] width 255 height 240
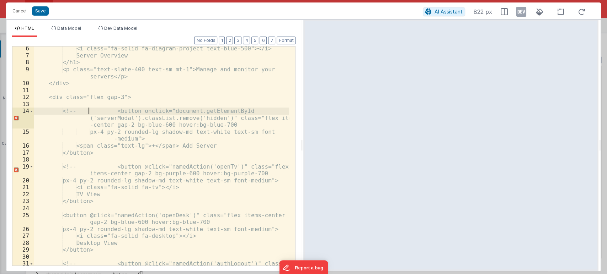
click at [89, 112] on div "<i class="fa-solid fa-diagram-project text-blue-500"></i> Server Overview </h1>…" at bounding box center [161, 165] width 255 height 240
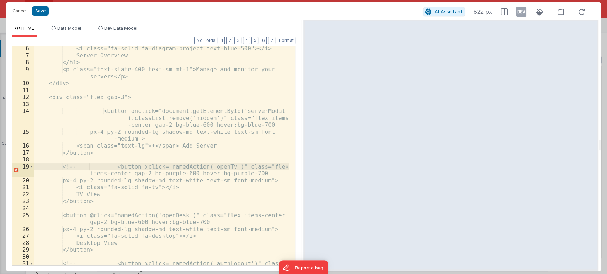
click at [89, 166] on div "<i class="fa-solid fa-diagram-project text-blue-500"></i> Server Overview </h1>…" at bounding box center [161, 165] width 255 height 240
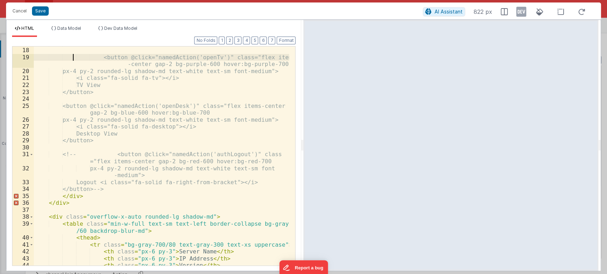
scroll to position [152, 0]
click at [116, 188] on div "</button> <button @click="namedAction('openTv')" class="flex items -center gap-…" at bounding box center [161, 156] width 255 height 233
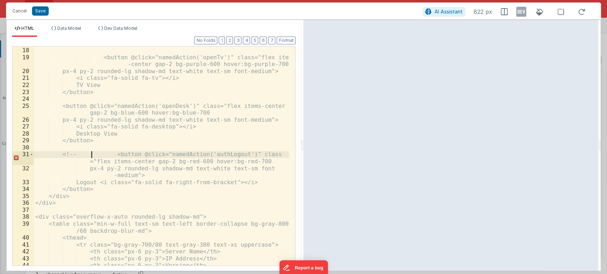
click at [91, 152] on div "</button> <button @click="namedAction('openTv')" class="flex items -center gap-…" at bounding box center [161, 156] width 255 height 233
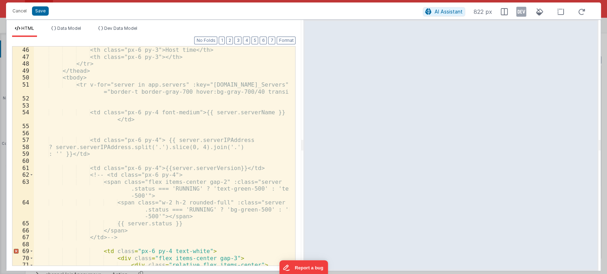
scroll to position [385, 0]
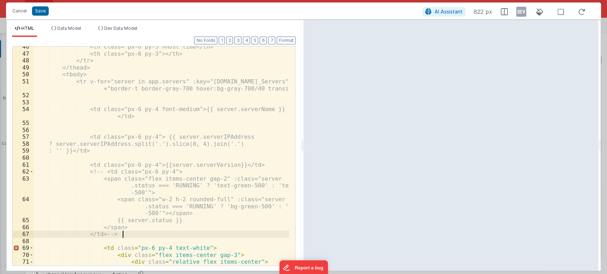
click at [137, 232] on div "<th class="px-6 py-3">Host time</th> <th class="px-6 py-3"></th> </tr> </thead>…" at bounding box center [161, 159] width 255 height 233
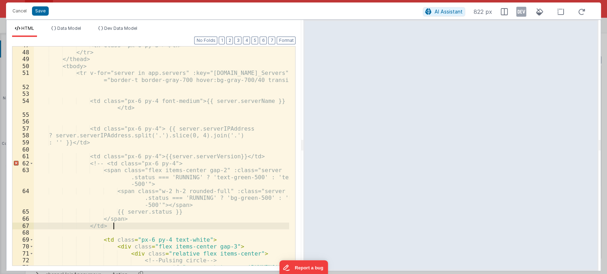
scroll to position [393, 0]
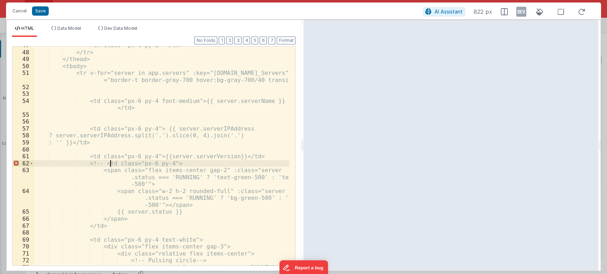
click at [111, 165] on div "<th class="px-6 py-3"></th> </tr> </thead> <tbody> <tr v-for="server in app.ser…" at bounding box center [161, 169] width 255 height 254
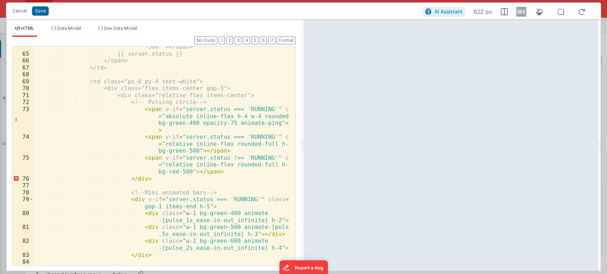
scroll to position [552, 0]
drag, startPoint x: 210, startPoint y: 102, endPoint x: 135, endPoint y: 101, distance: 75.3
click at [135, 101] on div "<span class="w-2 h-2 rounded-full" :class="server .status === 'RUNNING' ? 'bg-g…" at bounding box center [161, 159] width 255 height 261
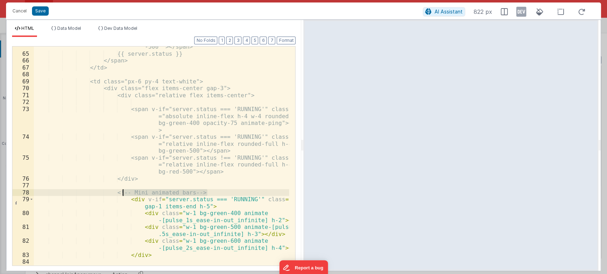
drag, startPoint x: 210, startPoint y: 193, endPoint x: 121, endPoint y: 194, distance: 88.9
click at [121, 194] on div "<span class="w-2 h-2 rounded-full" :class="server .status === 'RUNNING' ? 'bg-g…" at bounding box center [161, 159] width 255 height 261
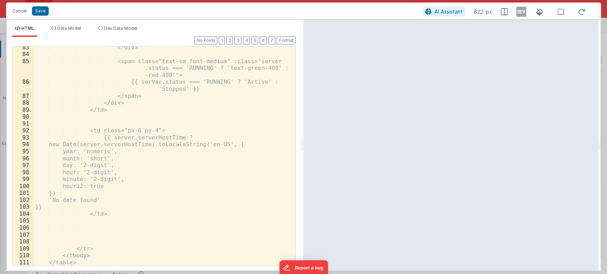
scroll to position [823, 0]
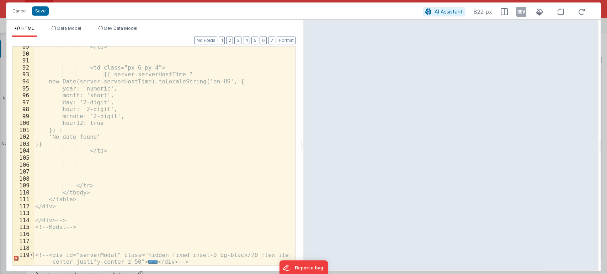
click at [31, 252] on span at bounding box center [32, 255] width 4 height 7
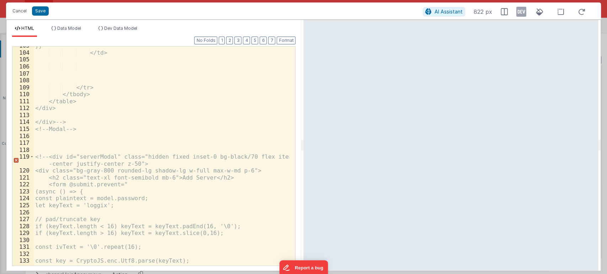
scroll to position [890, 0]
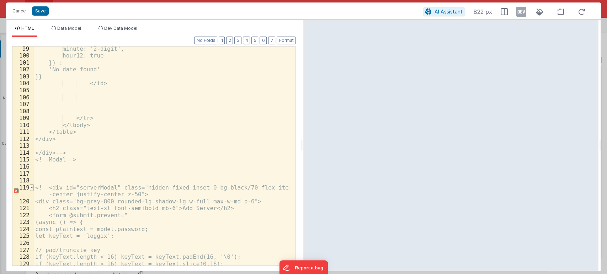
click at [30, 187] on span at bounding box center [32, 187] width 4 height 7
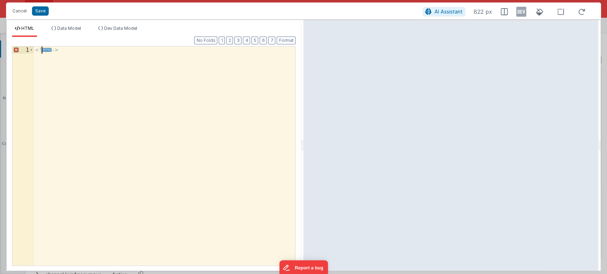
click at [46, 50] on div "<! ... ->" at bounding box center [164, 156] width 261 height 219
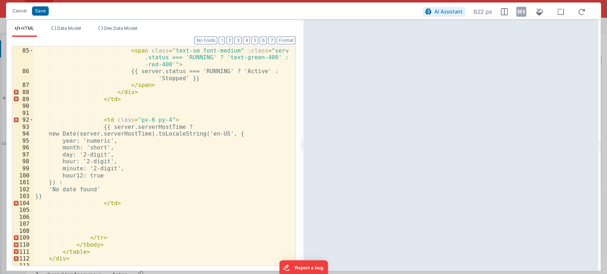
scroll to position [770, 0]
click at [193, 198] on div "< span class = "text-sm font-medium" :class = "server .status === 'RUNNING' ? '…" at bounding box center [161, 156] width 255 height 233
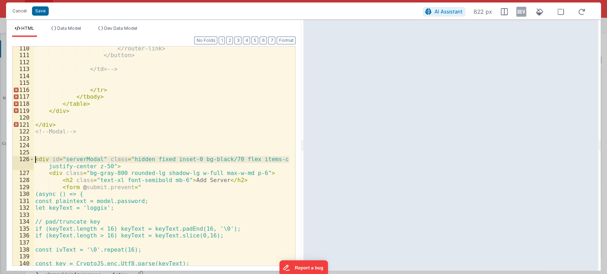
scroll to position [988, 0]
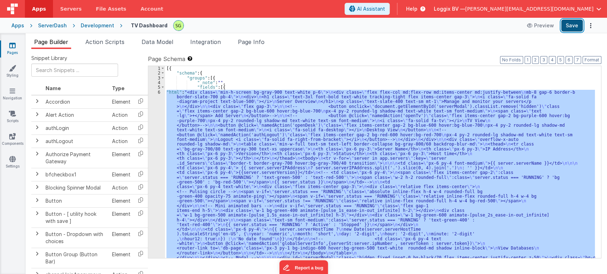
click at [572, 24] on button "Save" at bounding box center [572, 26] width 22 height 12
click at [158, 93] on div "6" at bounding box center [156, 241] width 17 height 303
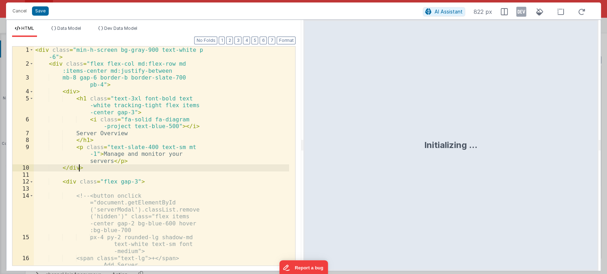
click at [215, 166] on div "< div class = "min-h-screen bg-gray-900 text-white p -6" > < div class = "flex …" at bounding box center [161, 167] width 255 height 240
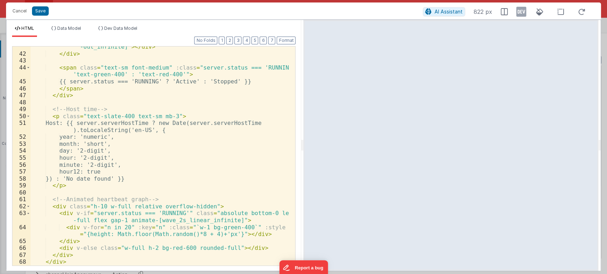
scroll to position [399, 0]
click at [41, 7] on button "Save" at bounding box center [40, 10] width 17 height 9
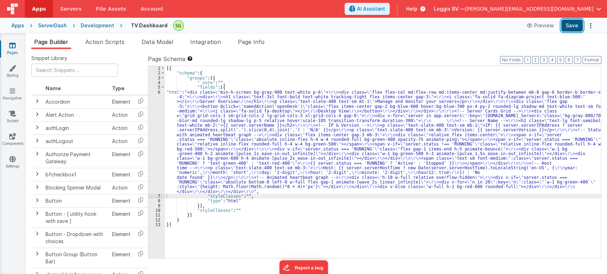
click at [576, 25] on button "Save" at bounding box center [572, 26] width 22 height 12
click at [159, 93] on div "6" at bounding box center [156, 142] width 17 height 104
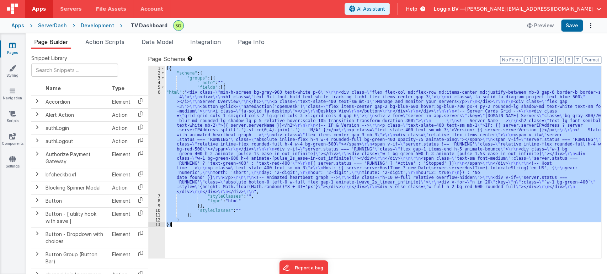
click at [159, 93] on div "6" at bounding box center [156, 142] width 17 height 104
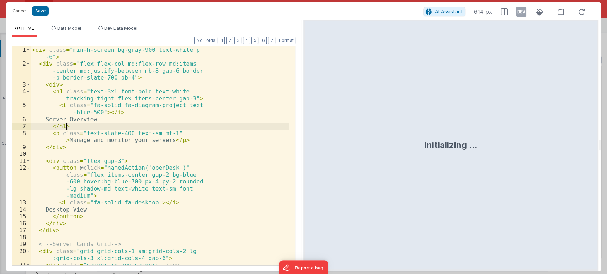
click at [201, 129] on div "< div class = "min-h-screen bg-gray-900 text-white p -6" > < div class = "flex …" at bounding box center [160, 181] width 258 height 268
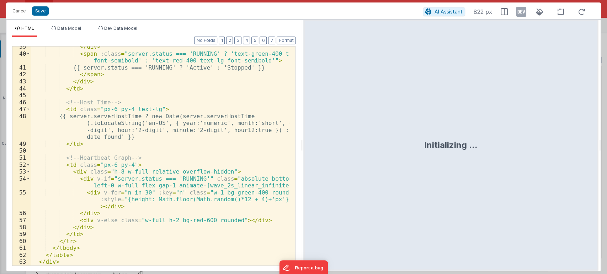
scroll to position [344, 0]
click at [37, 11] on button "Save" at bounding box center [40, 10] width 17 height 9
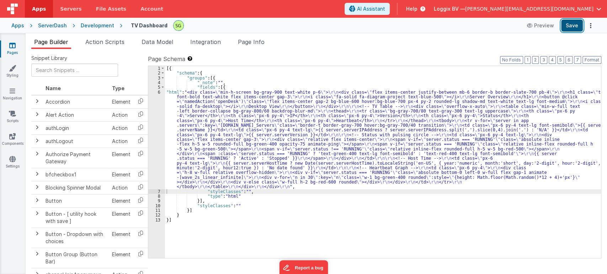
click at [570, 26] on button "Save" at bounding box center [572, 26] width 22 height 12
click at [158, 92] on div "6" at bounding box center [156, 139] width 17 height 99
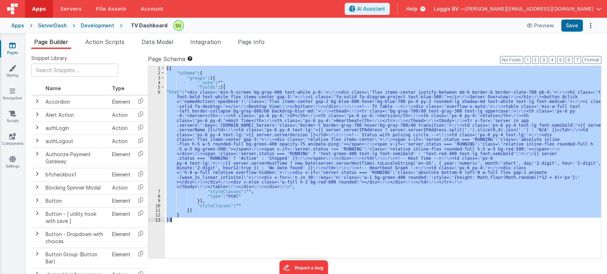
click at [158, 92] on div "6" at bounding box center [156, 139] width 17 height 99
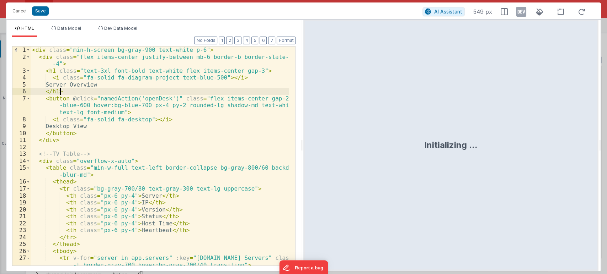
click at [158, 92] on div "< div class = "min-h-screen bg-gray-900 text-white p-6" > < div class = "flex i…" at bounding box center [160, 167] width 259 height 240
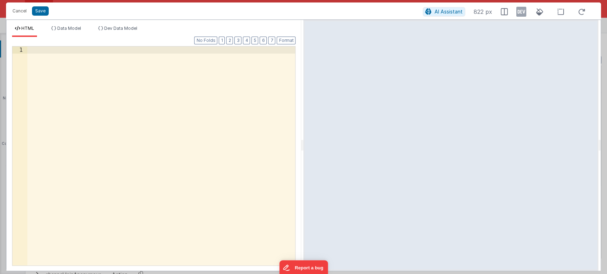
click at [160, 122] on div at bounding box center [161, 163] width 268 height 233
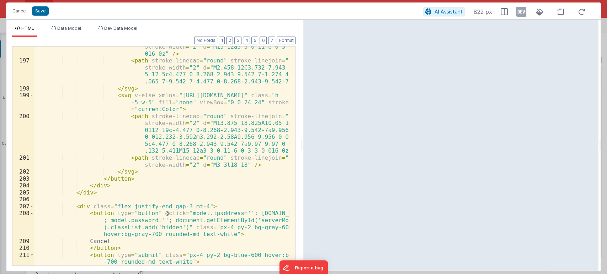
scroll to position [1733, 0]
click at [40, 14] on button "Save" at bounding box center [40, 10] width 17 height 9
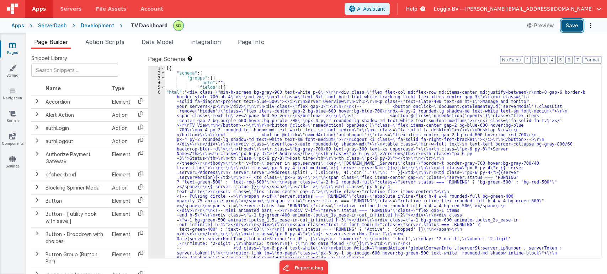
click at [575, 27] on button "Save" at bounding box center [572, 26] width 22 height 12
click at [569, 26] on button "Save" at bounding box center [572, 26] width 22 height 12
